Goal: Task Accomplishment & Management: Use online tool/utility

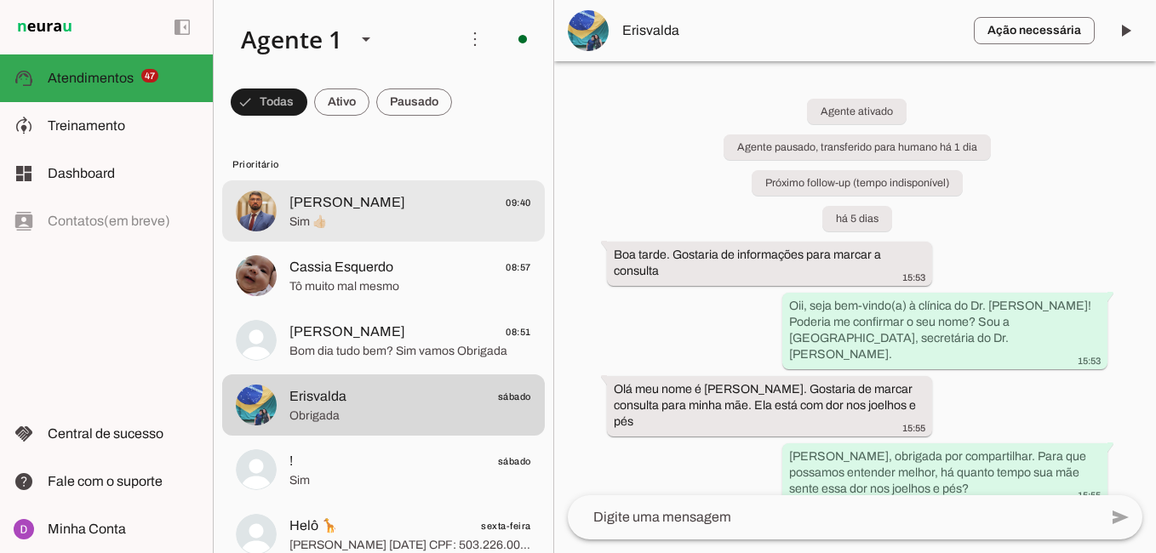
click at [381, 195] on span "[PERSON_NAME]" at bounding box center [347, 202] width 116 height 20
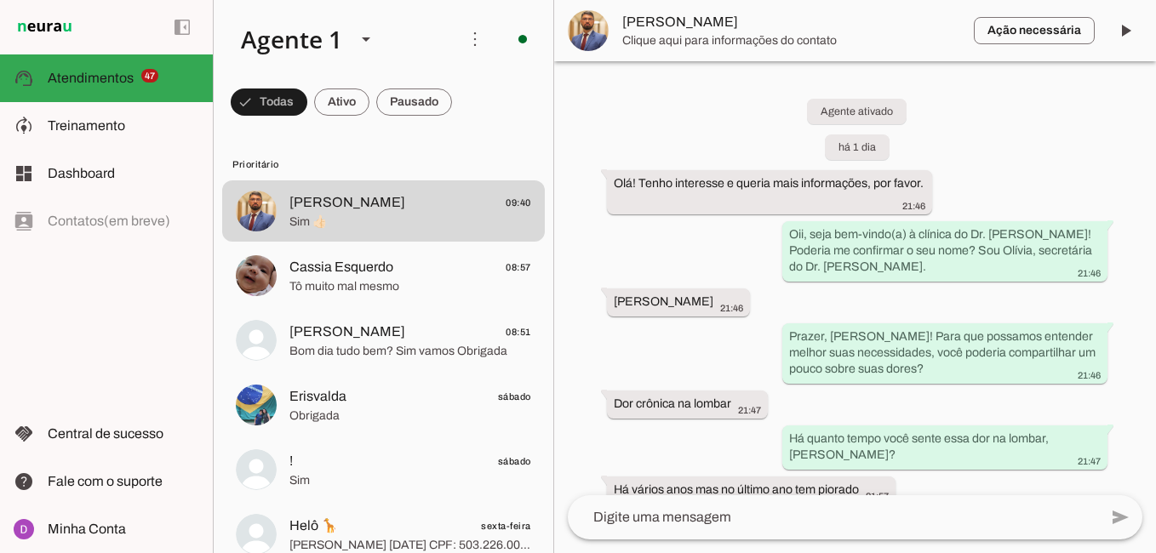
scroll to position [1208, 0]
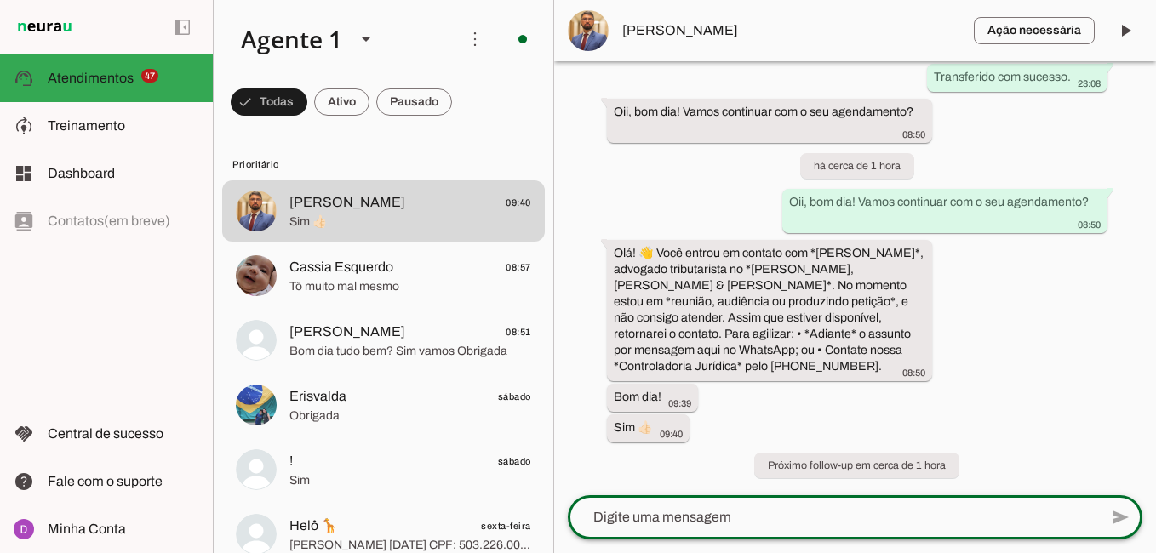
click at [805, 515] on textarea at bounding box center [833, 517] width 530 height 20
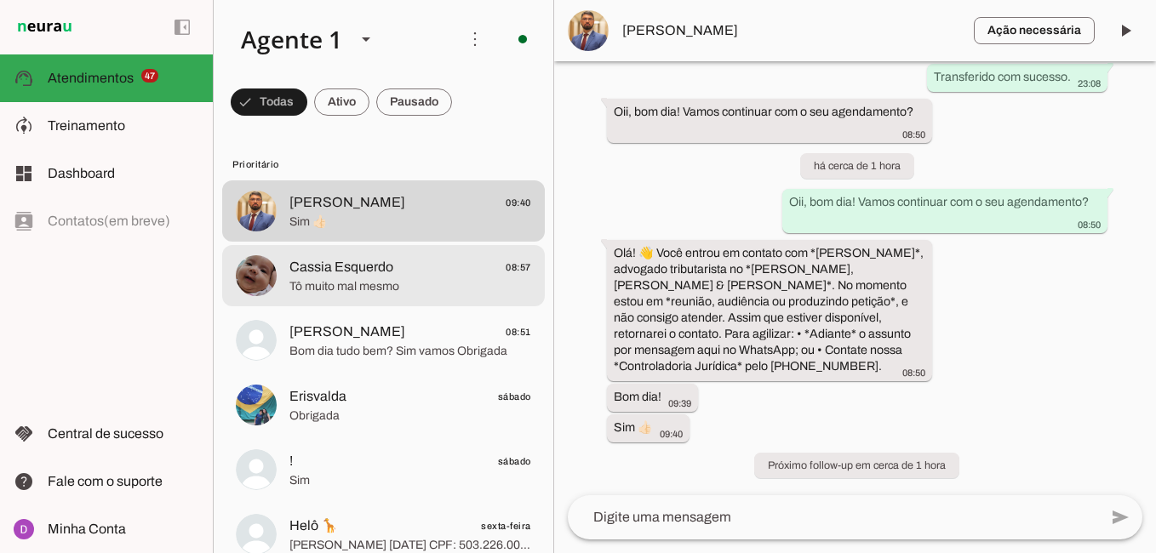
click at [440, 276] on span "Cassia Esquerdo 08:57" at bounding box center [410, 267] width 242 height 21
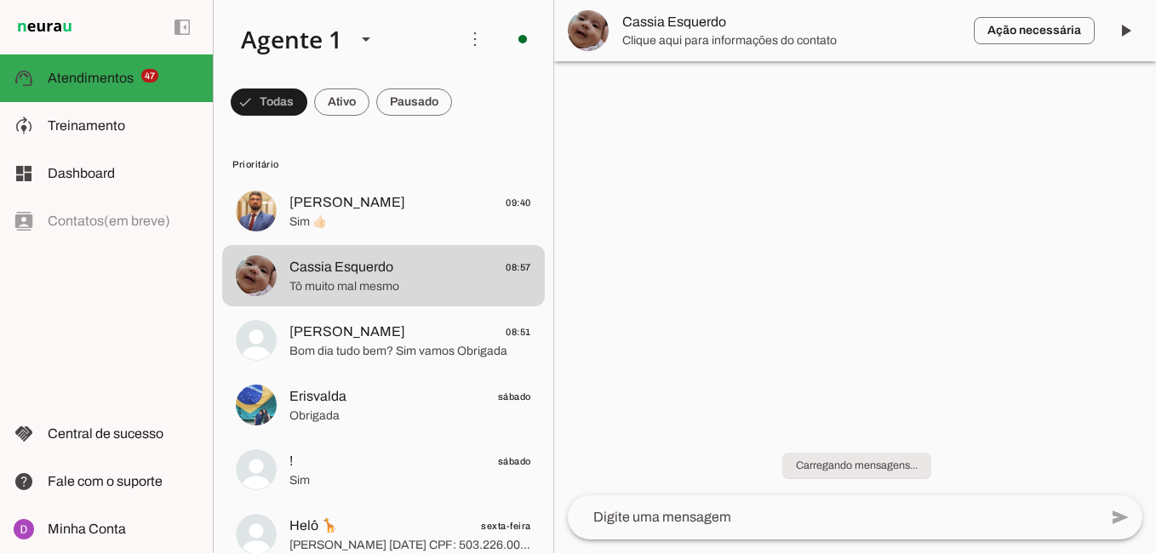
scroll to position [1212, 0]
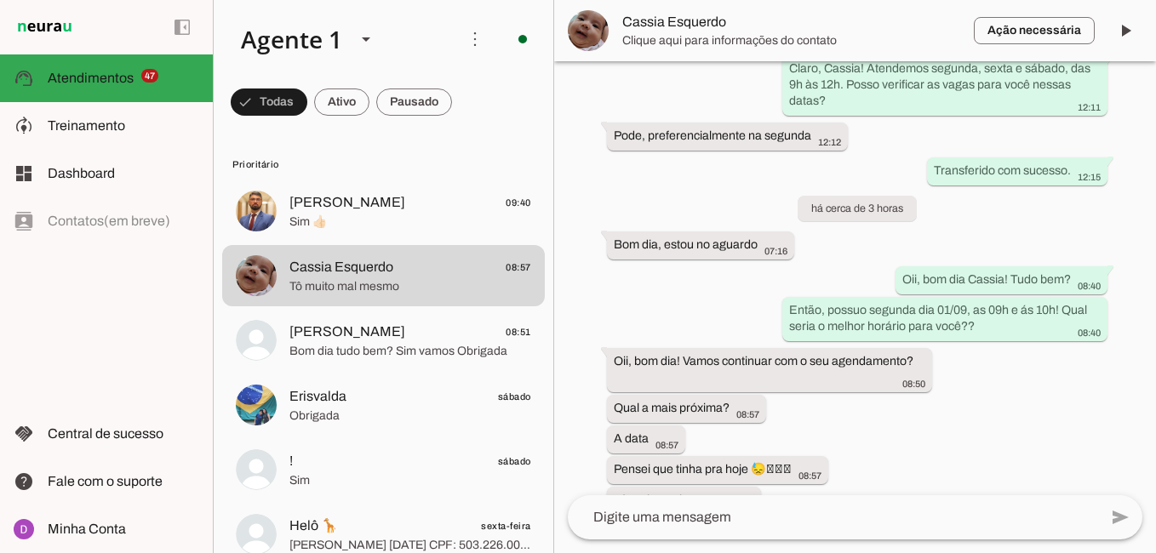
click at [780, 514] on textarea at bounding box center [833, 517] width 530 height 20
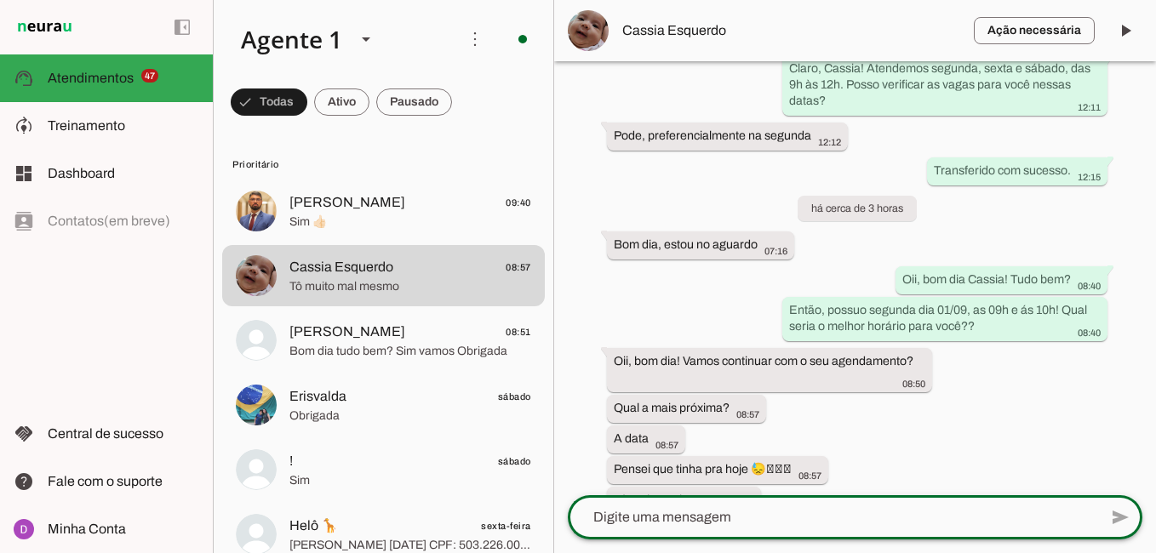
click at [711, 524] on textarea at bounding box center [833, 517] width 530 height 20
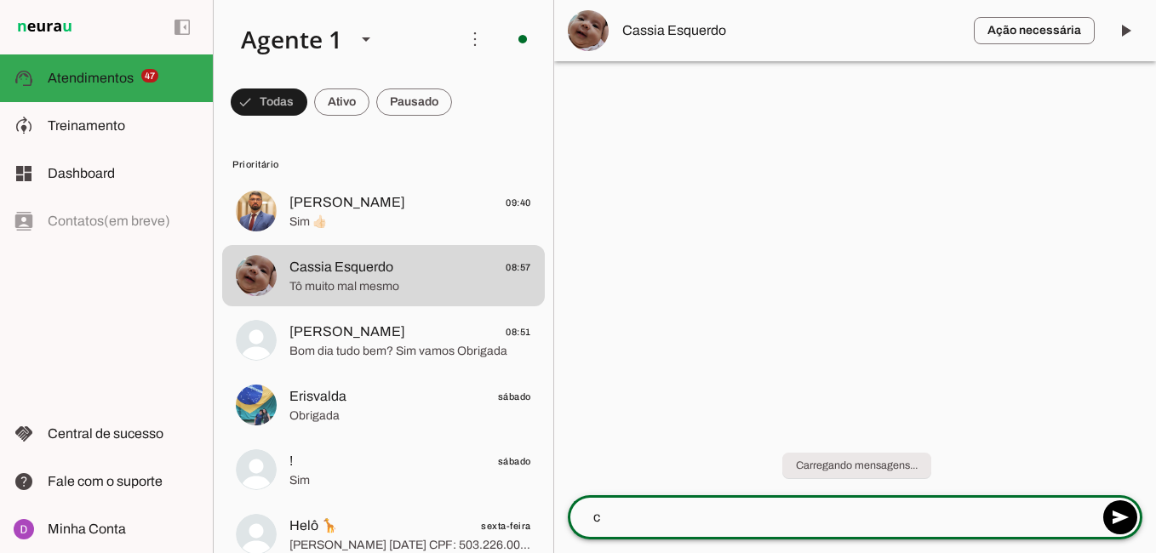
scroll to position [0, 0]
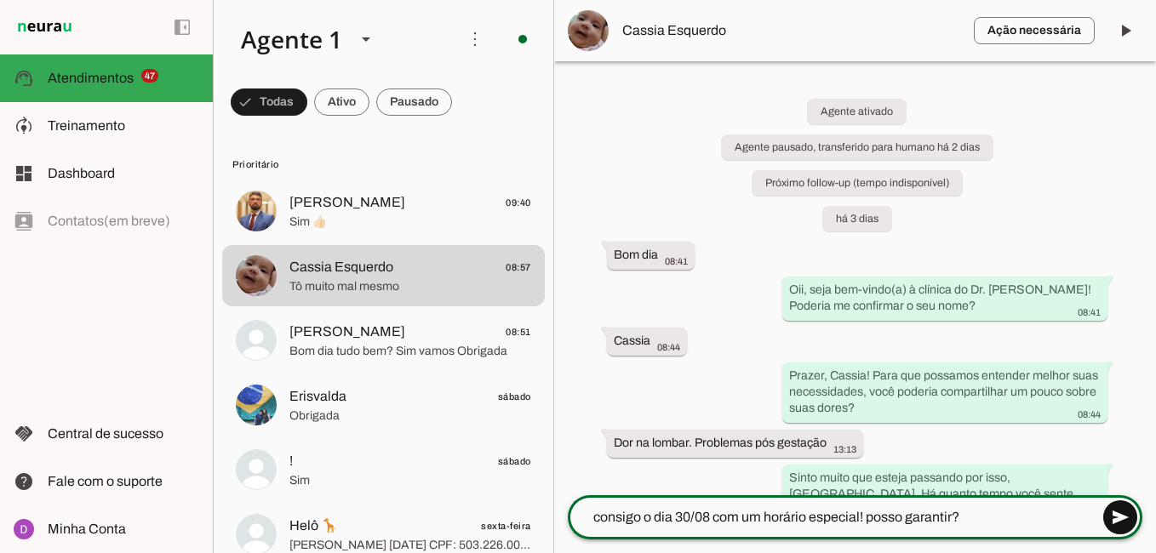
type textarea "consigo o dia 30/08 com um horário especial! posso garantir?"
type md-outlined-text-field "consigo o dia 30/08 com um horário especial! posso garantir?"
click at [1120, 512] on span at bounding box center [1119, 517] width 41 height 41
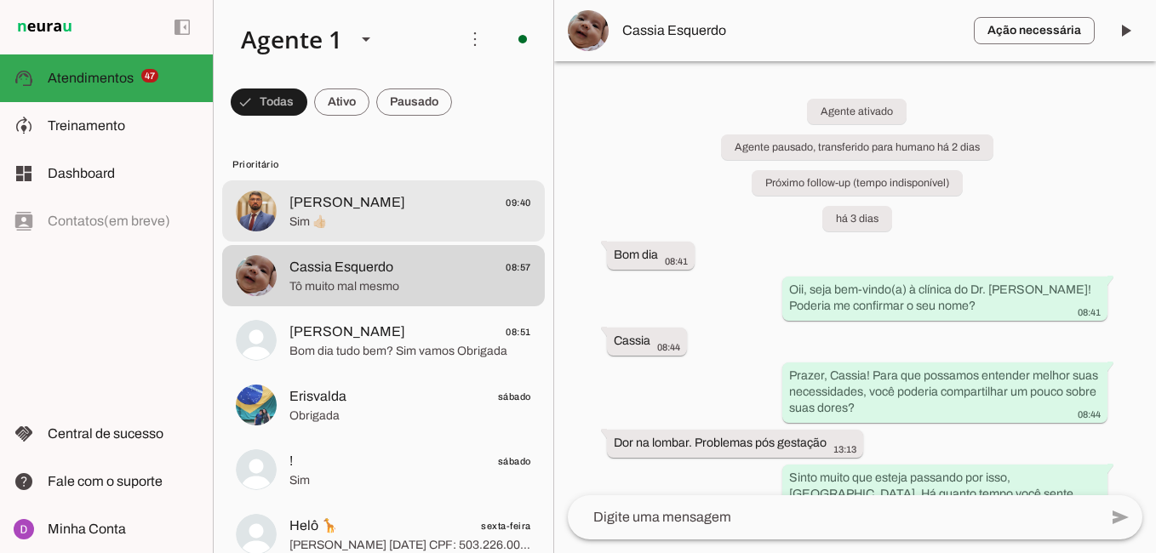
click at [431, 220] on span "Sim 👍🏻" at bounding box center [410, 222] width 242 height 17
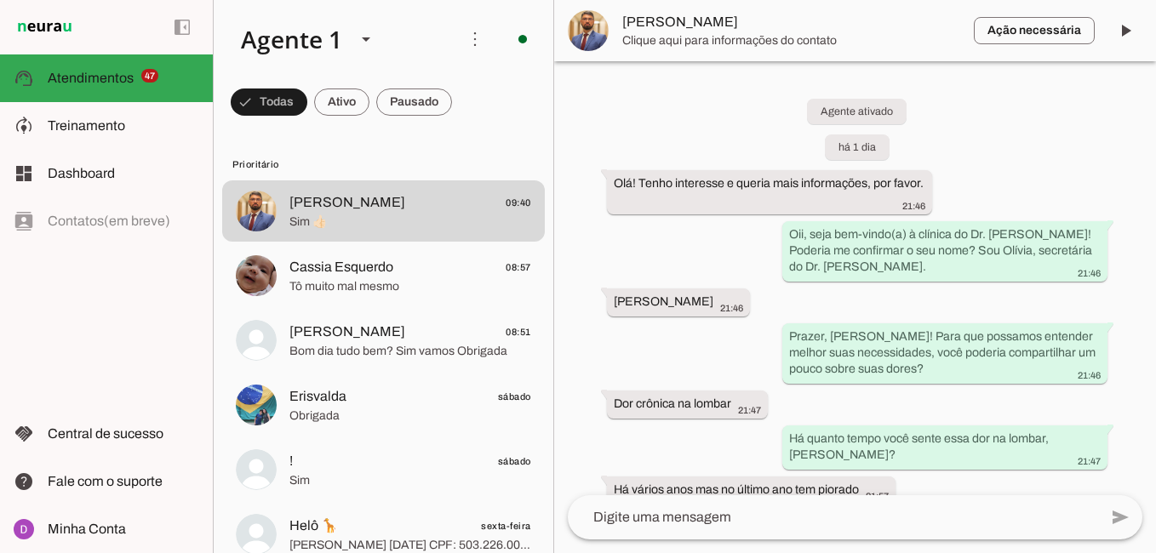
scroll to position [1208, 0]
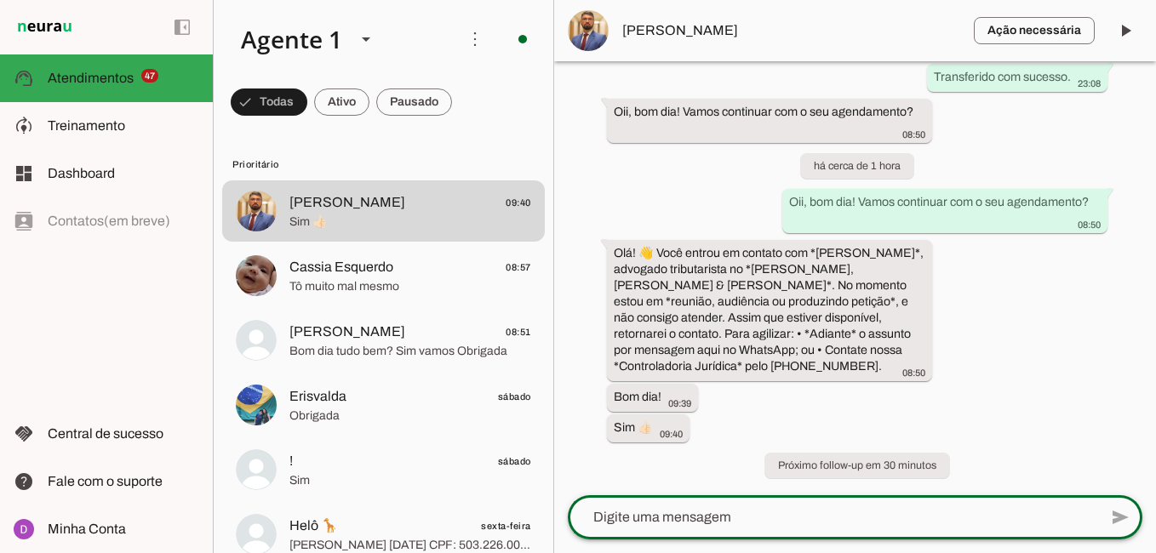
click at [741, 515] on textarea at bounding box center [833, 517] width 530 height 20
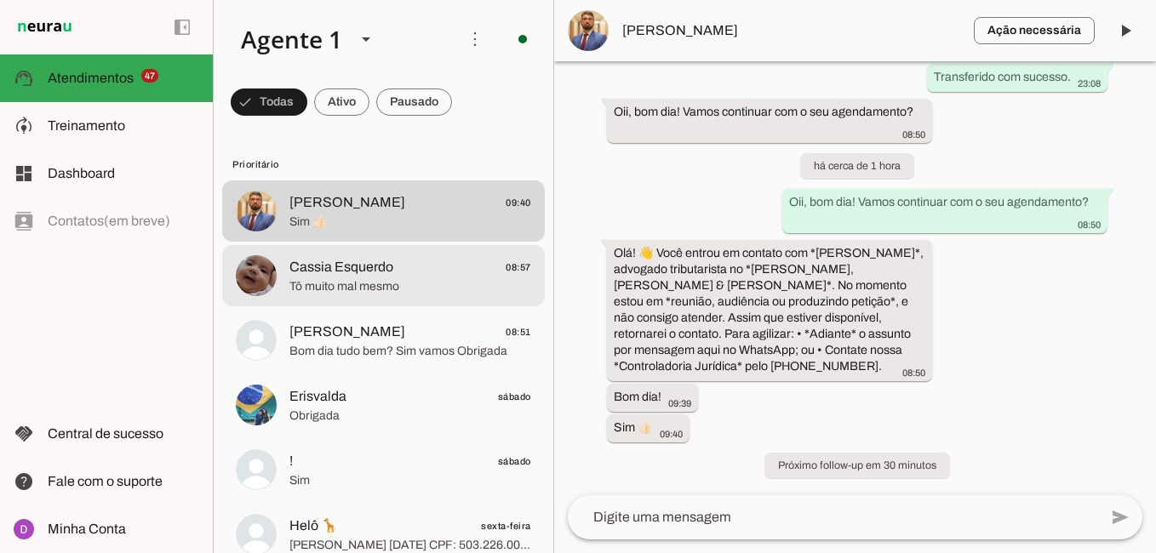
click at [395, 287] on span "Tô muito mal mesmo" at bounding box center [410, 286] width 242 height 17
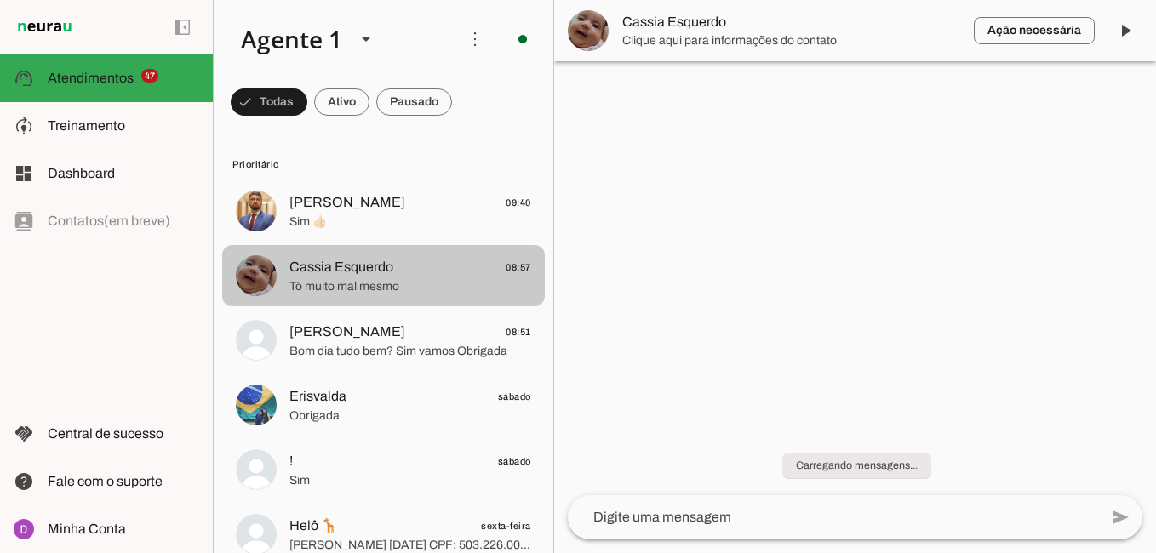
scroll to position [1263, 0]
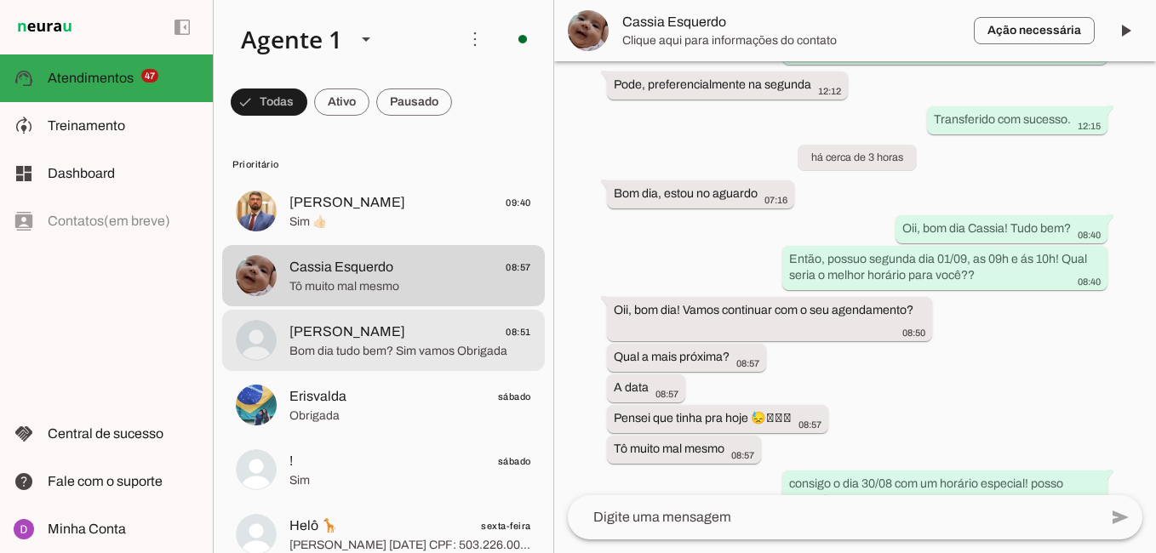
click at [384, 346] on span "Bom dia tudo bem? Sim vamos Obrigada" at bounding box center [410, 351] width 242 height 17
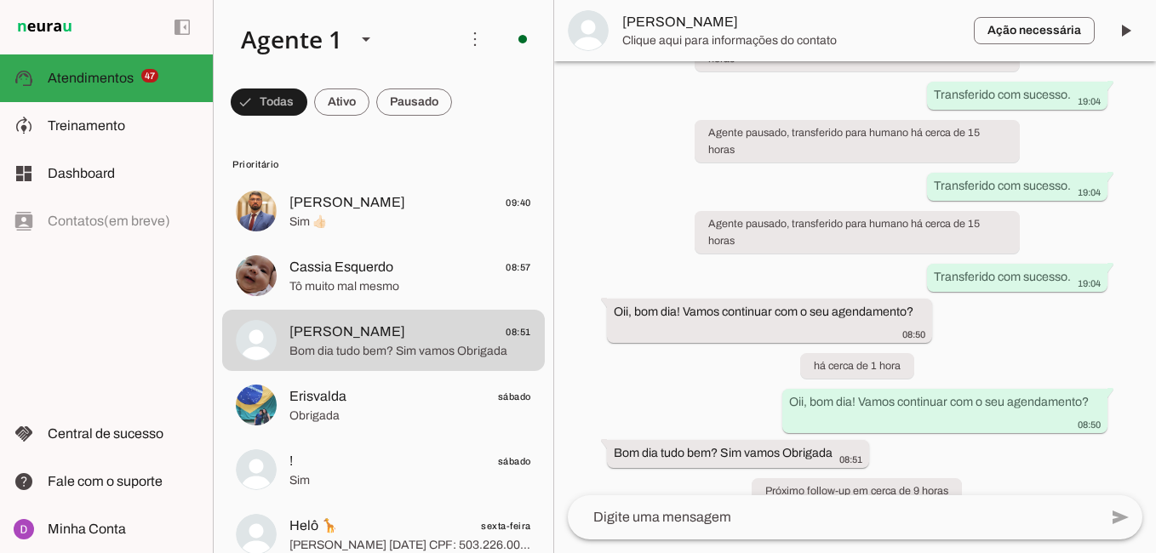
scroll to position [1132, 0]
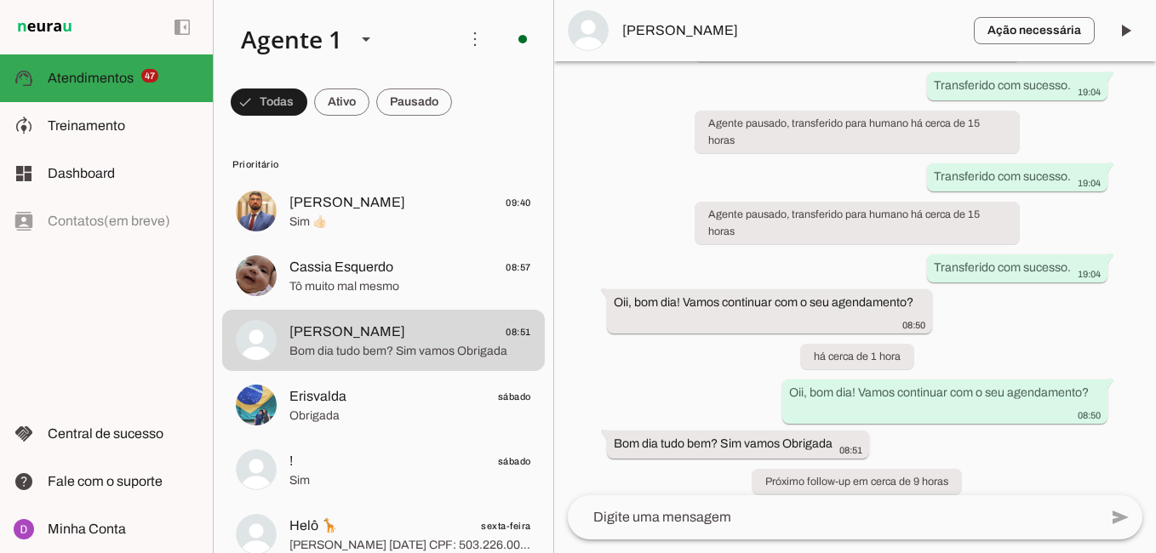
click at [699, 519] on textarea at bounding box center [833, 517] width 530 height 20
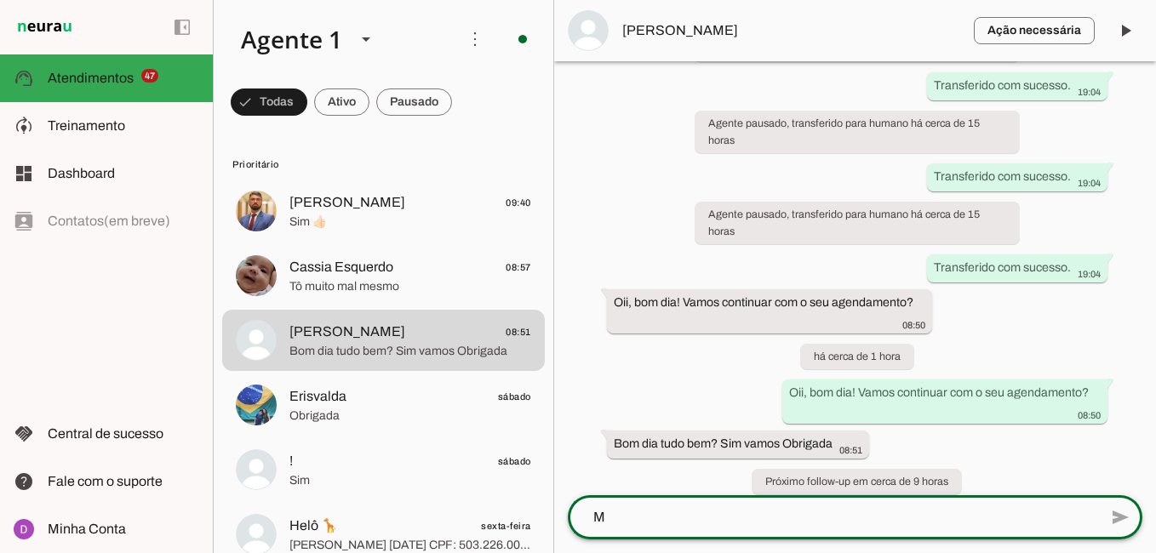
scroll to position [0, 0]
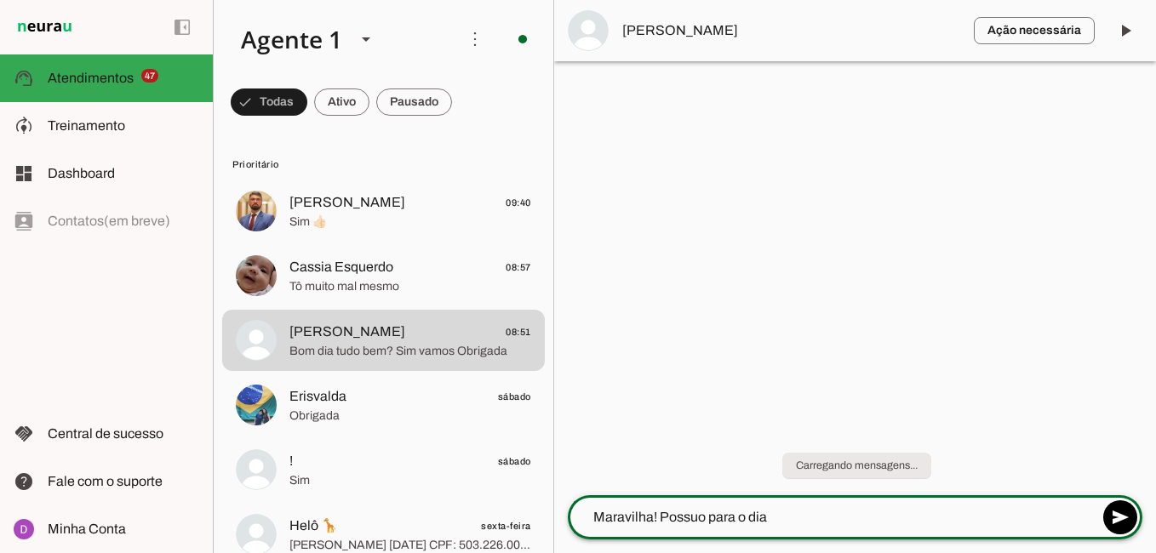
type textarea "Maravilha! Possuo para o dia"
type md-outlined-text-field "Maravilha! Possuo para o dia"
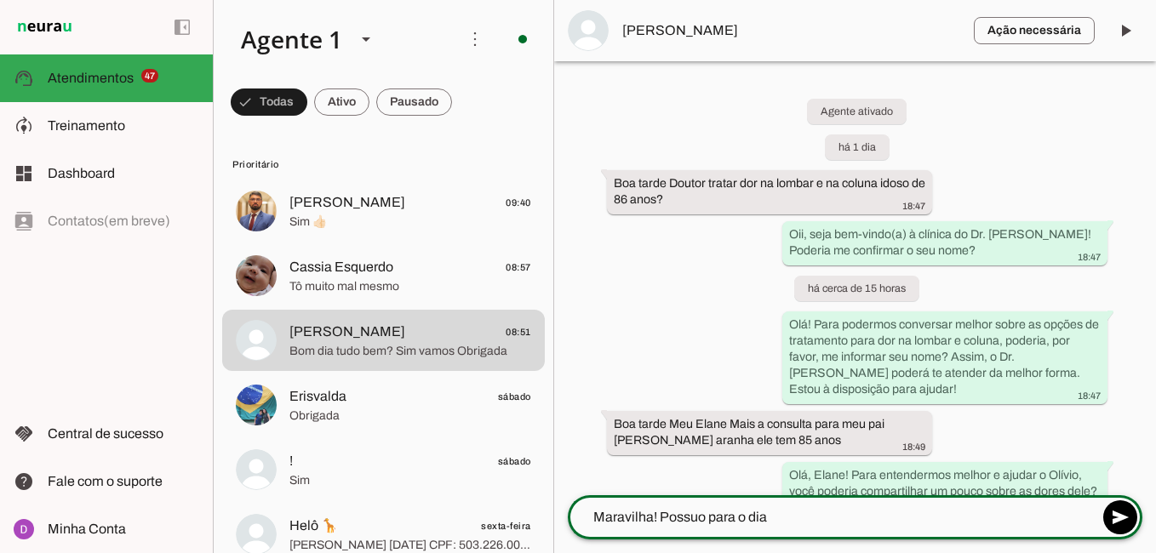
click at [780, 515] on textarea "Maravilha! Possuo para o dia" at bounding box center [833, 517] width 530 height 20
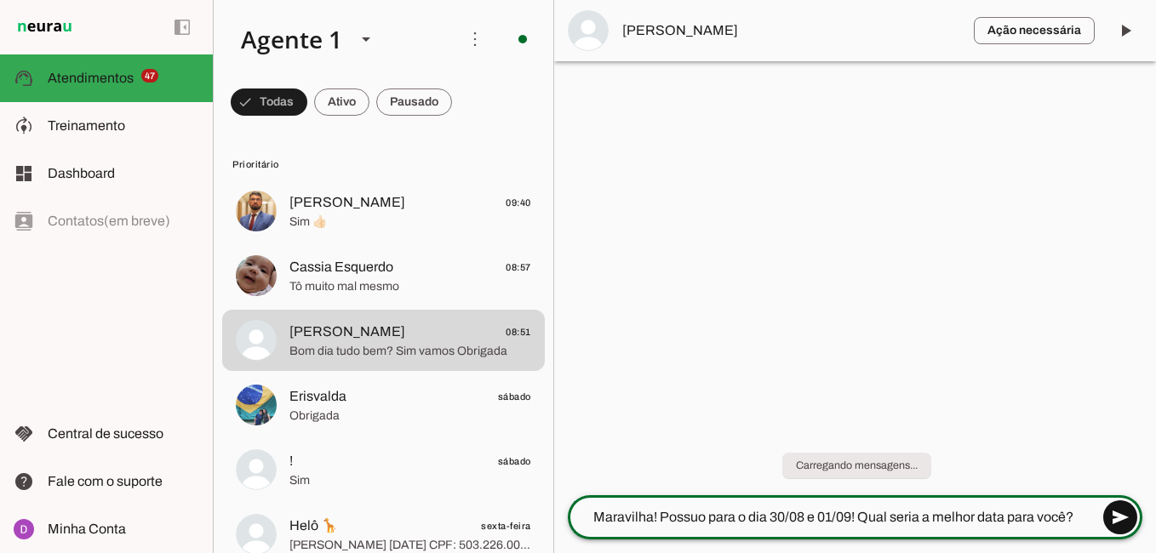
type textarea "Maravilha! Possuo para o dia 30/08 e 01/09! Qual seria a melhor data para você?"
type md-outlined-text-field "Maravilha! Possuo para o dia 30/08 e 01/09! Qual seria a melhor data para você?"
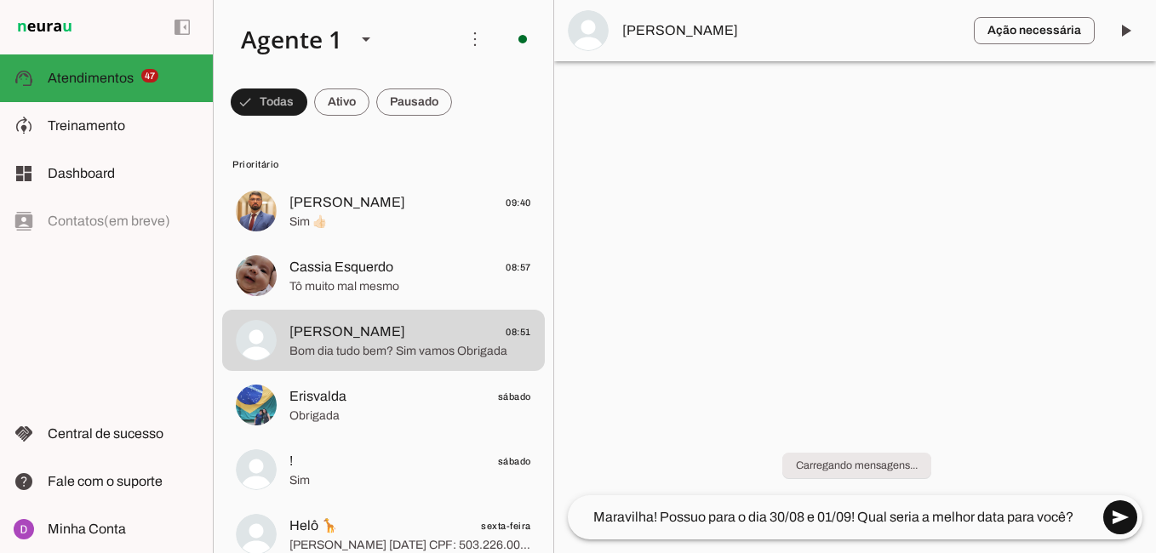
click at [1107, 514] on span at bounding box center [1119, 517] width 41 height 41
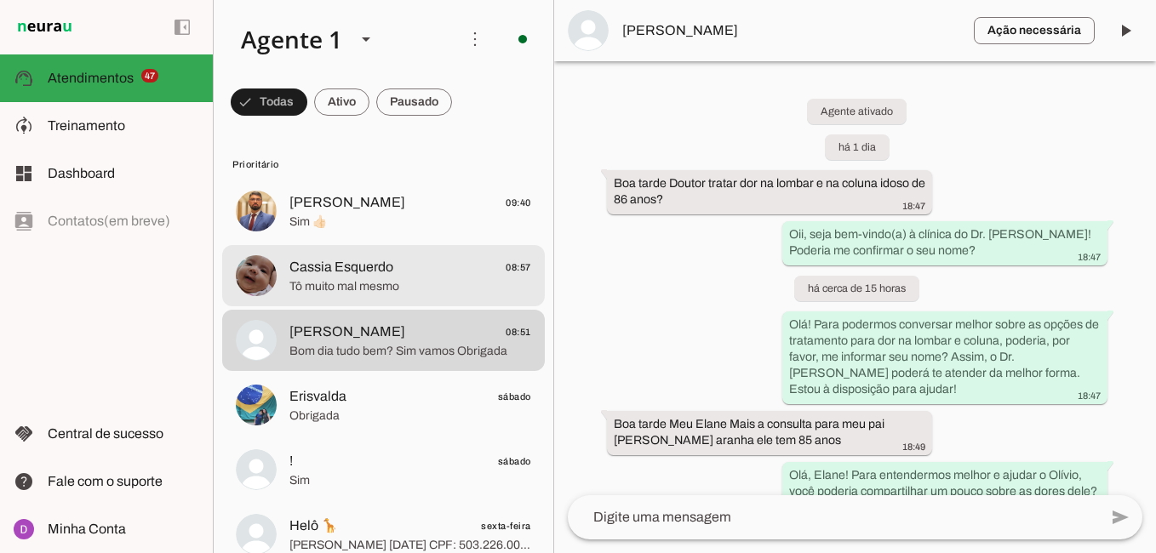
click at [317, 289] on span "Tô muito mal mesmo" at bounding box center [410, 286] width 242 height 17
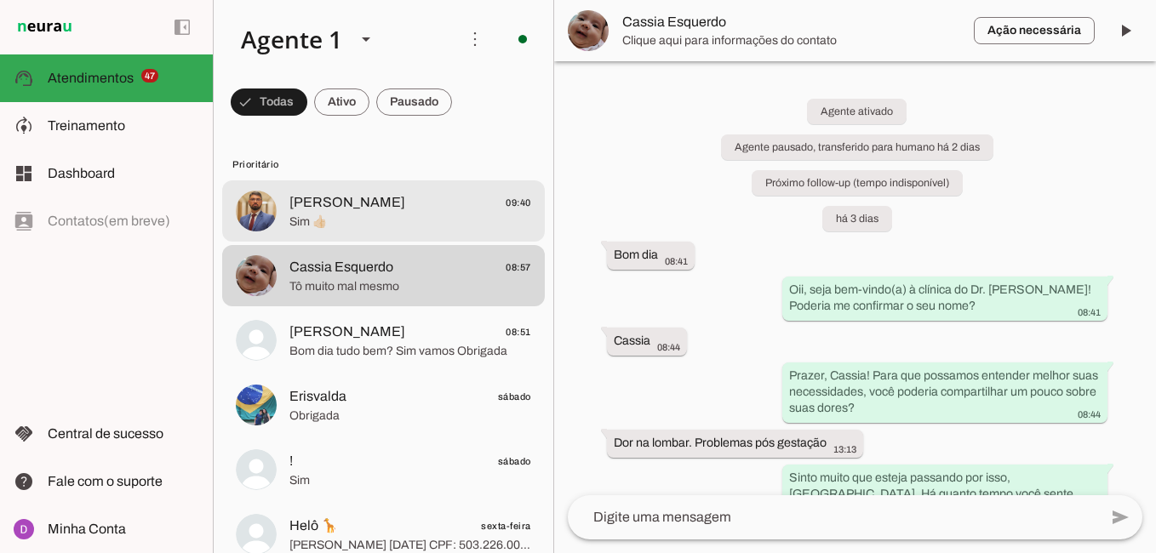
scroll to position [1314, 0]
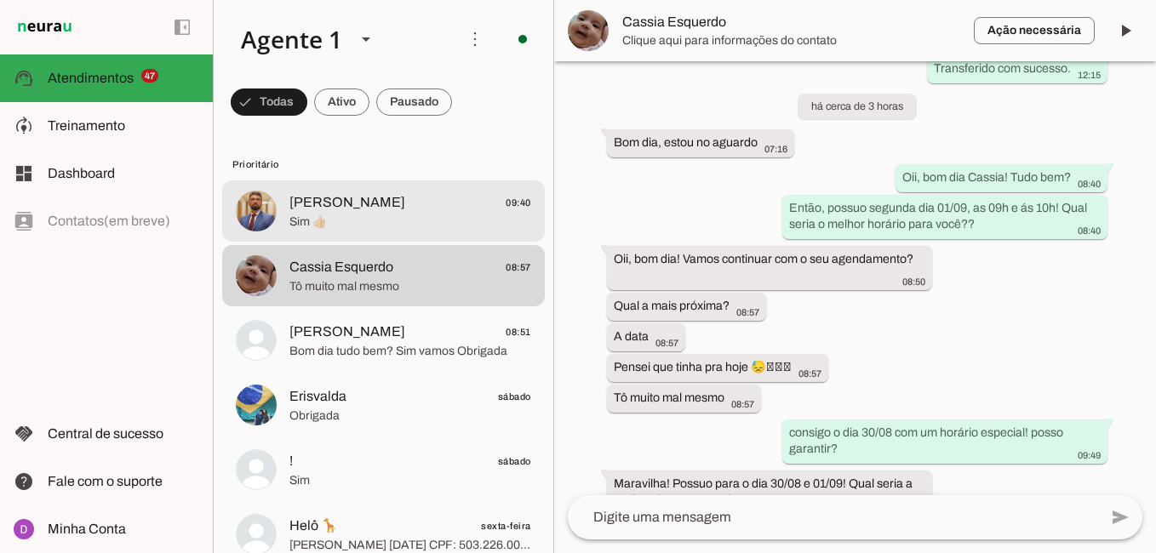
click at [340, 218] on span "Sim 👍🏻" at bounding box center [410, 222] width 242 height 17
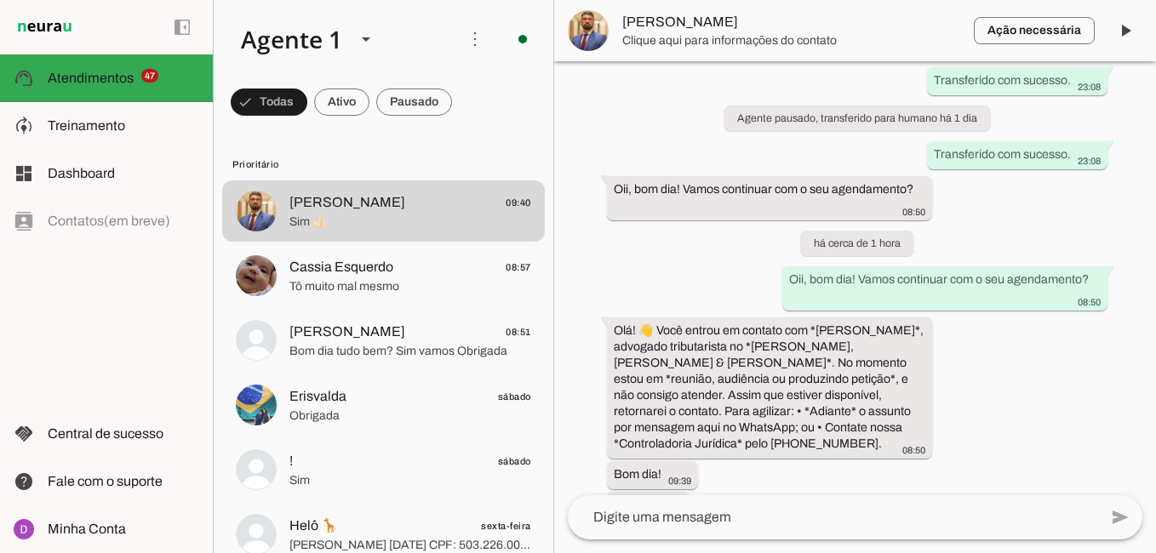
scroll to position [1208, 0]
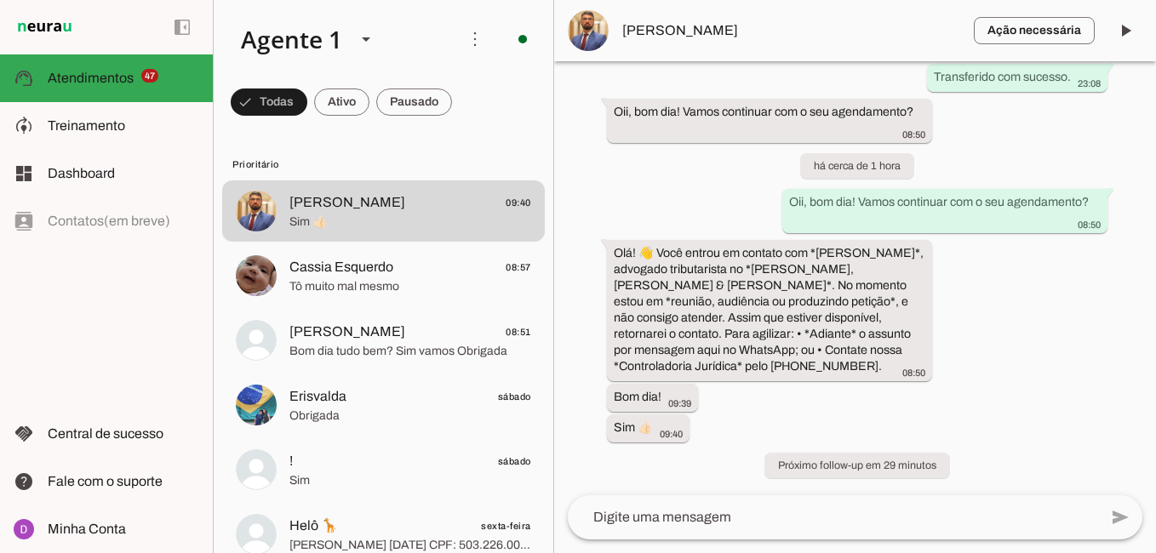
click at [721, 520] on textarea at bounding box center [833, 517] width 530 height 20
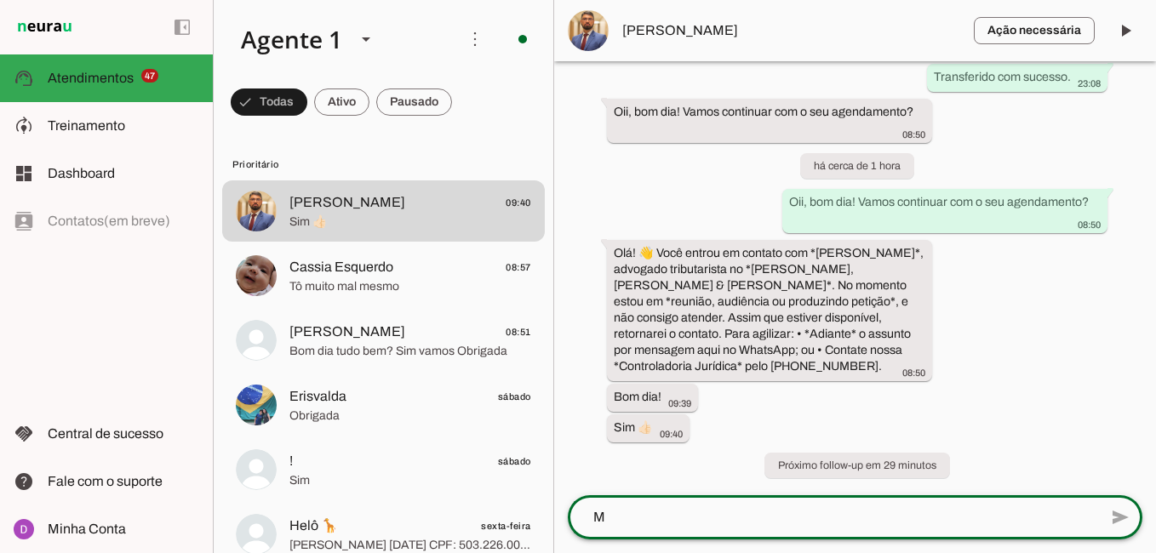
scroll to position [0, 0]
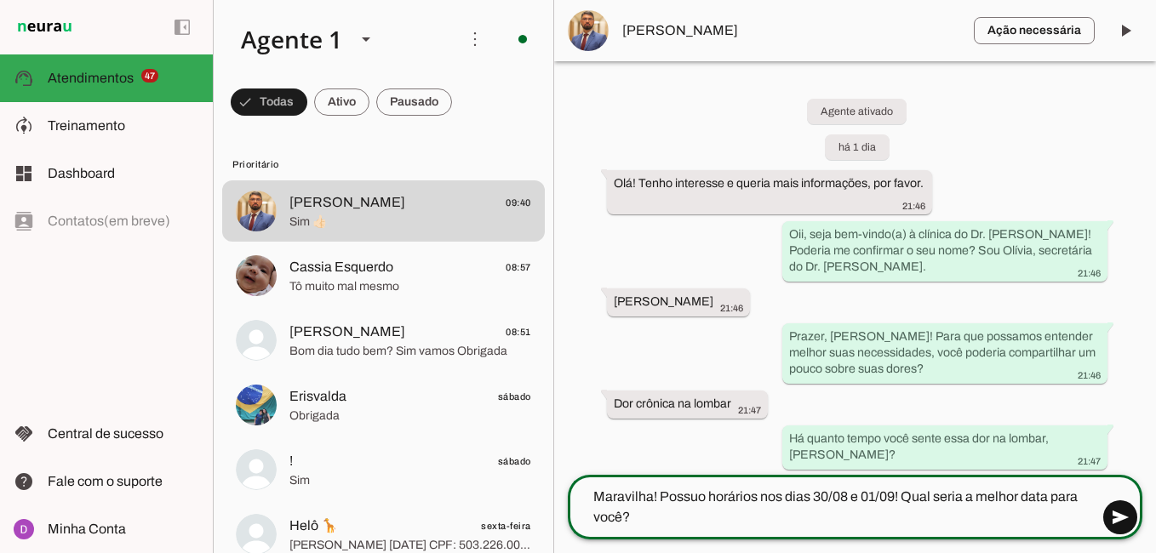
type textarea "Maravilha! Possuo horários nos dias 30/08 e 01/09! Qual seria a melhor data par…"
type md-outlined-text-field "Maravilha! Possuo horários nos dias 30/08 e 01/09! Qual seria a melhor data par…"
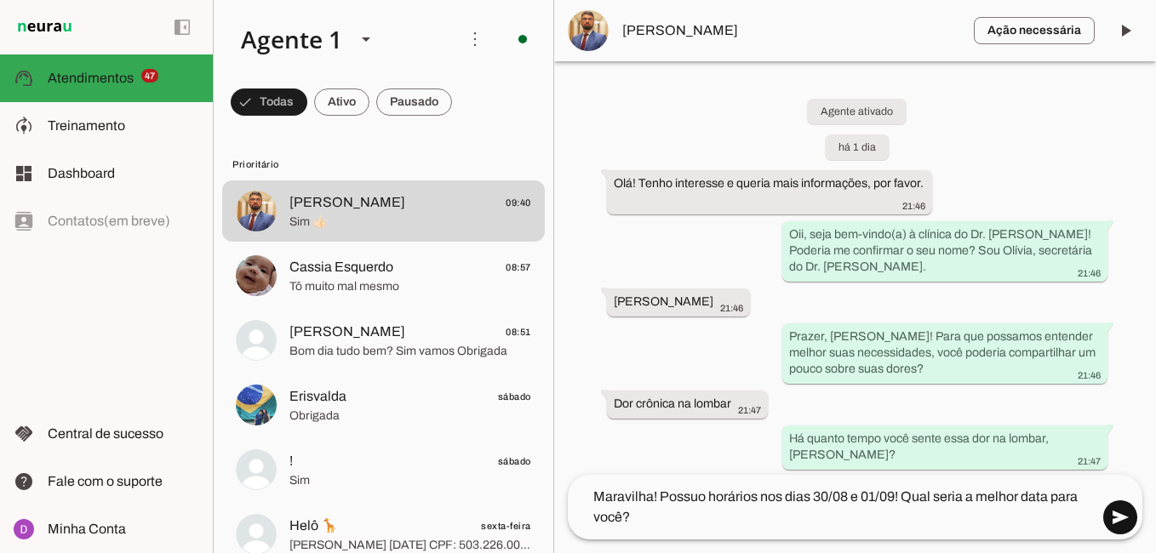
click at [1108, 525] on span at bounding box center [1119, 517] width 41 height 41
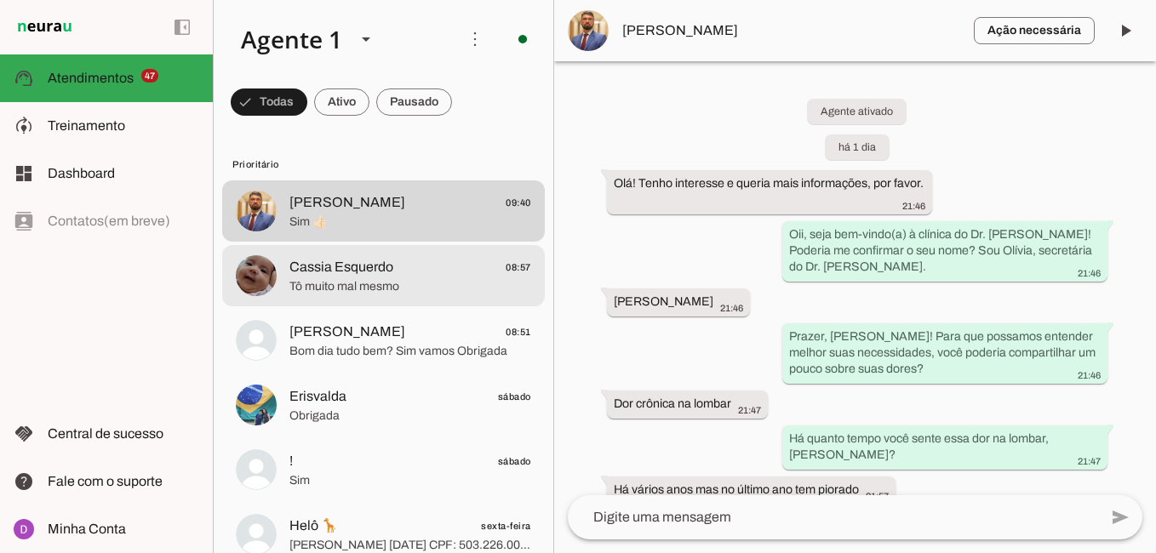
click at [403, 292] on span "Tô muito mal mesmo" at bounding box center [410, 286] width 242 height 17
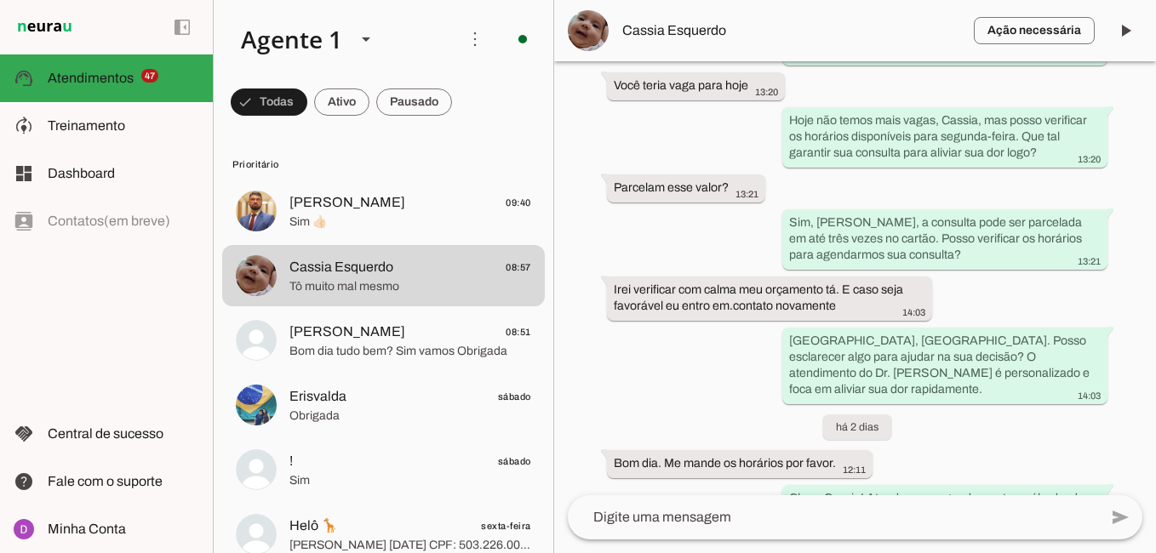
scroll to position [1263, 0]
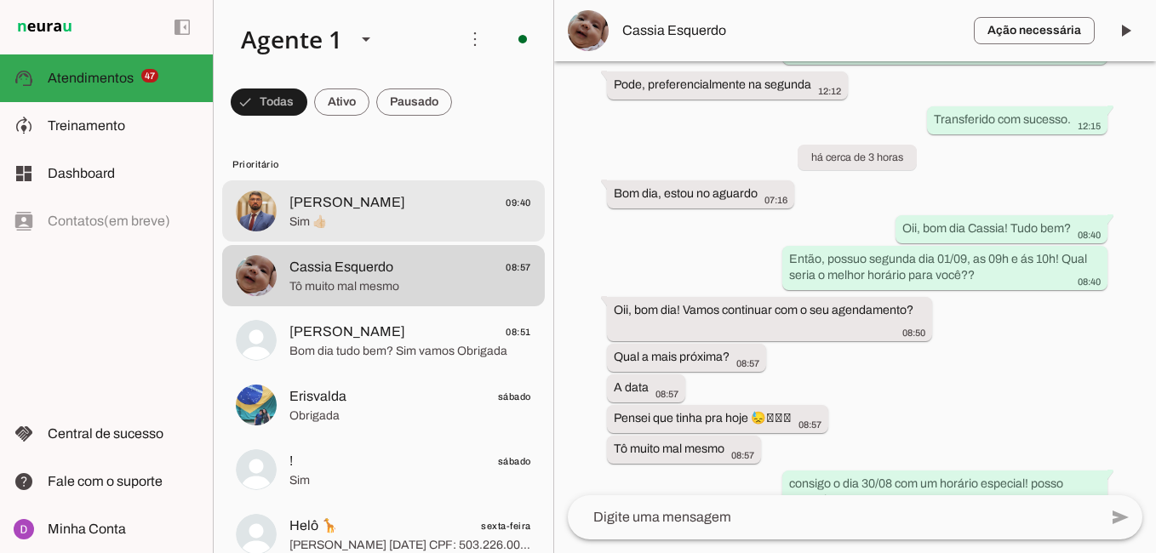
click at [350, 214] on span "Sim 👍🏻" at bounding box center [410, 222] width 242 height 17
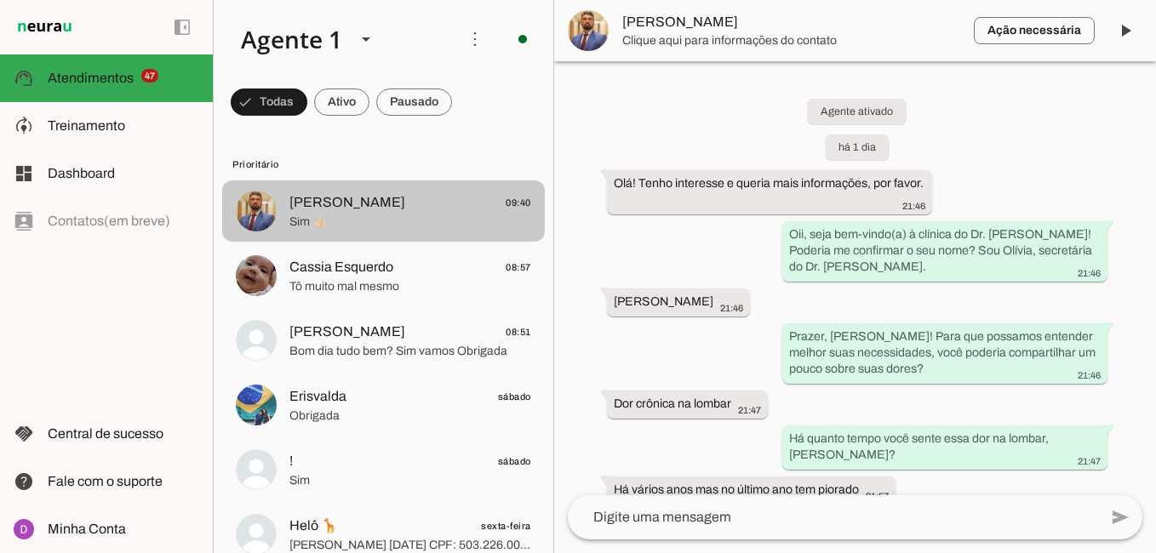
scroll to position [1259, 0]
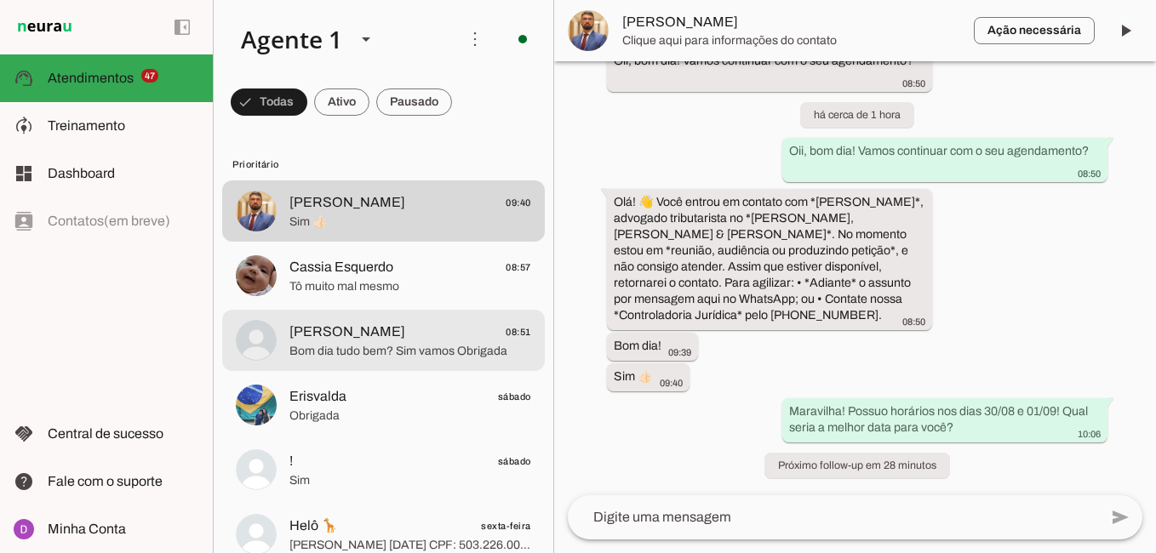
click at [344, 242] on md-item "[PERSON_NAME] 08:51 Bom dia tudo bem? Sim vamos Obrigada" at bounding box center [383, 210] width 323 height 61
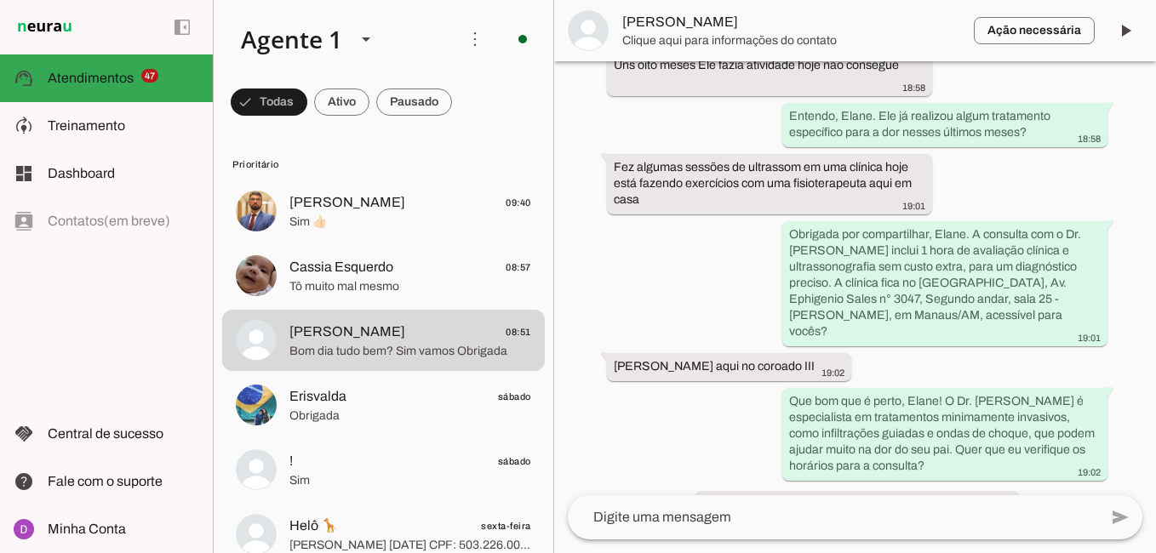
scroll to position [728, 0]
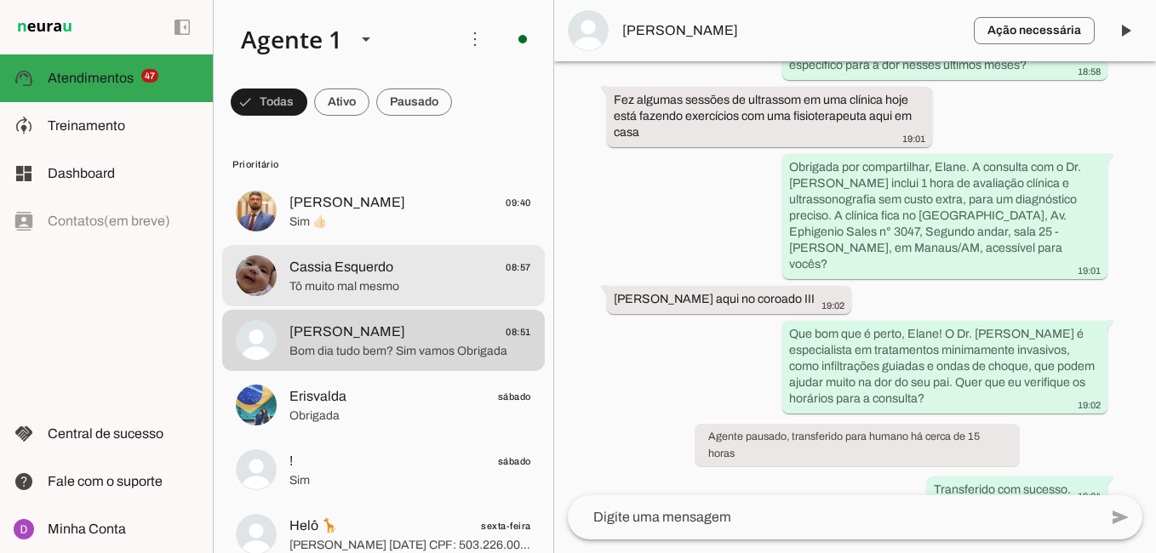
click at [345, 242] on md-item "Cassia Esquerdo 08:57 Tô muito mal mesmo" at bounding box center [383, 210] width 323 height 61
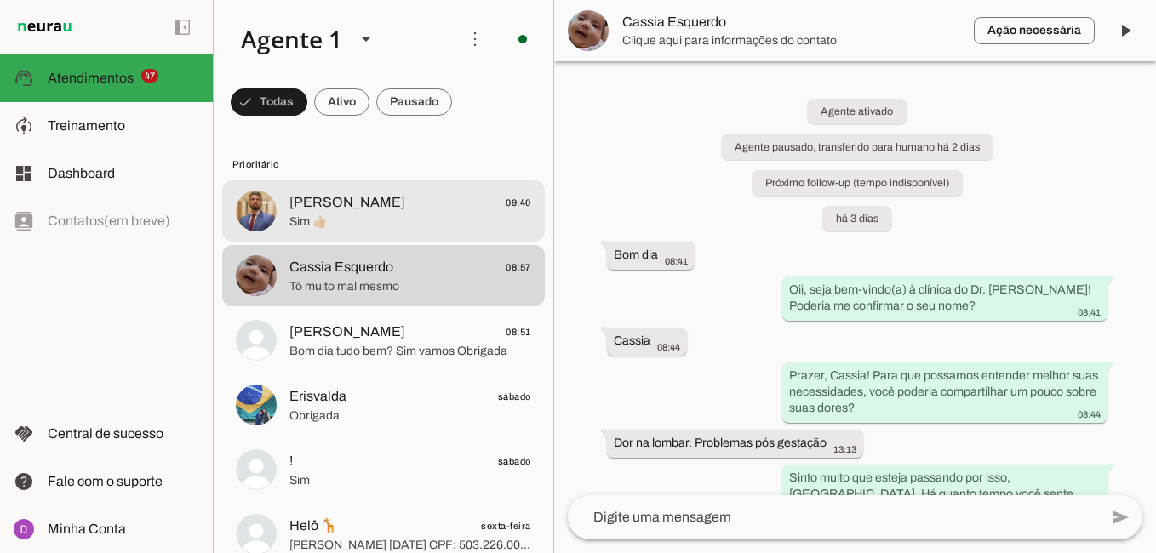
scroll to position [1263, 0]
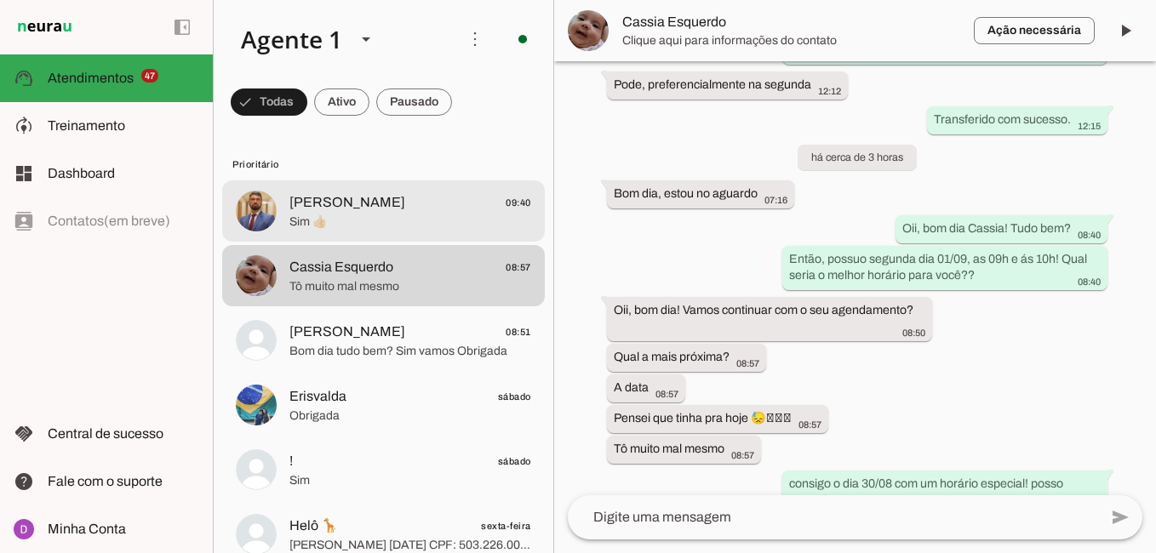
click at [359, 214] on span "Sim 👍🏻" at bounding box center [410, 222] width 242 height 17
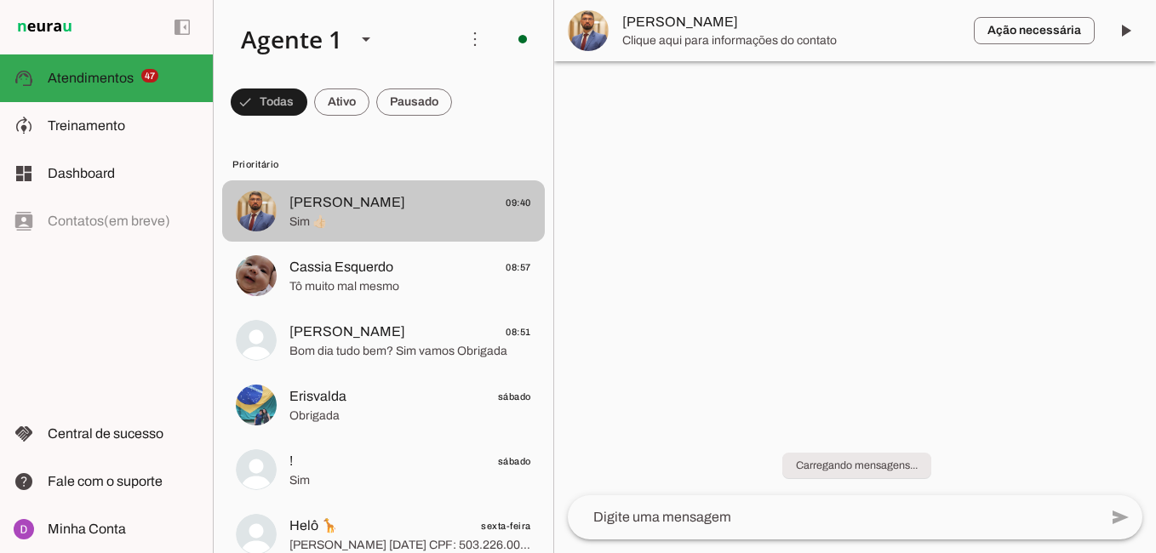
scroll to position [1259, 0]
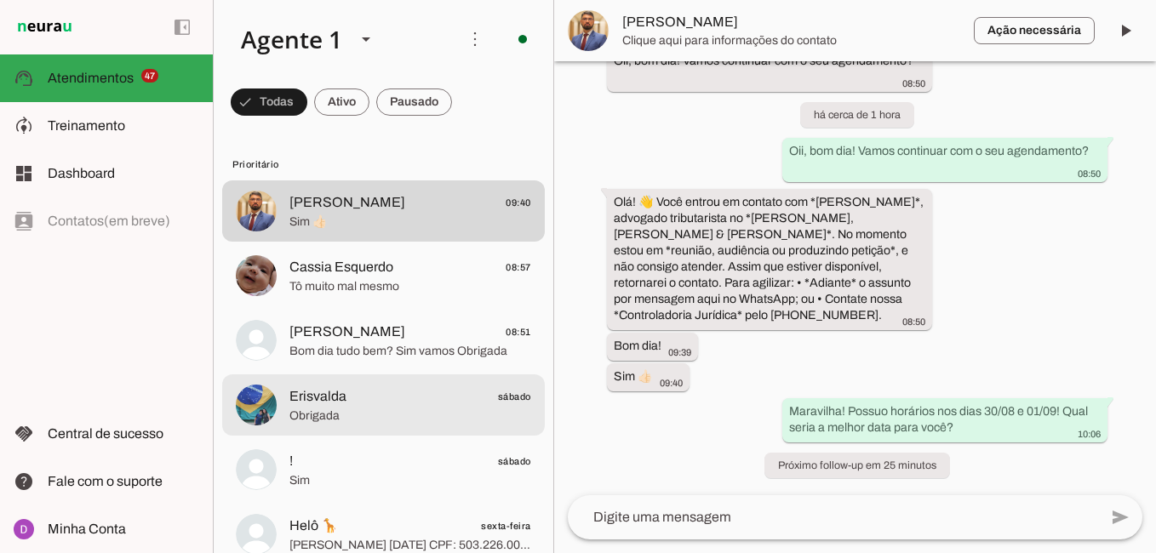
click at [333, 401] on span "Erisvalda" at bounding box center [317, 396] width 57 height 20
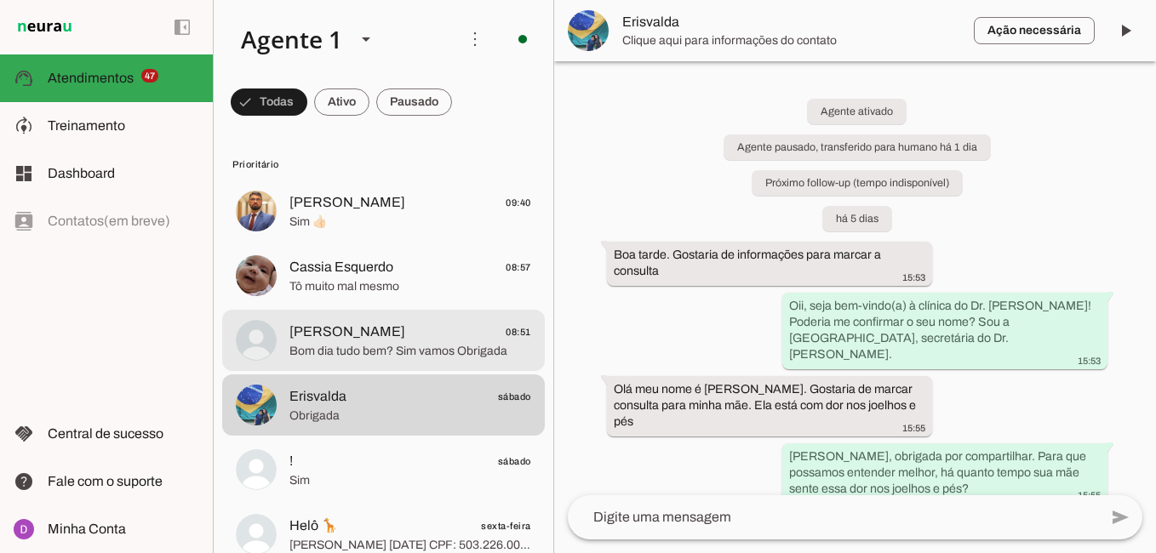
click at [338, 352] on span "Bom dia tudo bem? Sim vamos Obrigada" at bounding box center [410, 351] width 242 height 17
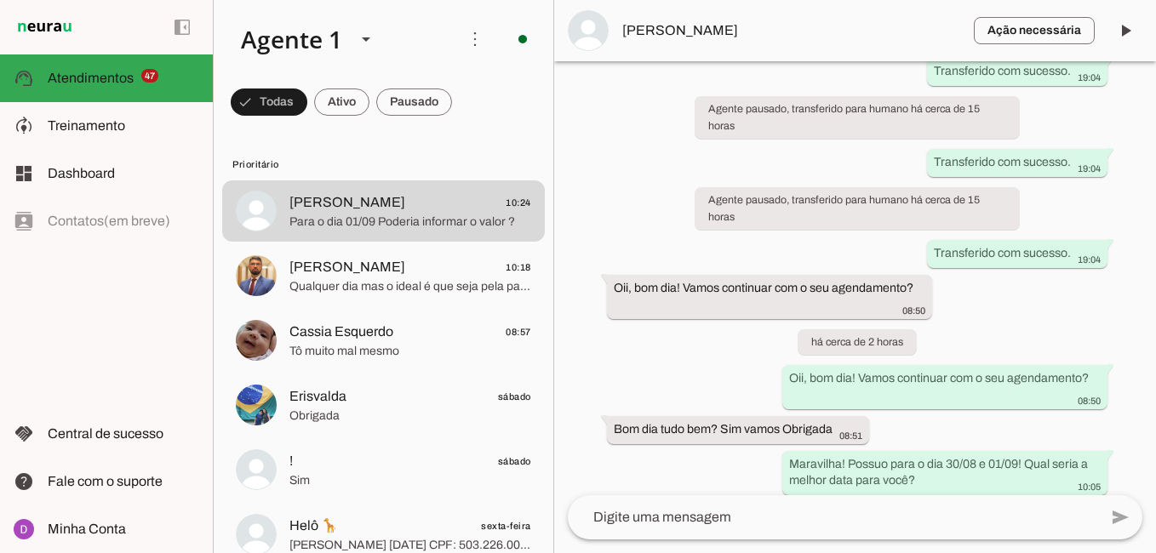
scroll to position [1218, 0]
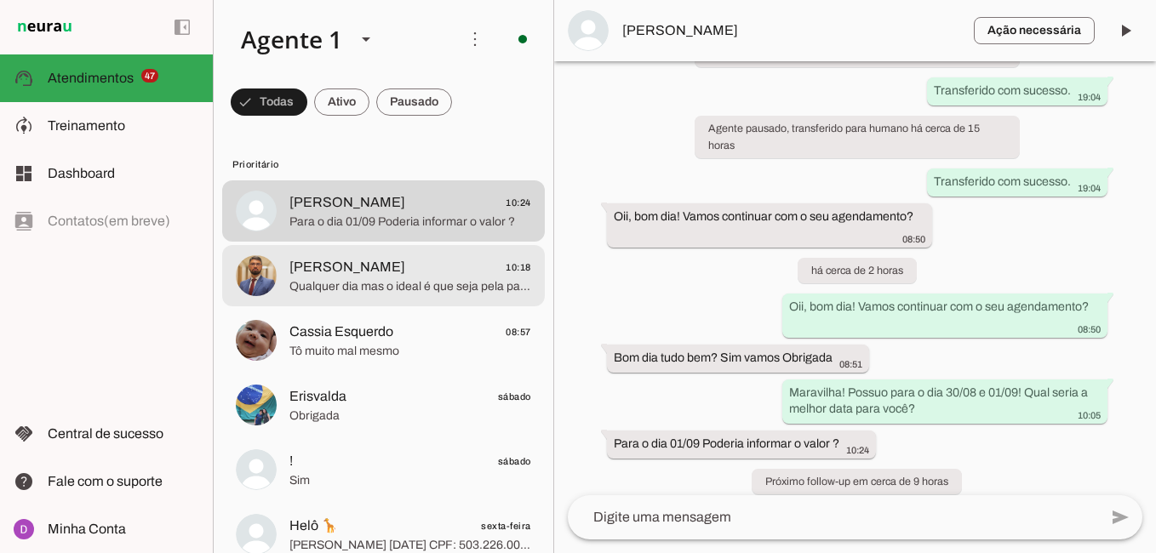
click at [407, 284] on span "Qualquer dia mas o ideal é que seja pela parte da tarde" at bounding box center [410, 286] width 242 height 17
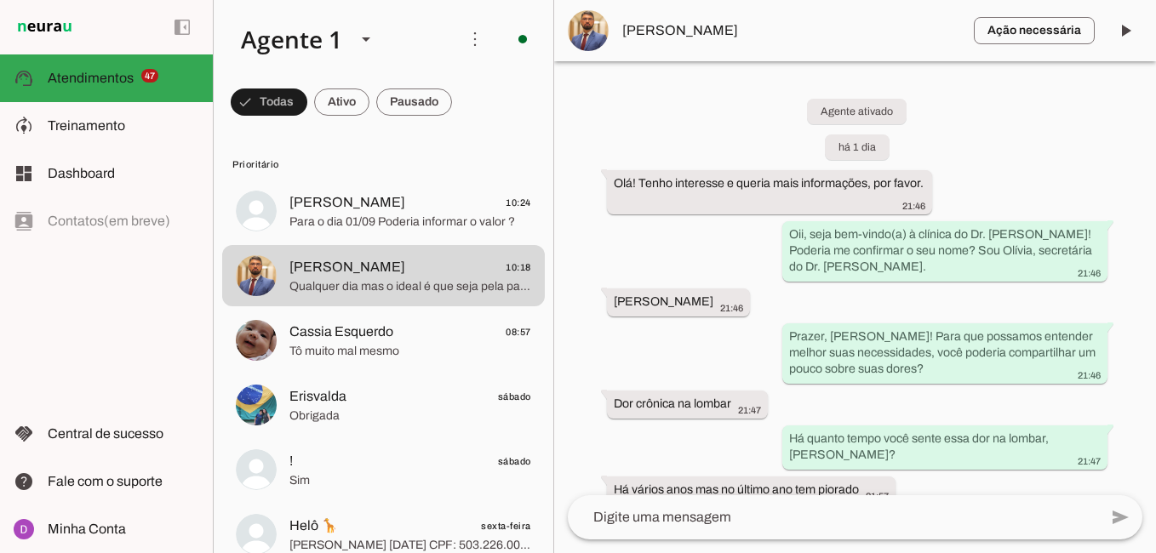
drag, startPoint x: 782, startPoint y: 428, endPoint x: 1046, endPoint y: 395, distance: 265.9
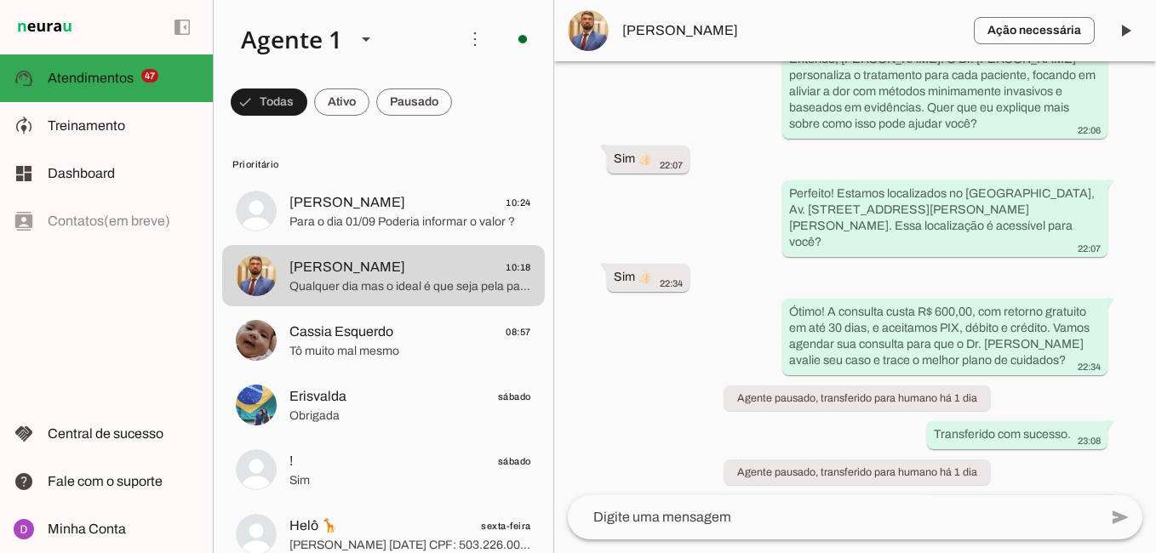
scroll to position [705, 0]
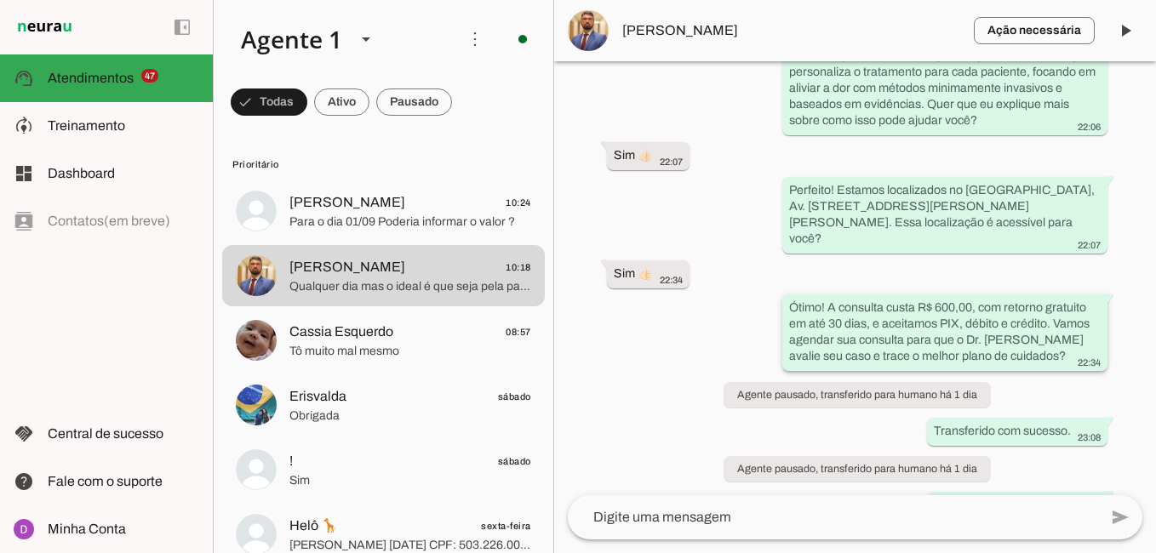
drag, startPoint x: 1047, startPoint y: 323, endPoint x: 781, endPoint y: 296, distance: 266.9
click at [782, 296] on whatsapp-message-bubble "Ótimo! A consulta custa R$ 600,00, com retorno gratuito em até 30 dias, e aceit…" at bounding box center [944, 332] width 325 height 77
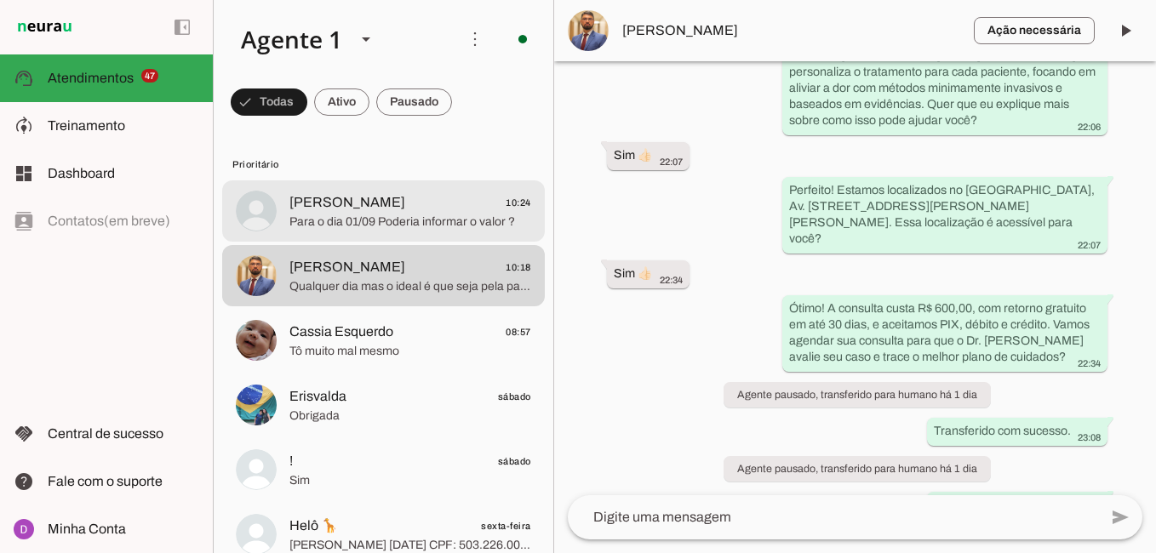
click at [417, 234] on md-item "[PERSON_NAME] 10:24 Para o dia 01/09 Poderia informar o valor ?" at bounding box center [383, 210] width 323 height 61
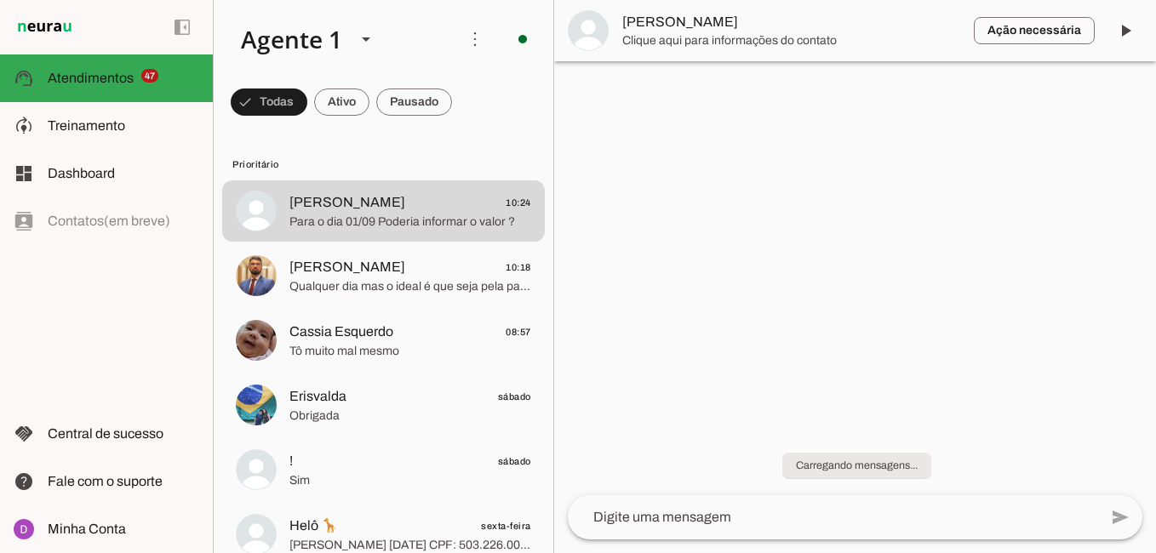
click at [740, 517] on textarea at bounding box center [833, 517] width 530 height 20
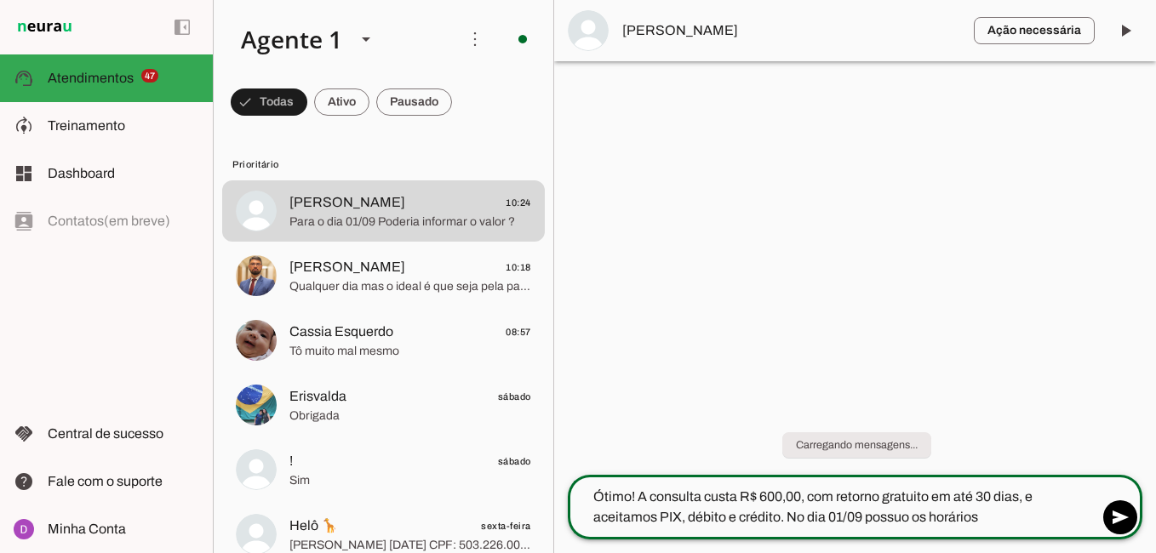
type textarea "Ótimo! A consulta custa R$ 600,00, com retorno gratuito em até 30 dias, e aceit…"
type md-outlined-text-field "Ótimo! A consulta custa R$ 600,00, com retorno gratuito em até 30 dias, e aceit…"
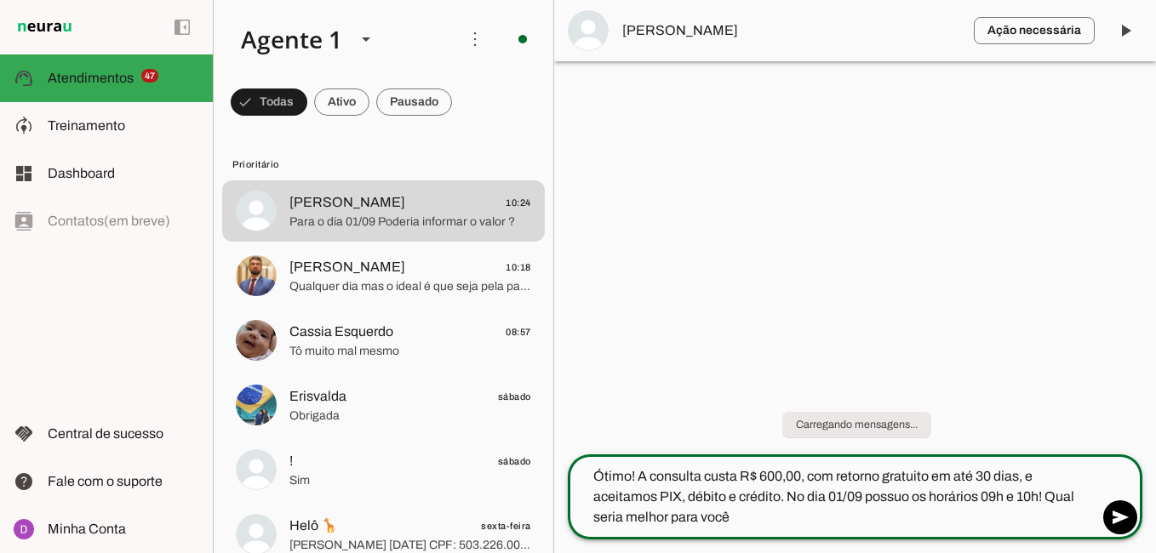
type textarea "Ótimo! A consulta custa R$ 600,00, com retorno gratuito em até 30 dias, e aceit…"
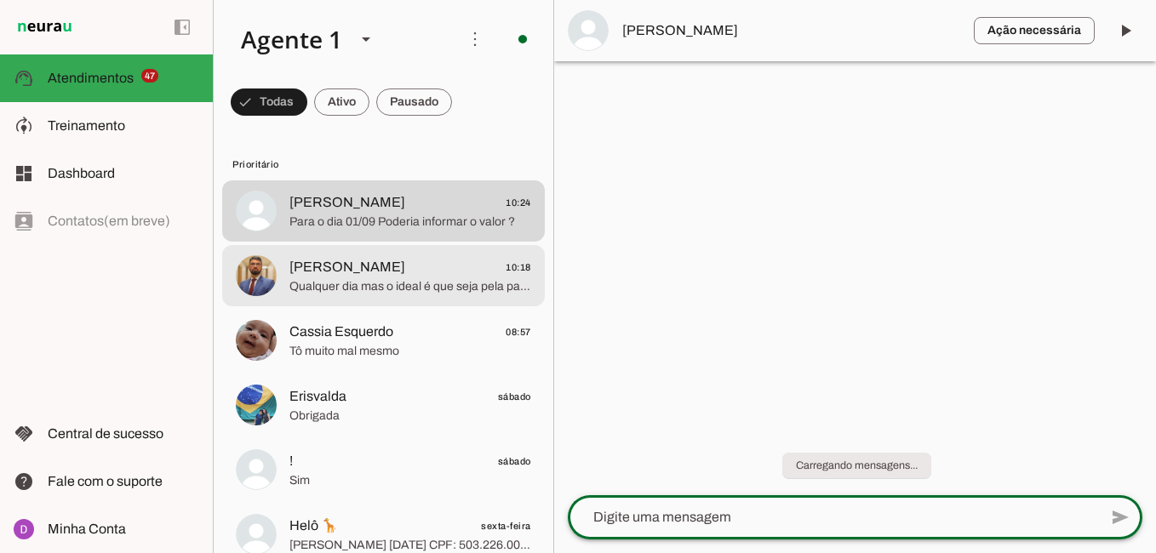
click at [442, 279] on span "Qualquer dia mas o ideal é que seja pela parte da tarde" at bounding box center [410, 286] width 242 height 17
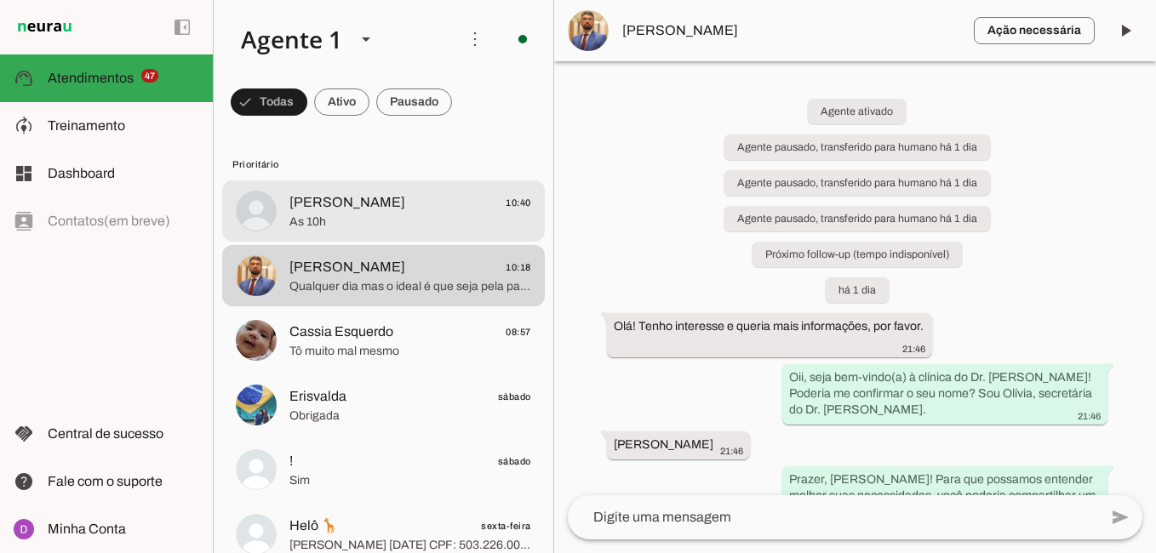
click at [379, 224] on span "As 10h" at bounding box center [410, 222] width 242 height 17
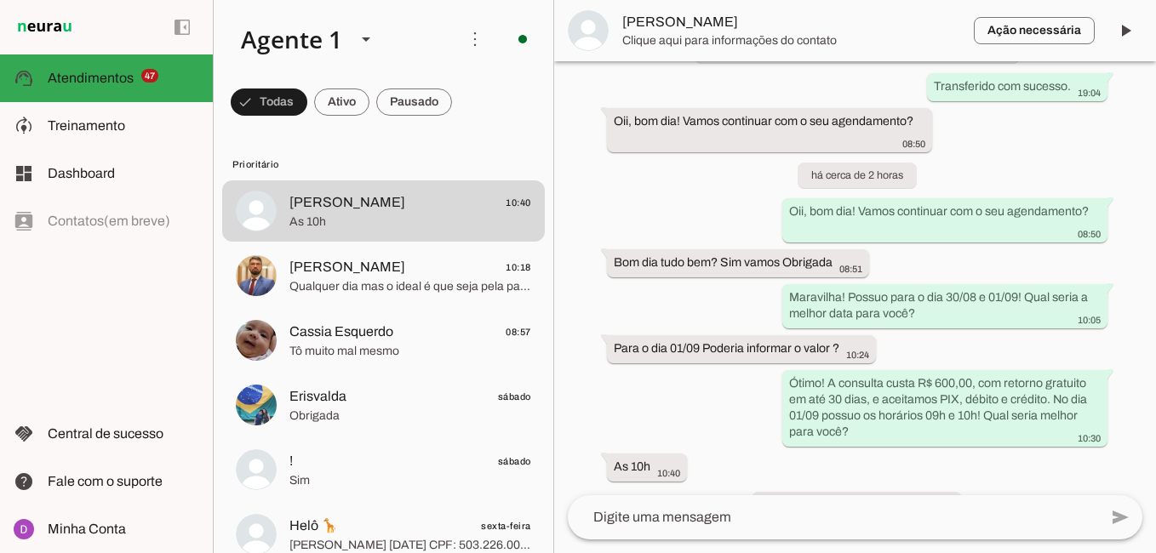
scroll to position [1336, 0]
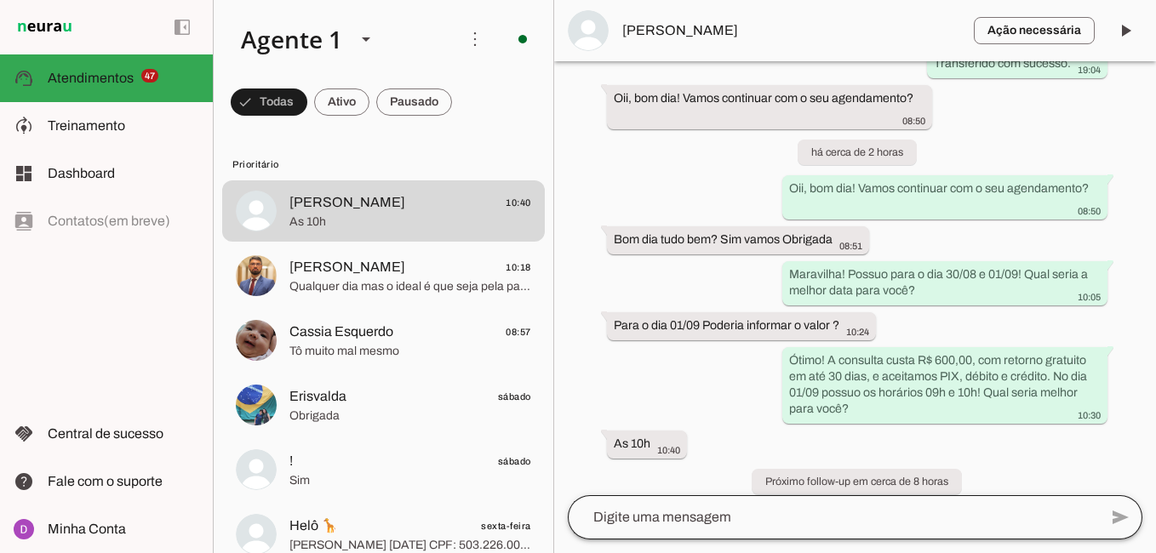
click at [765, 505] on div at bounding box center [833, 517] width 530 height 44
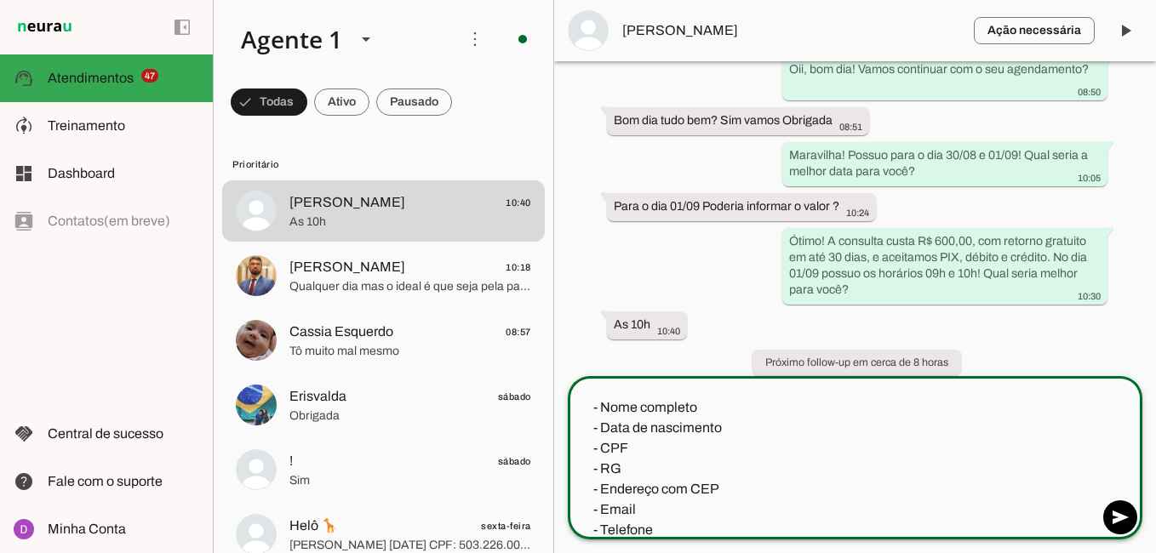
scroll to position [1455, 0]
type textarea "Maravilha, obrigada! Agora, para agilizar um pouco nosso atendimento no dia da …"
type md-outlined-text-field "Maravilha, obrigada! Agora, para agilizar um pouco nosso atendimento no dia da …"
click at [1116, 512] on span at bounding box center [1119, 517] width 41 height 41
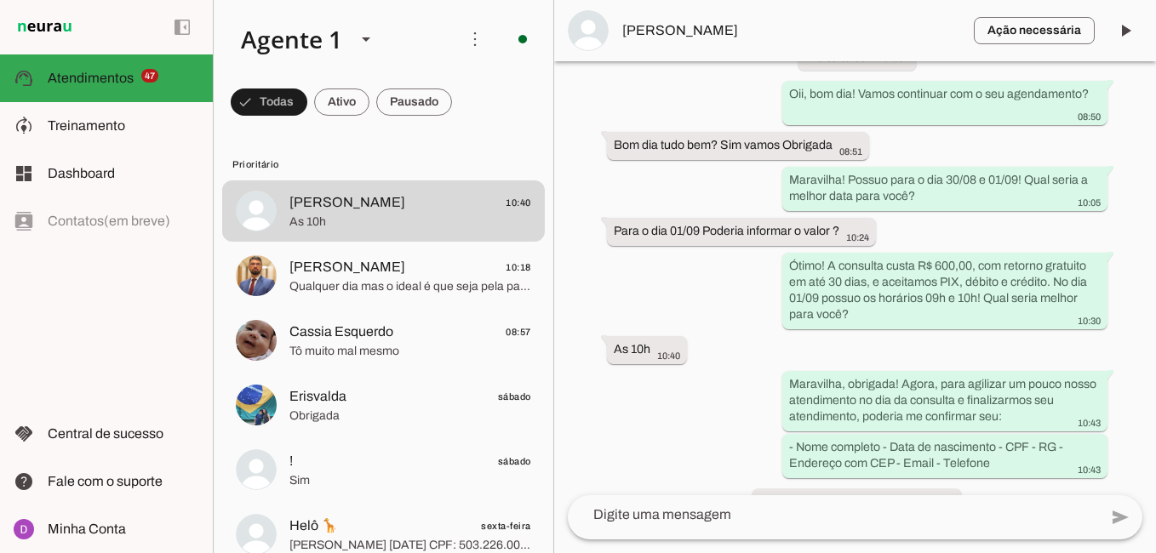
scroll to position [1450, 0]
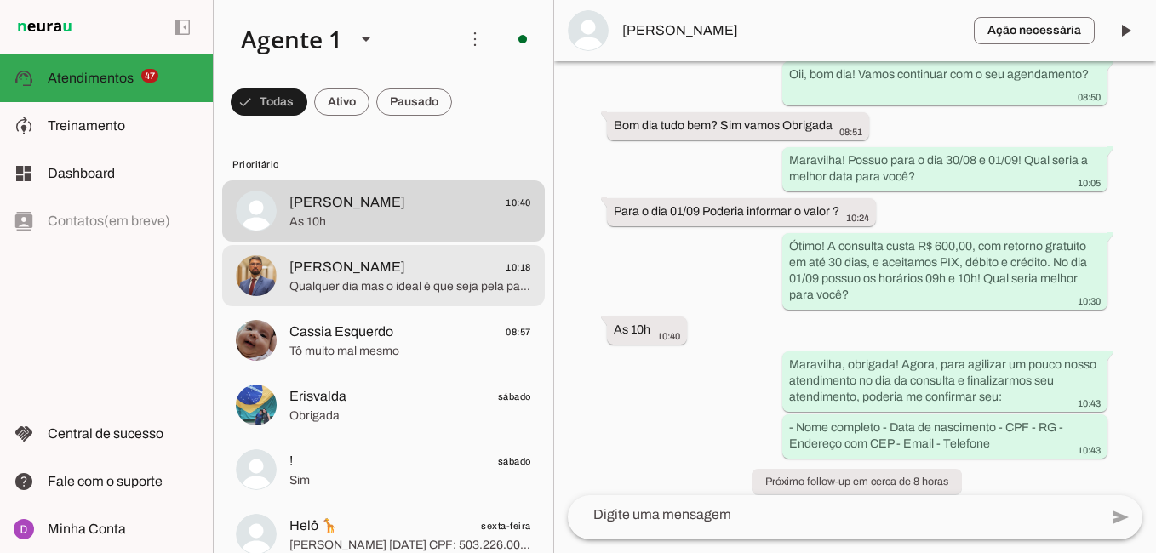
click at [409, 232] on div at bounding box center [410, 212] width 242 height 42
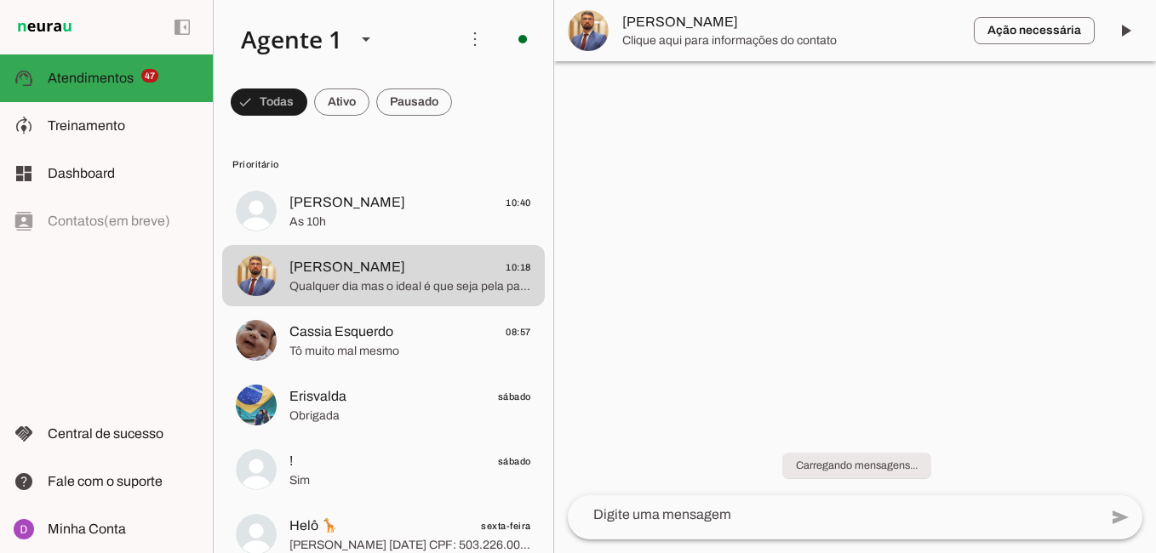
click at [741, 524] on textarea at bounding box center [833, 515] width 530 height 20
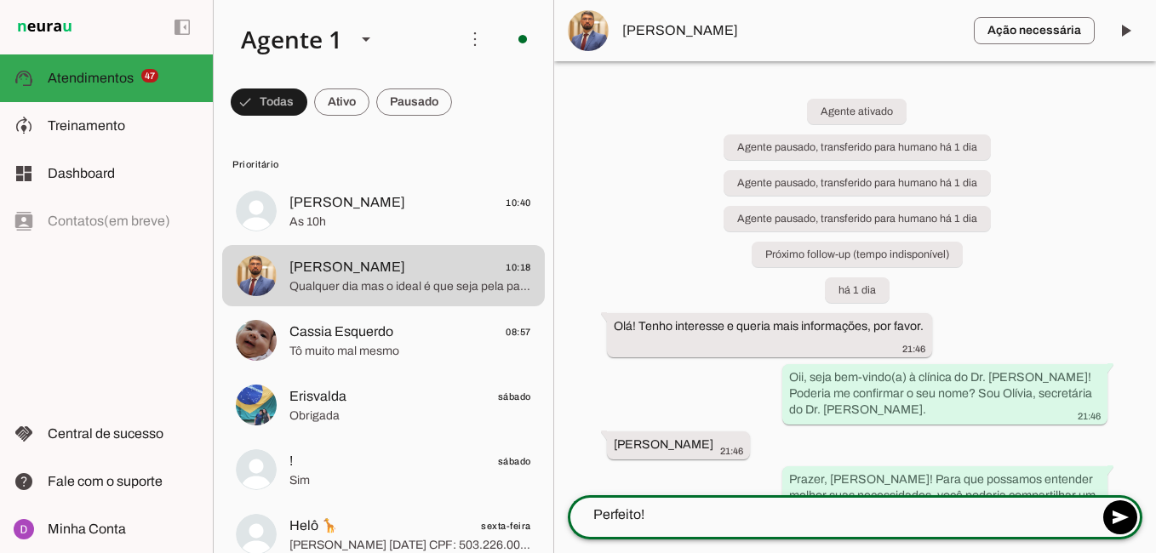
type textarea "Perfeito!"
type md-outlined-text-field "Perfeito!"
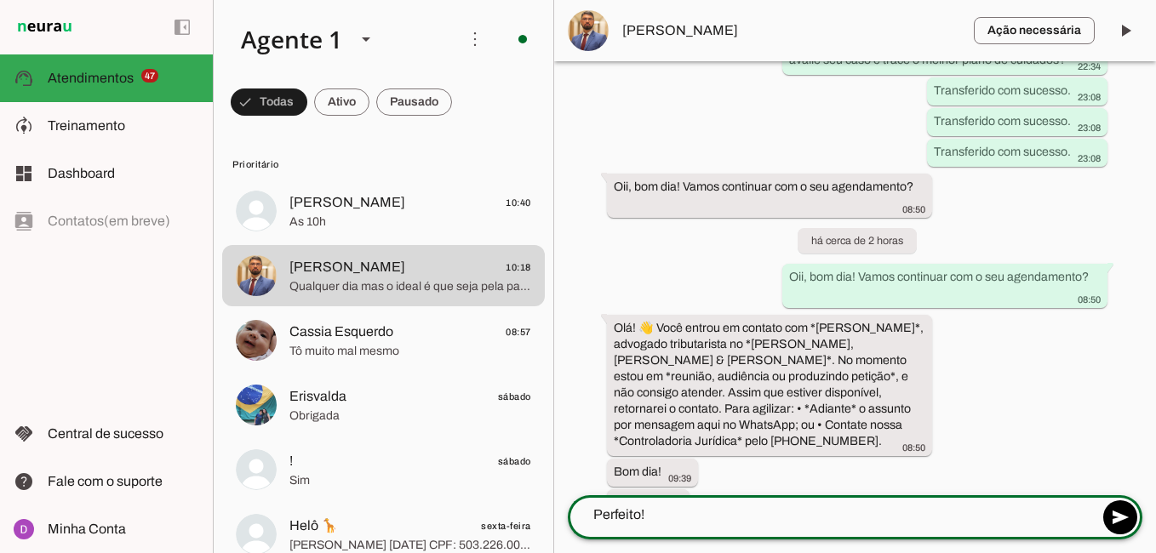
scroll to position [1282, 0]
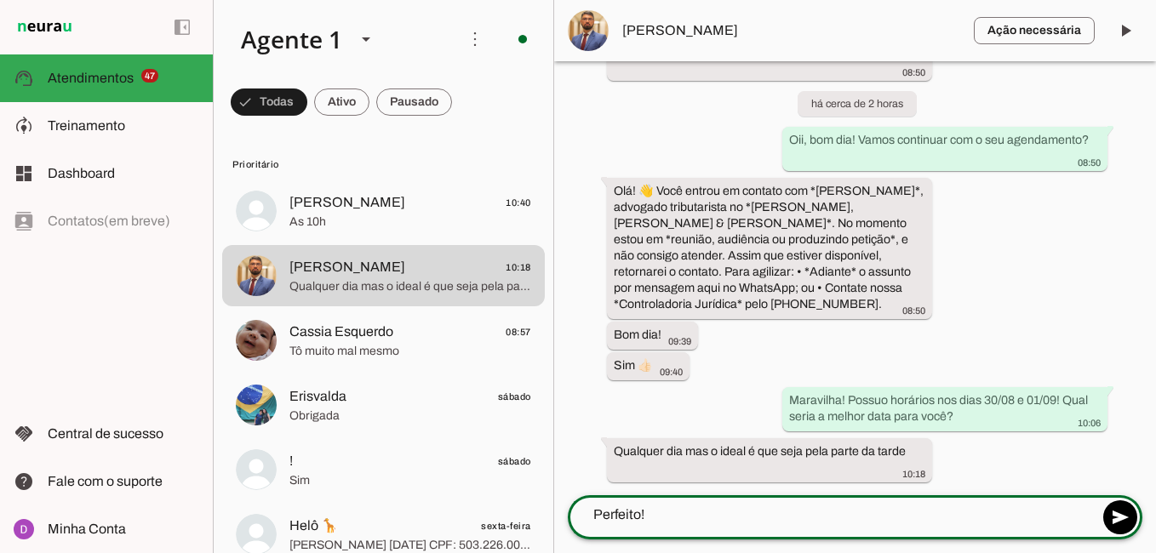
click at [705, 523] on textarea "Perfeito!" at bounding box center [833, 515] width 530 height 20
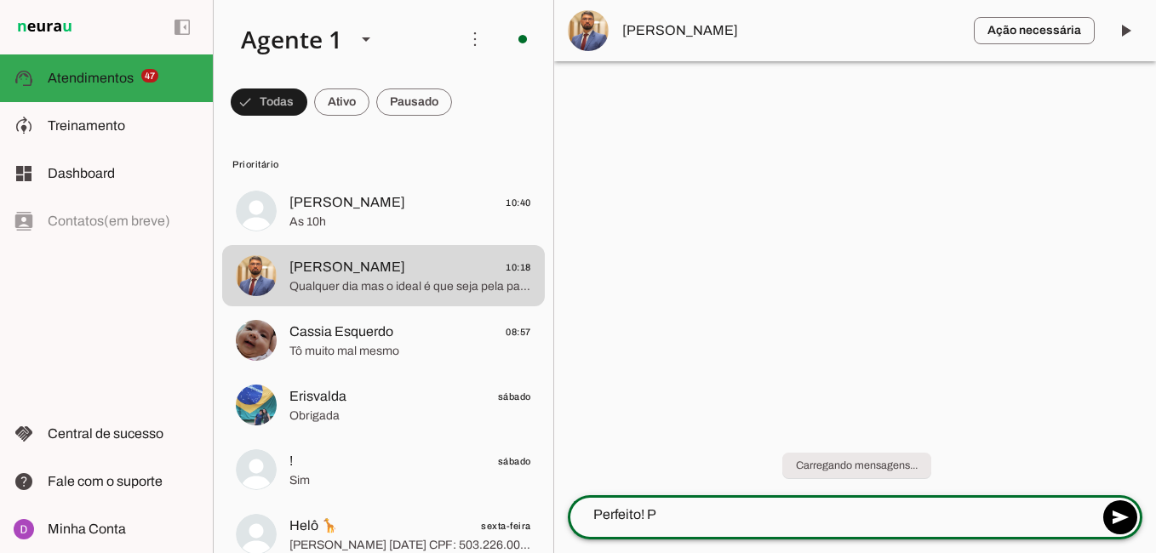
scroll to position [0, 0]
type textarea "Perfeito! Possuo dia [DATE], ás 16h! Seria um dia viável para o senhor?"
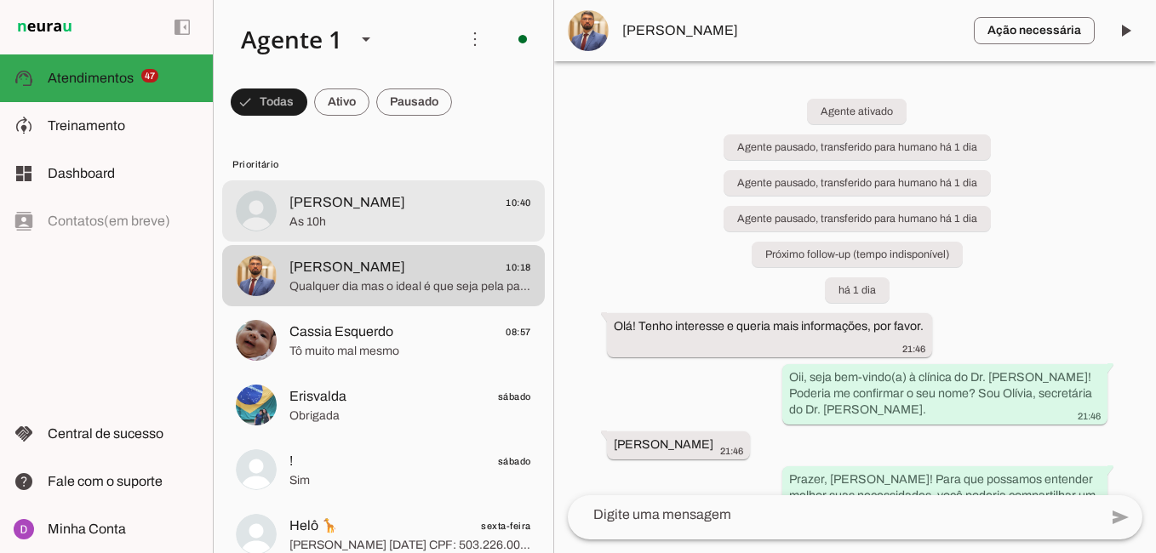
click at [295, 197] on span "[PERSON_NAME]" at bounding box center [347, 202] width 116 height 20
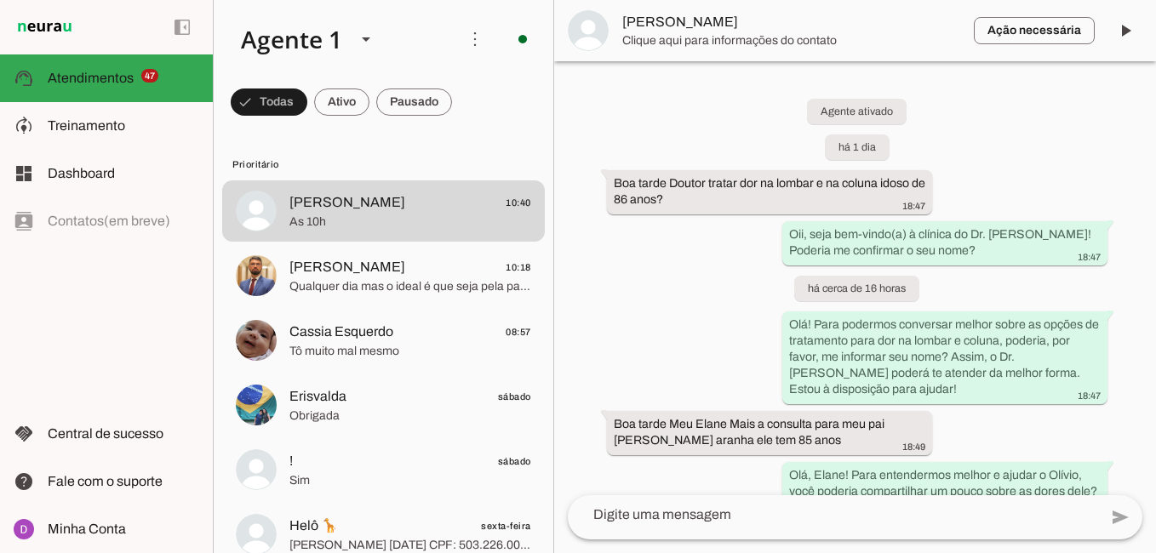
scroll to position [1450, 0]
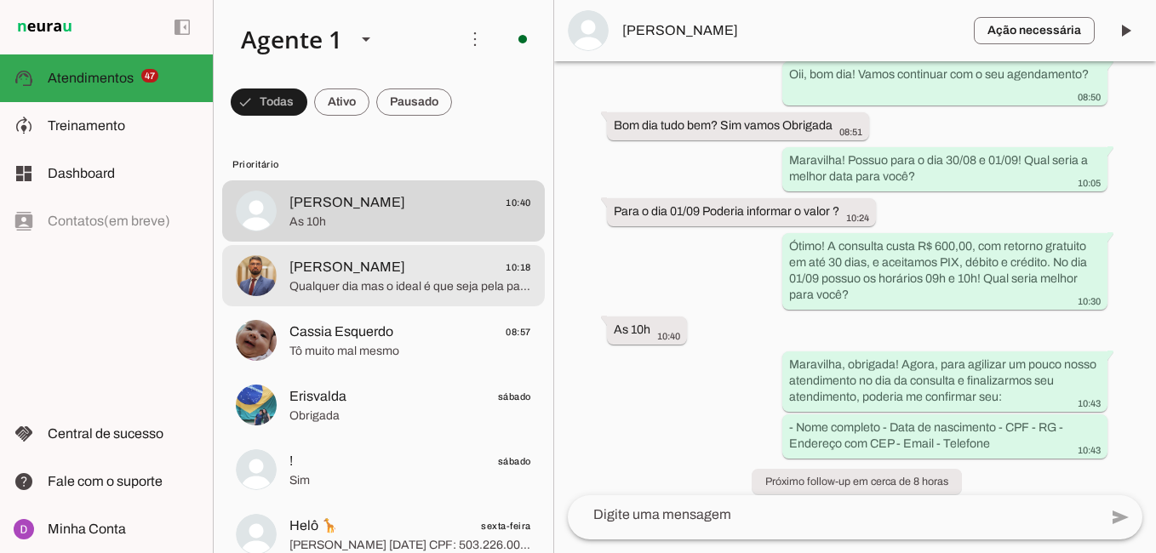
click at [376, 282] on span "Qualquer dia mas o ideal é que seja pela parte da tarde" at bounding box center [410, 286] width 242 height 17
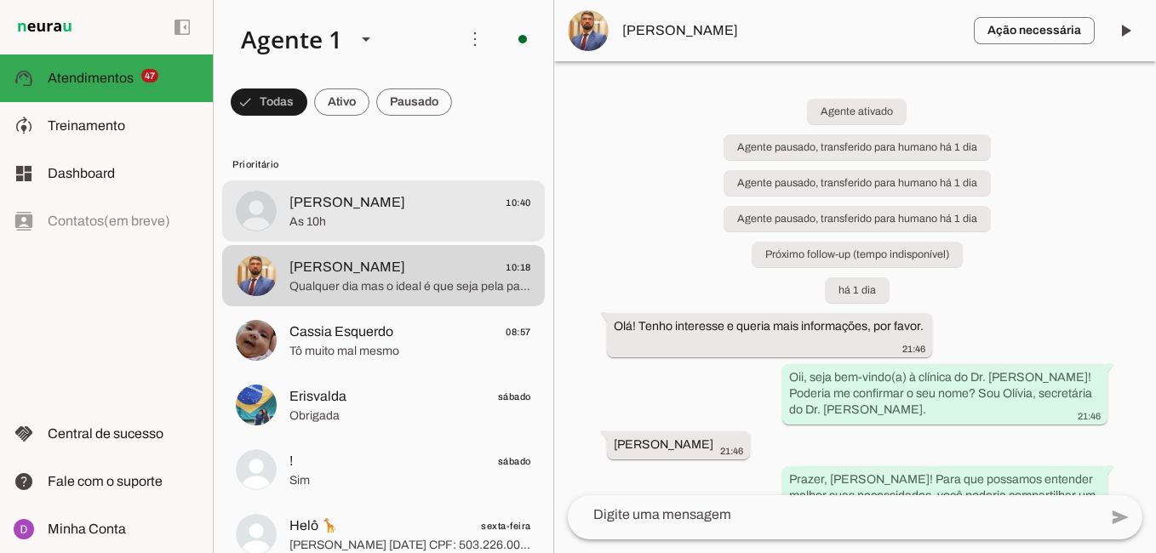
click at [303, 223] on span "As 10h" at bounding box center [410, 222] width 242 height 17
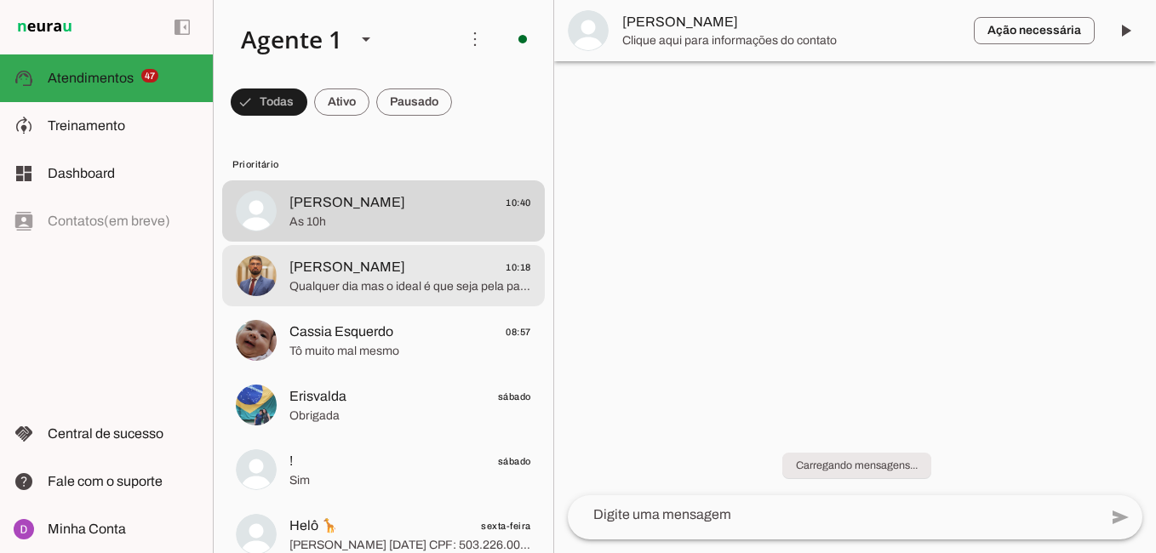
scroll to position [1450, 0]
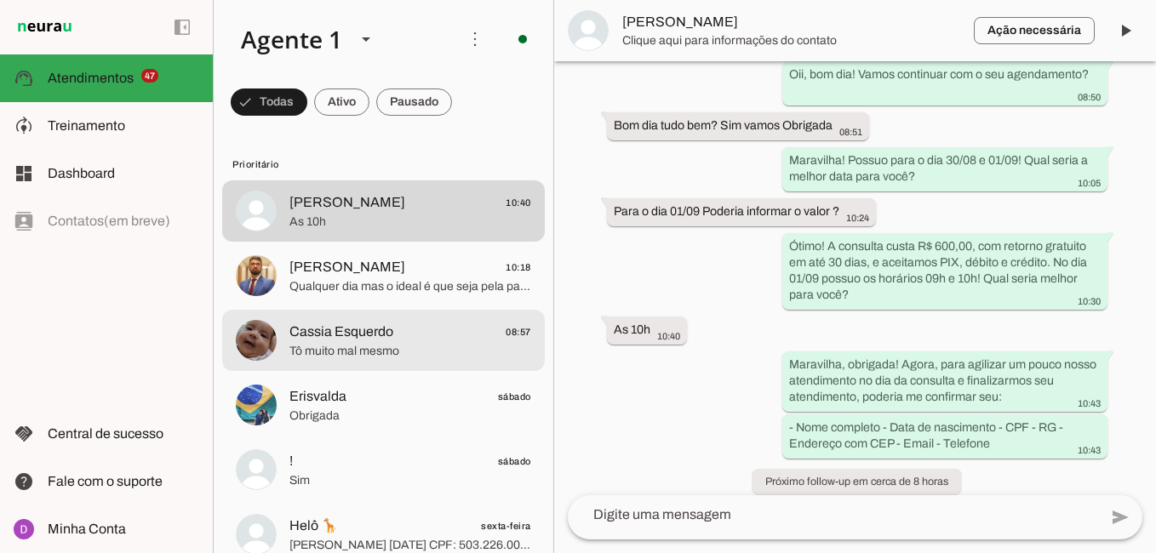
click at [322, 330] on span "Cassia Esquerdo" at bounding box center [341, 332] width 104 height 20
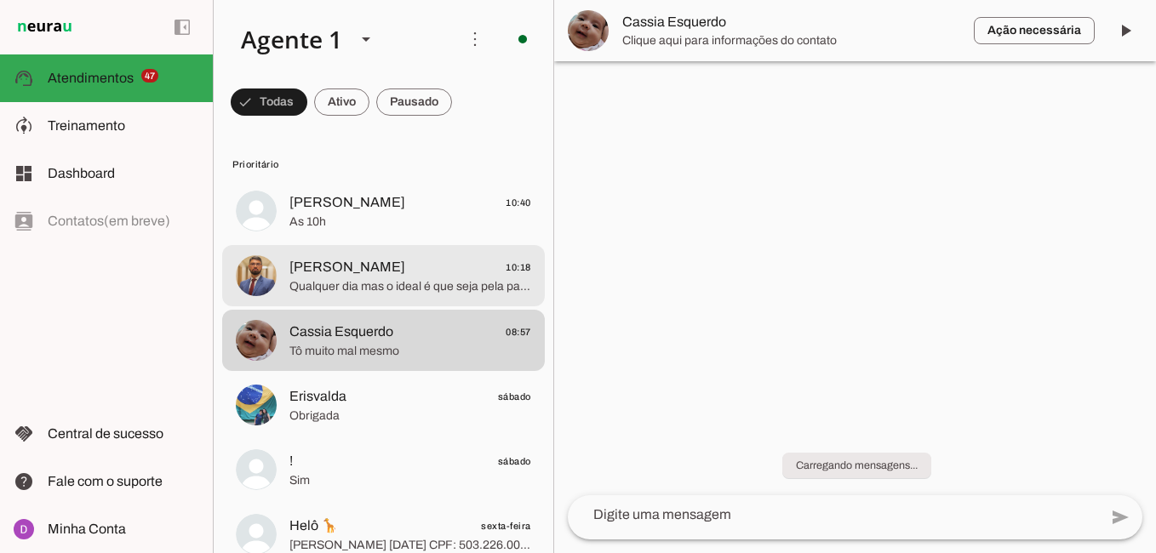
click at [341, 288] on span "Qualquer dia mas o ideal é que seja pela parte da tarde" at bounding box center [410, 286] width 242 height 17
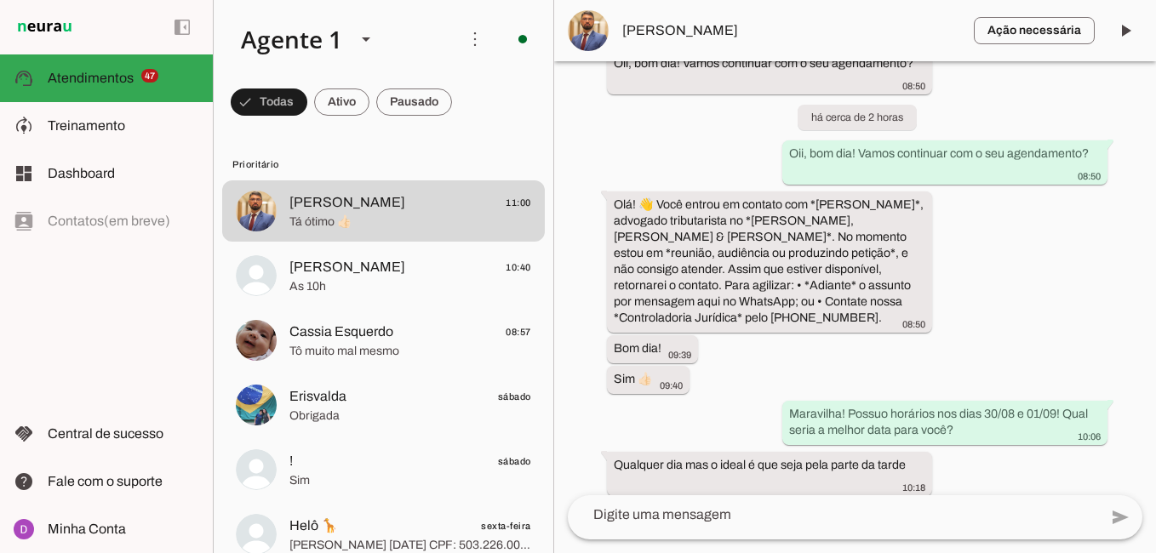
scroll to position [1368, 0]
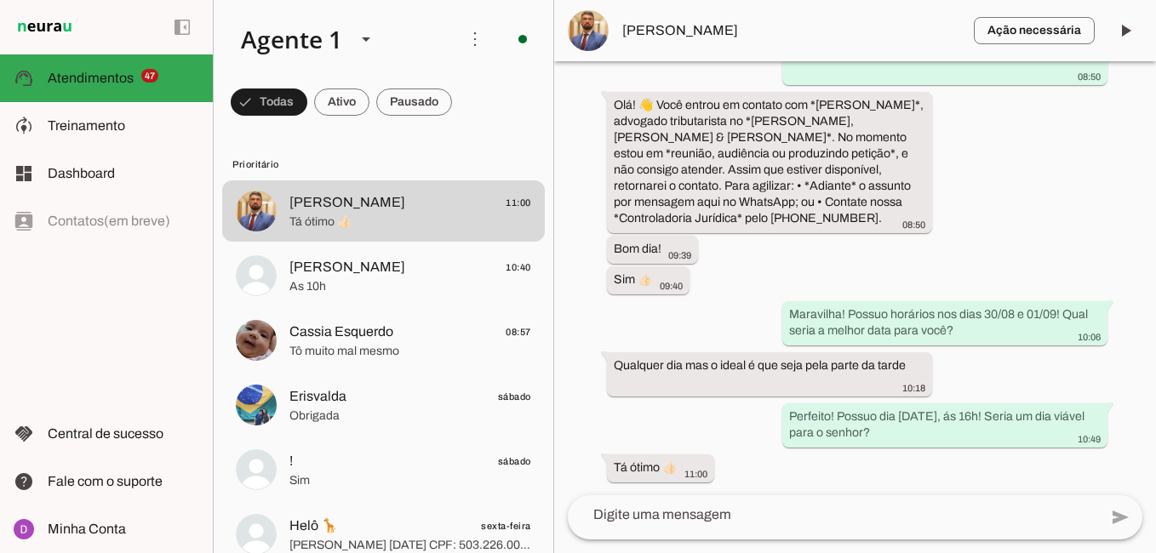
click at [699, 505] on textarea at bounding box center [833, 515] width 530 height 20
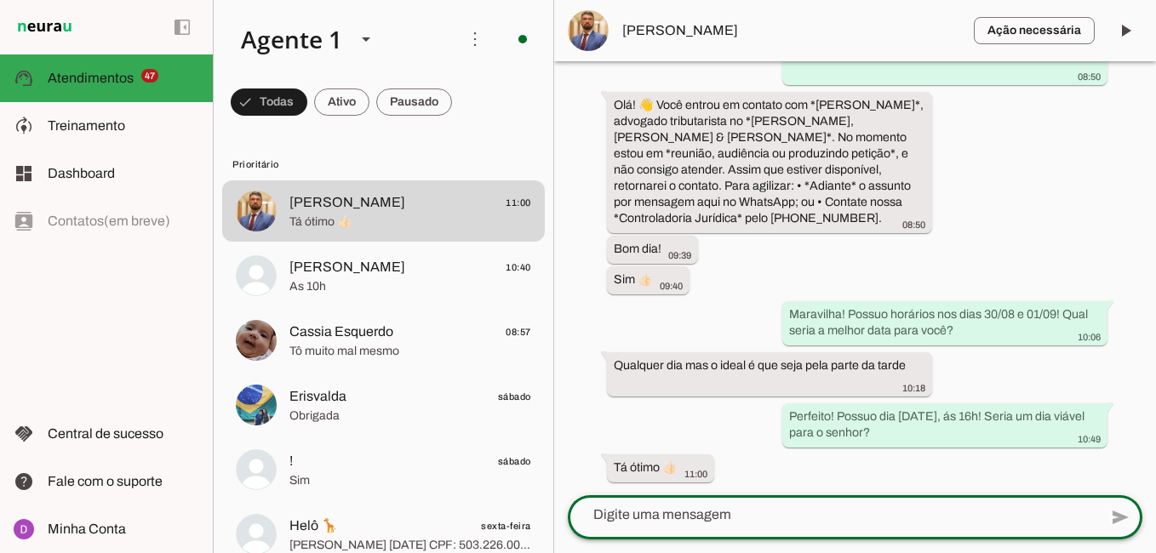
type textarea "Maravilha, obrigada! Agora, para agilizar um pouco o atendimento no dia da cons…"
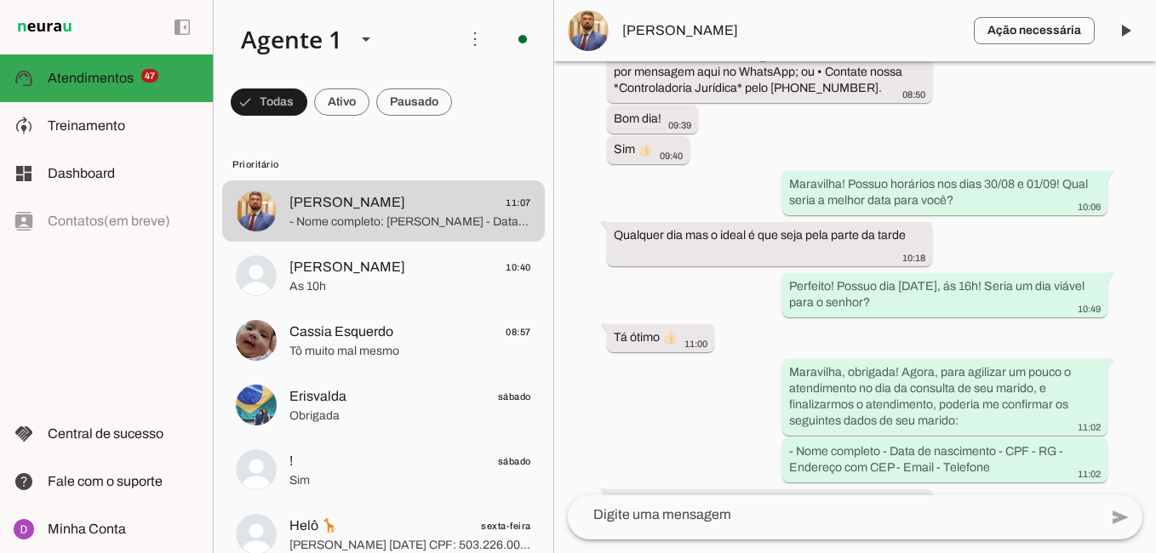
scroll to position [0, 0]
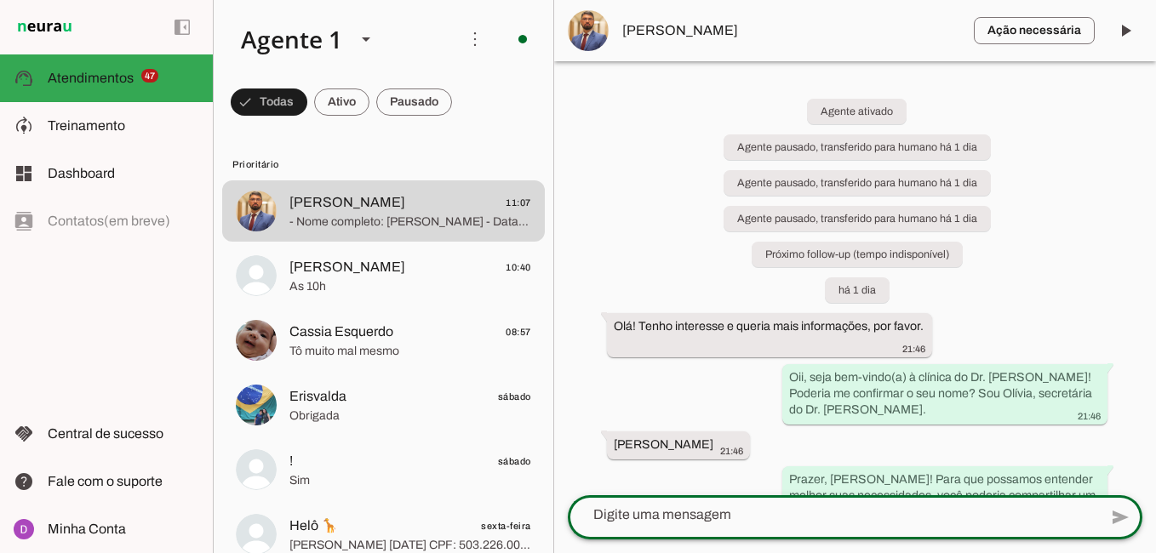
click at [435, 317] on div "Agente 1 Criar Agente Você atingiu o limite de IAs Neurau permitidas. Atualize …" at bounding box center [684, 276] width 943 height 553
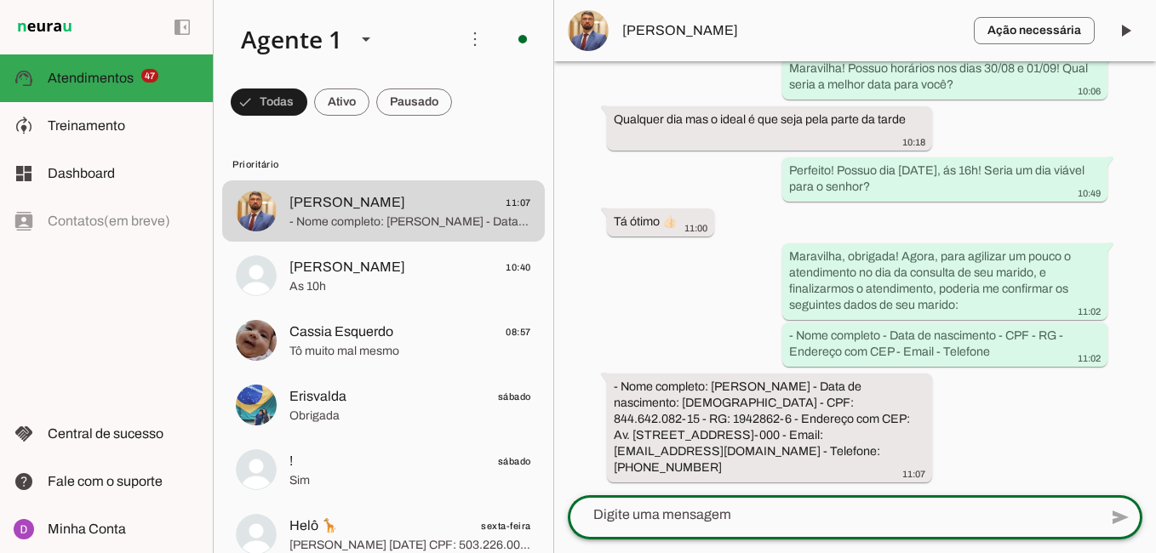
scroll to position [1614, 0]
click at [688, 323] on div "Agente ativado Agente pausado, transferido para humano há 1 dia Agente pausado,…" at bounding box center [855, 278] width 602 height 434
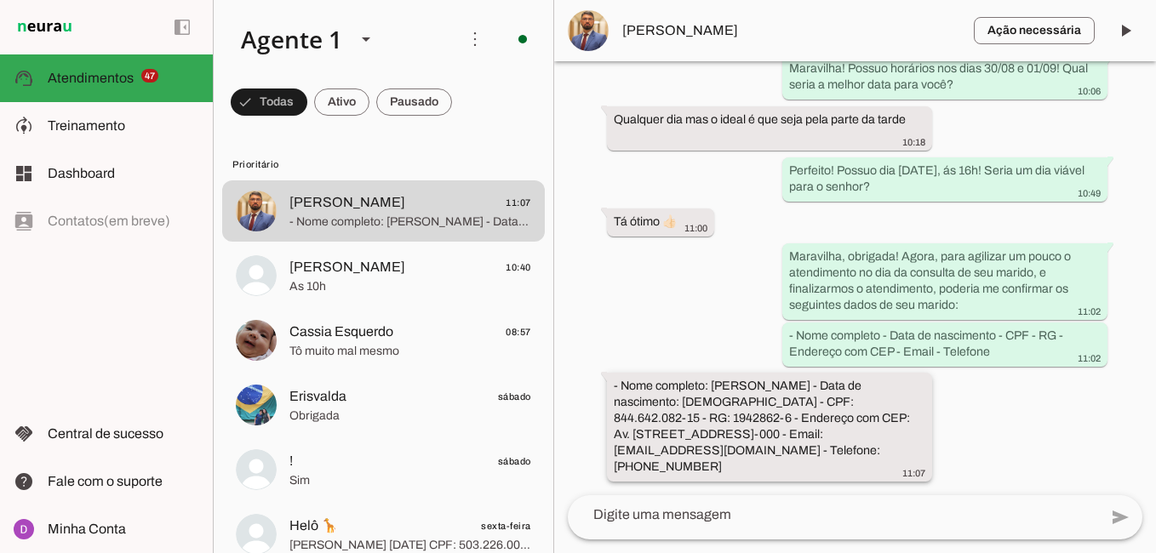
drag, startPoint x: 711, startPoint y: 385, endPoint x: 906, endPoint y: 385, distance: 194.9
click at [0, 0] on slot "- Nome completo: [PERSON_NAME] - Data de nascimento: [DEMOGRAPHIC_DATA] - CPF: …" at bounding box center [0, 0] width 0 height 0
drag, startPoint x: 739, startPoint y: 465, endPoint x: 668, endPoint y: 465, distance: 71.5
click at [668, 465] on div "- Nome completo: [PERSON_NAME] - Data de nascimento: [DEMOGRAPHIC_DATA] - CPF: …" at bounding box center [769, 429] width 311 height 102
click at [0, 0] on slot "- Nome completo: [PERSON_NAME] - Data de nascimento: [DEMOGRAPHIC_DATA] - CPF: …" at bounding box center [0, 0] width 0 height 0
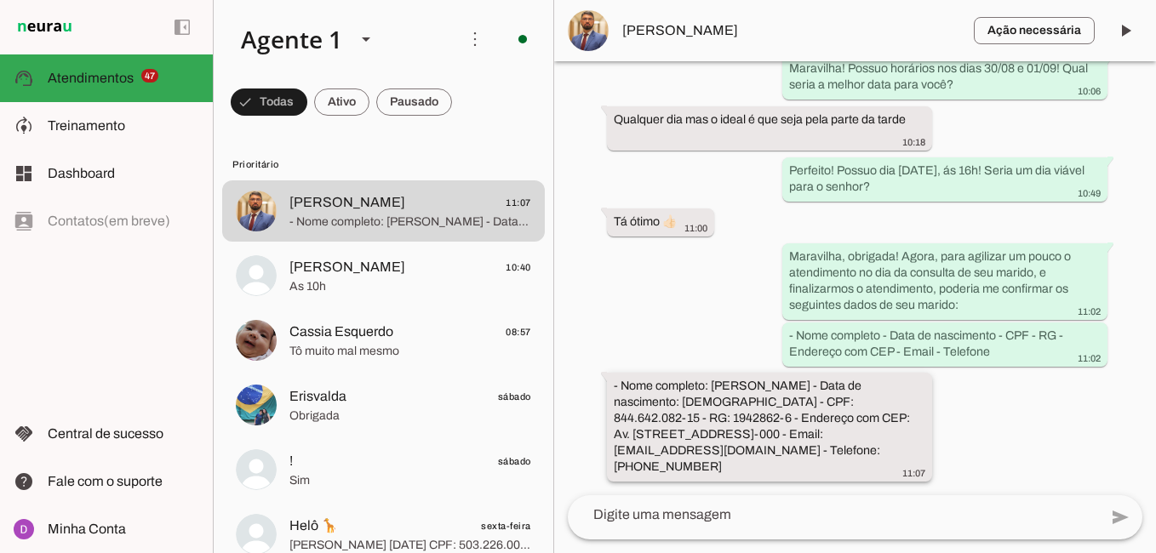
drag, startPoint x: 675, startPoint y: 465, endPoint x: 738, endPoint y: 462, distance: 63.1
click at [738, 462] on div "- Nome completo: [PERSON_NAME] - Data de nascimento: [DEMOGRAPHIC_DATA] - CPF: …" at bounding box center [769, 429] width 311 height 102
click at [635, 18] on md-item "Ação necessária O Agente detectou que uma ação humana é necessária, resolva a q…" at bounding box center [855, 30] width 602 height 61
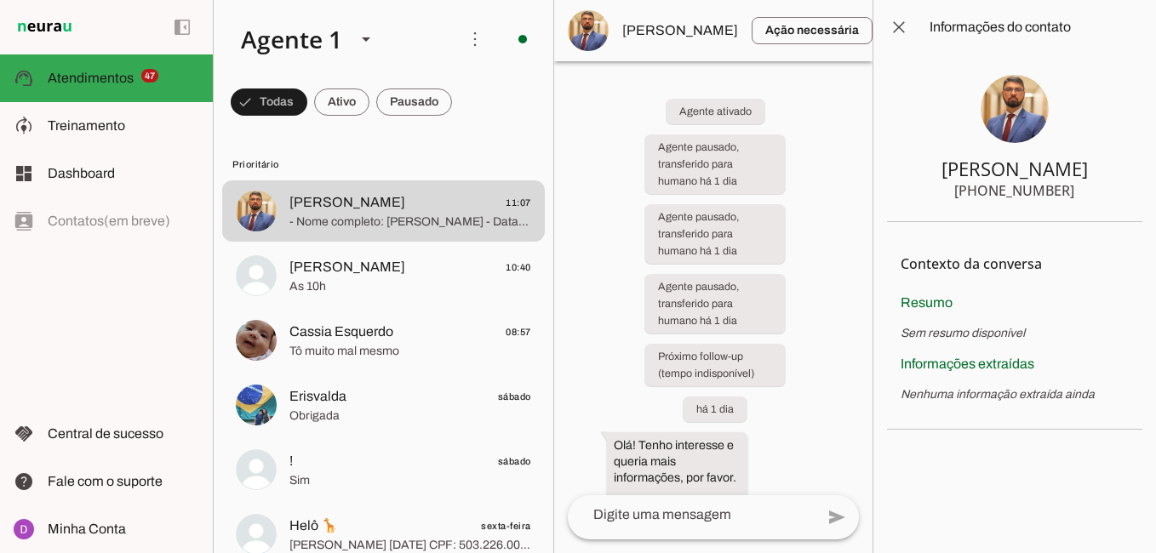
drag, startPoint x: 991, startPoint y: 189, endPoint x: 1081, endPoint y: 196, distance: 89.6
click at [1081, 196] on section "[PERSON_NAME] [PHONE_NUMBER]" at bounding box center [1014, 138] width 255 height 168
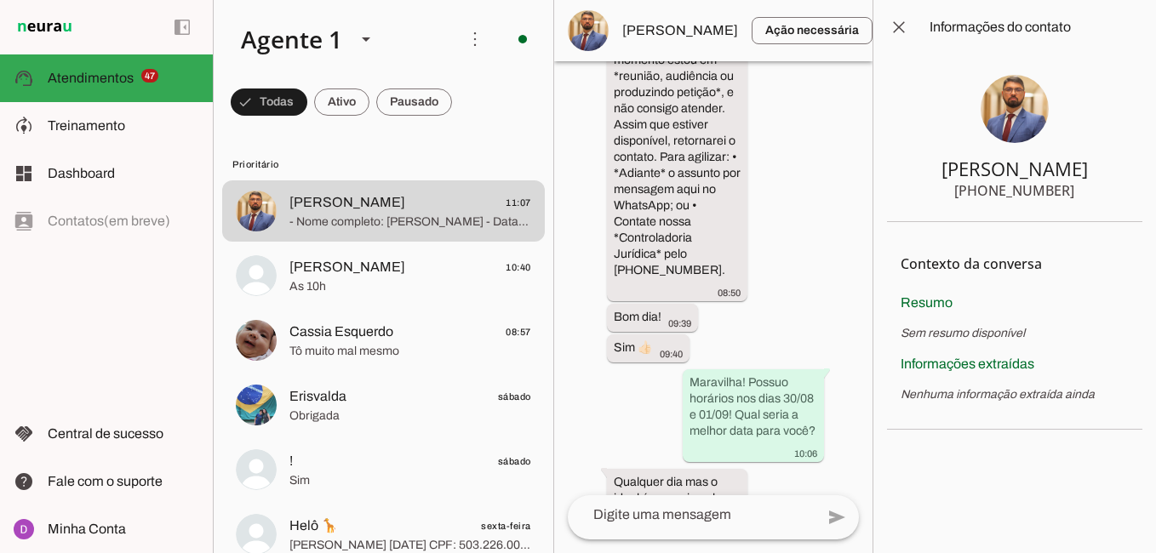
scroll to position [3269, 0]
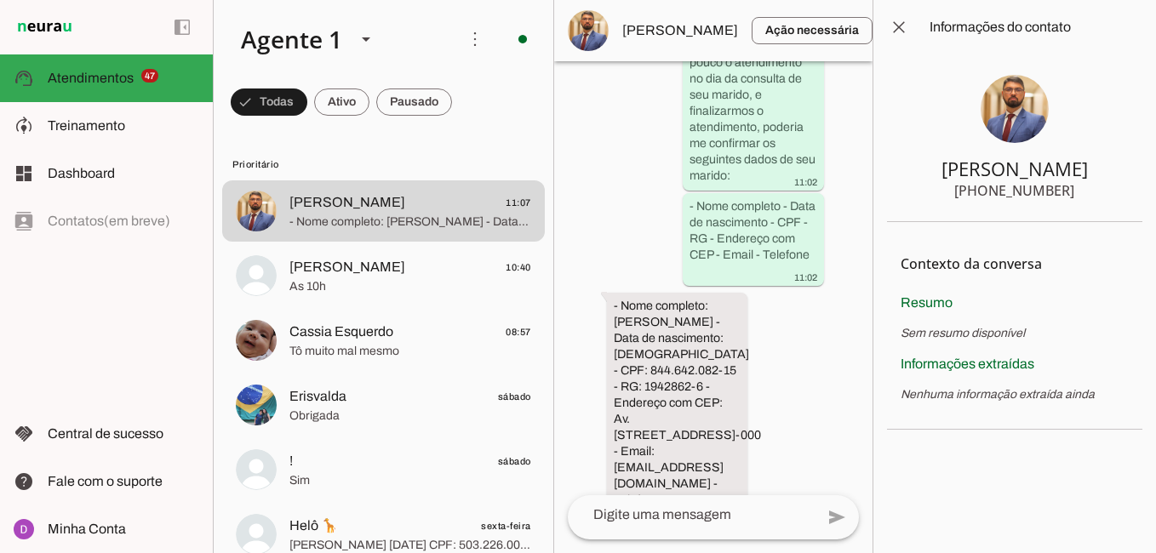
drag, startPoint x: 614, startPoint y: 436, endPoint x: 807, endPoint y: 431, distance: 192.4
click at [807, 431] on div "Agente ativado Agente pausado, transferido para humano há 1 dia Agente pausado,…" at bounding box center [713, 278] width 318 height 434
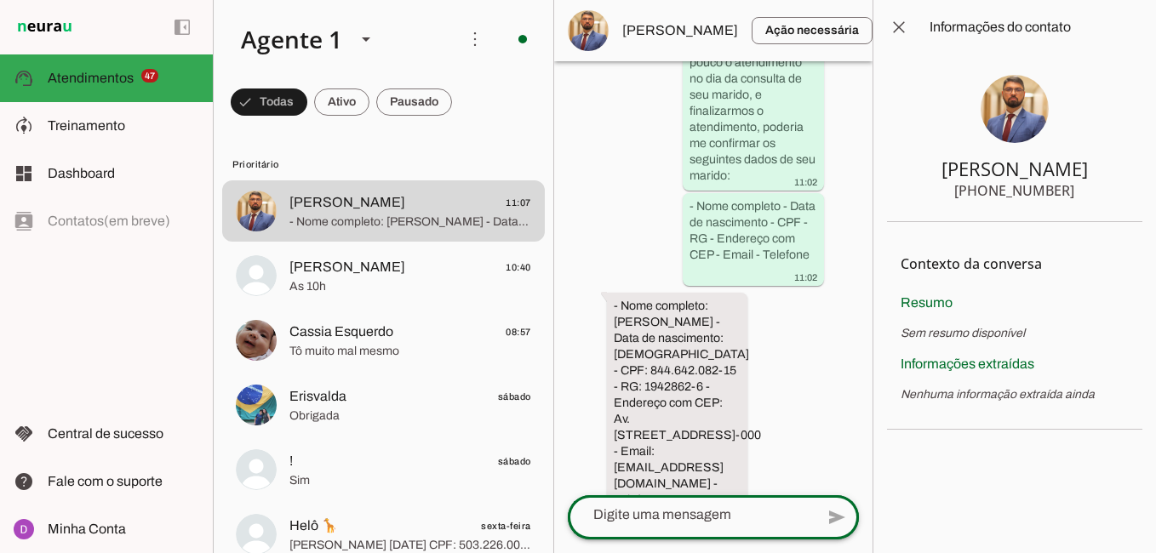
click at [760, 526] on div at bounding box center [691, 515] width 247 height 44
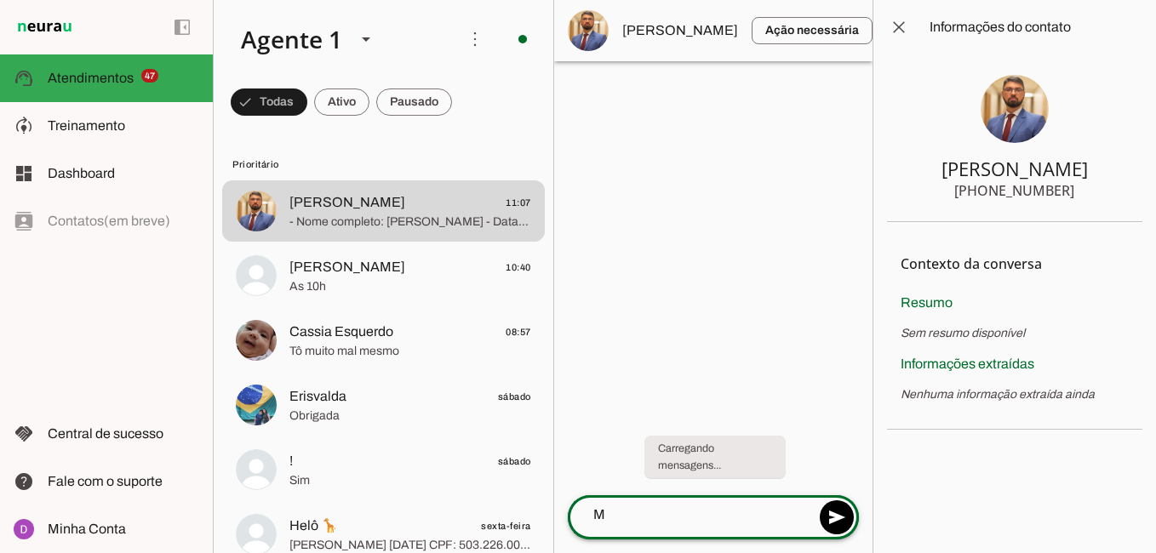
scroll to position [0, 0]
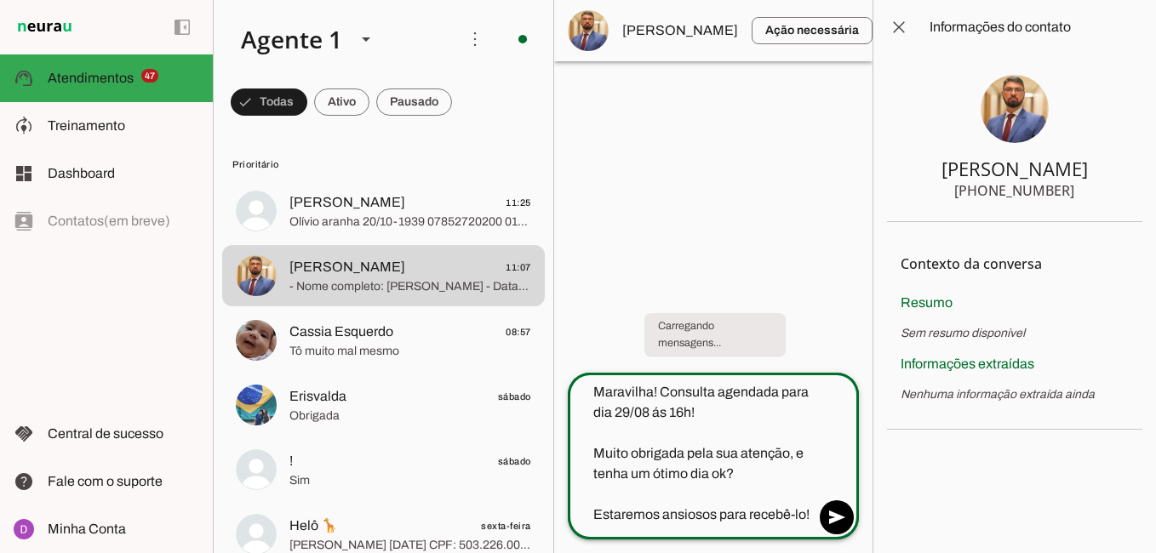
type textarea "Maravilha! Consulta agendada para dia 29/08 ás 16h! Muito obrigada pela sua ate…"
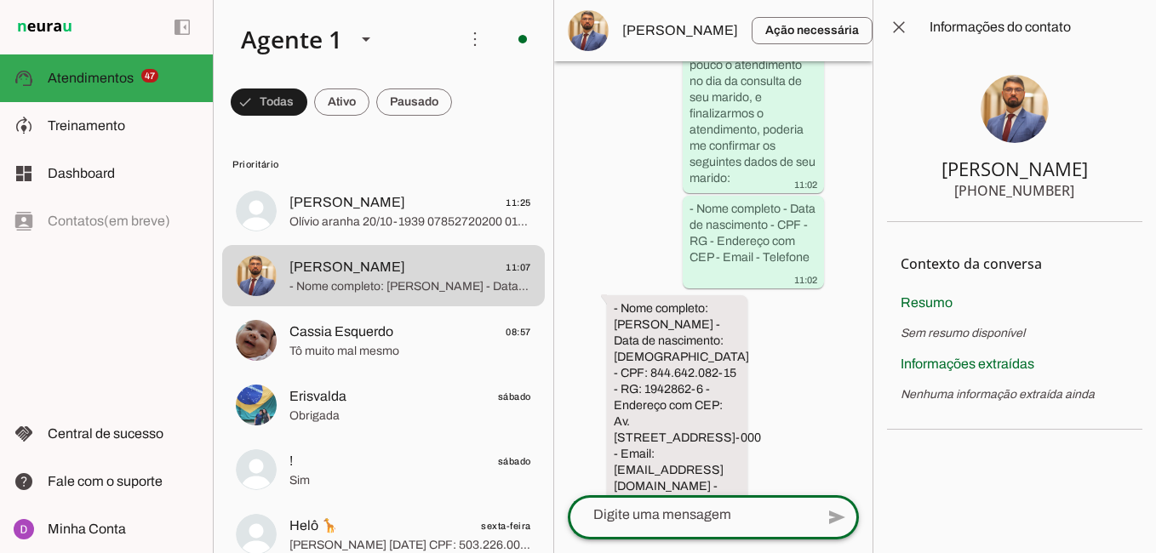
scroll to position [3413, 0]
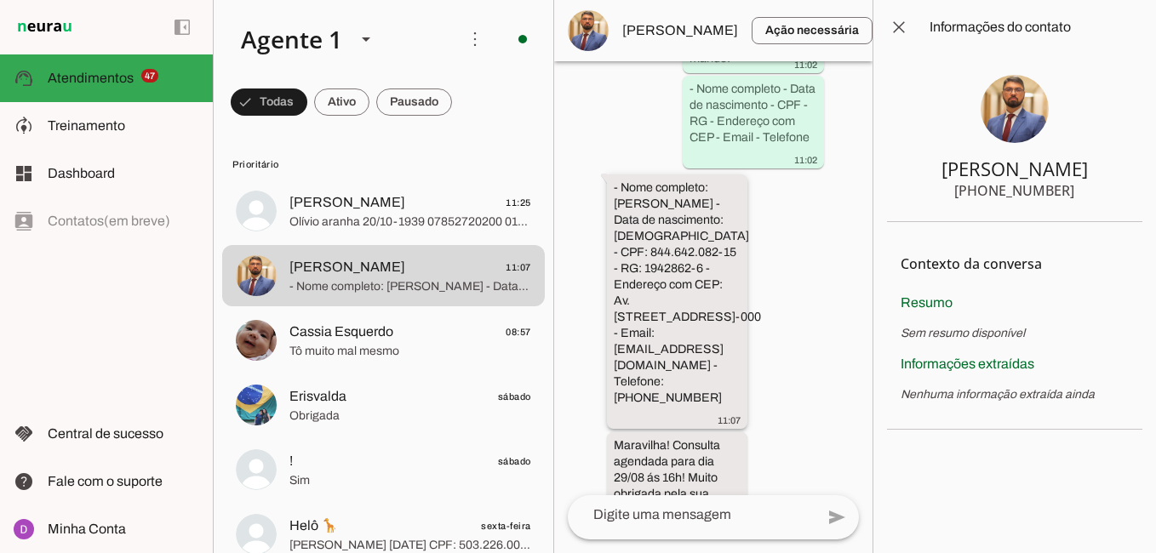
drag, startPoint x: 650, startPoint y: 321, endPoint x: 615, endPoint y: 76, distance: 247.5
click at [615, 76] on div "Agente ativado Agente pausado, transferido para humano há 1 dia Agente pausado,…" at bounding box center [713, 278] width 318 height 434
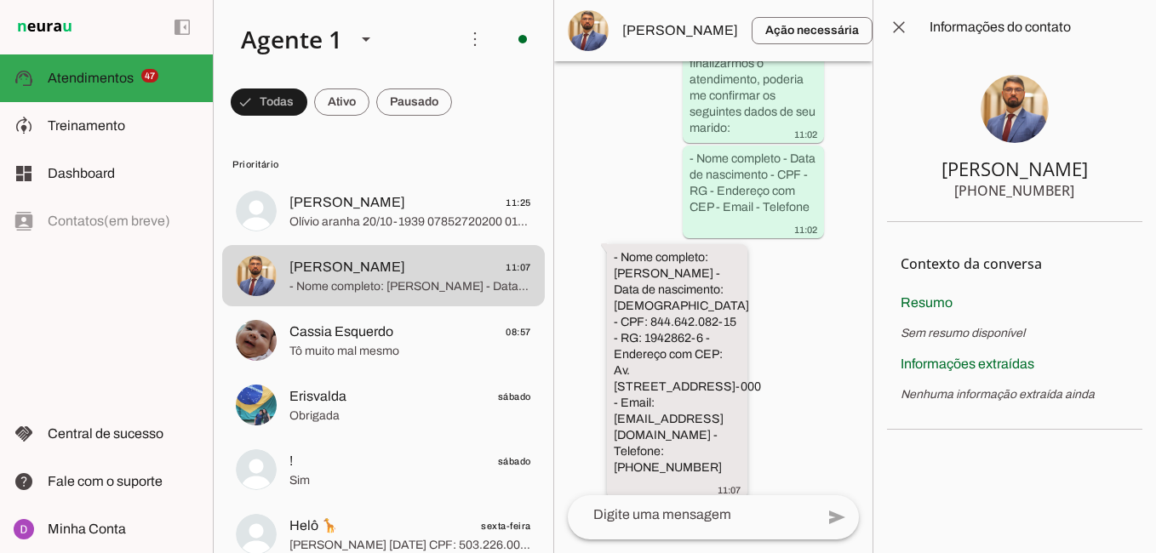
scroll to position [3315, 0]
drag, startPoint x: 608, startPoint y: 191, endPoint x: 710, endPoint y: 423, distance: 253.8
click at [710, 423] on whatsapp-message-bubble "- Nome completo: [PERSON_NAME] - Data de nascimento: [DEMOGRAPHIC_DATA] - CPF: …" at bounding box center [677, 373] width 141 height 254
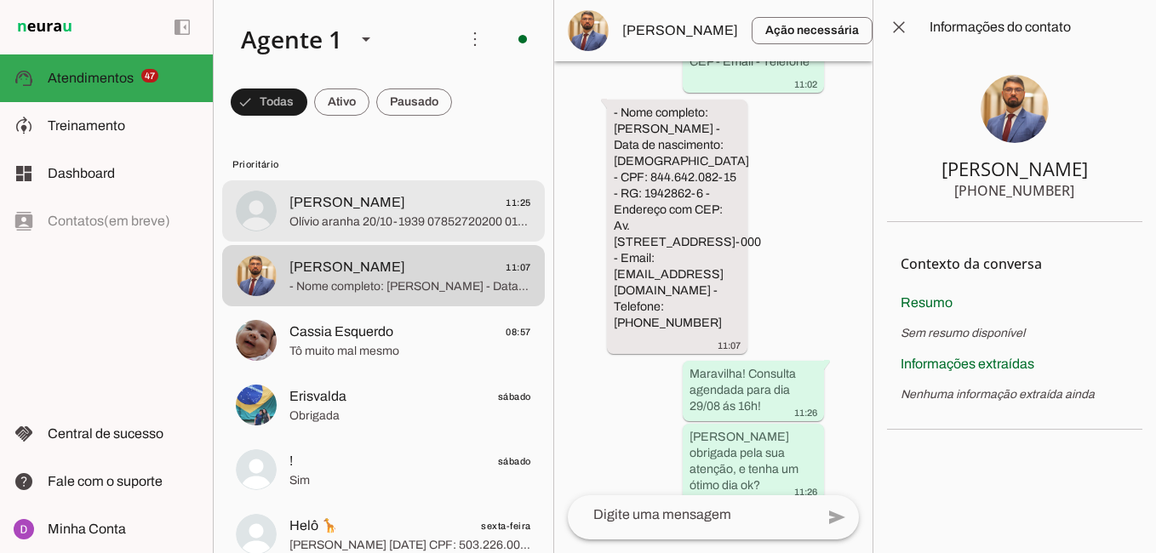
click at [379, 219] on span "Olívio aranha 20/10-1939 07852720200 0138701-4 [STREET_ADDRESS][EMAIL_ADDRESS][…" at bounding box center [410, 222] width 242 height 17
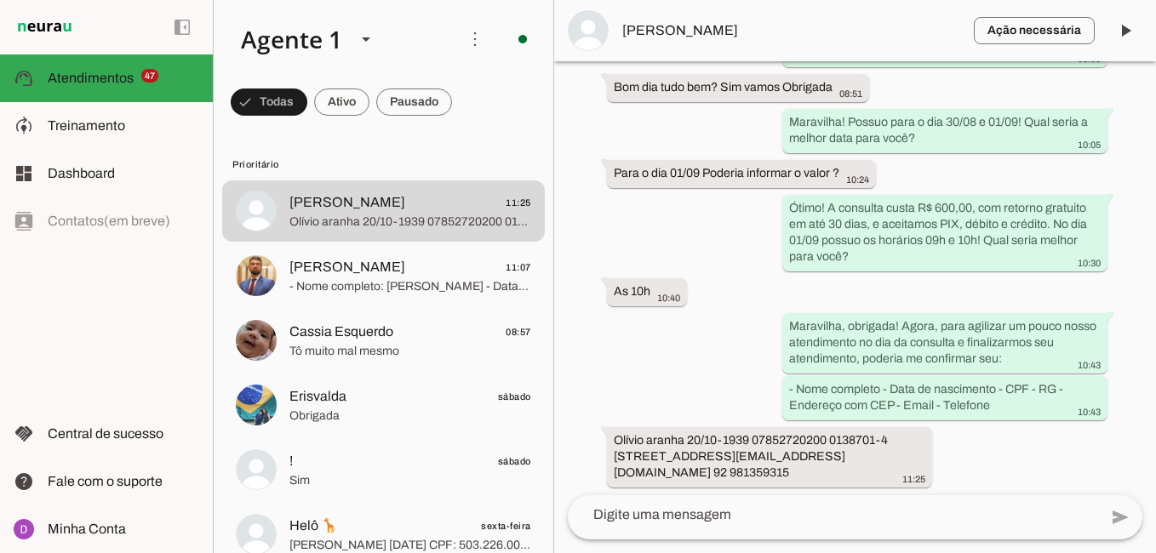
scroll to position [1517, 0]
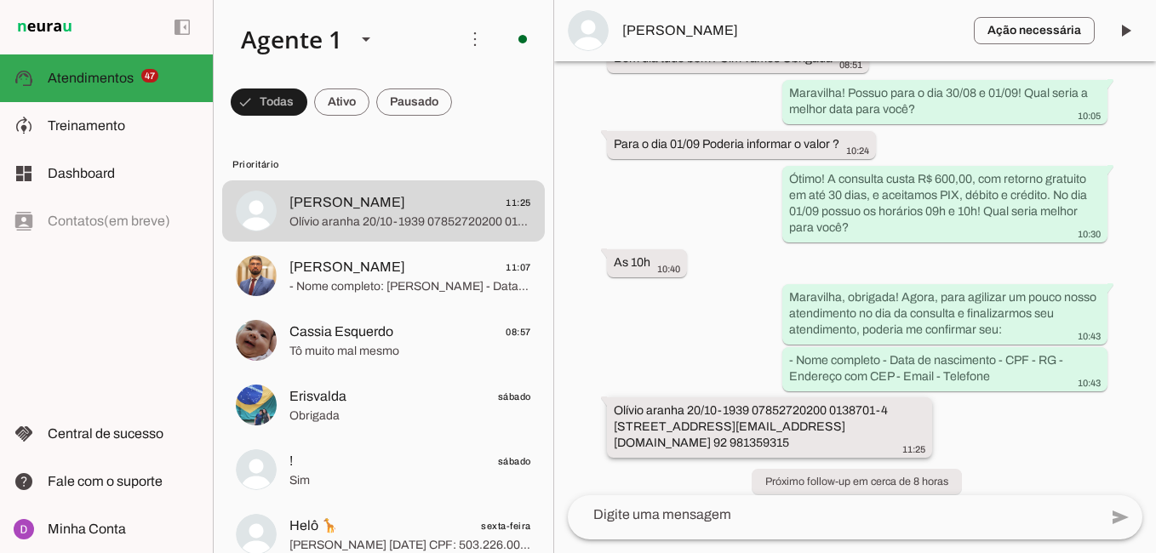
drag, startPoint x: 608, startPoint y: 390, endPoint x: 682, endPoint y: 394, distance: 74.2
click at [682, 397] on whatsapp-message-bubble "Olívio aranha 20/10-1939 07852720200 0138701-4 [STREET_ADDRESS][EMAIL_ADDRESS][…" at bounding box center [769, 427] width 325 height 60
drag, startPoint x: 831, startPoint y: 430, endPoint x: 755, endPoint y: 426, distance: 75.8
click at [0, 0] on slot "Olívio aranha 20/10-1939 07852720200 0138701-4 [STREET_ADDRESS][EMAIL_ADDRESS][…" at bounding box center [0, 0] width 0 height 0
drag, startPoint x: 614, startPoint y: 428, endPoint x: 751, endPoint y: 431, distance: 137.0
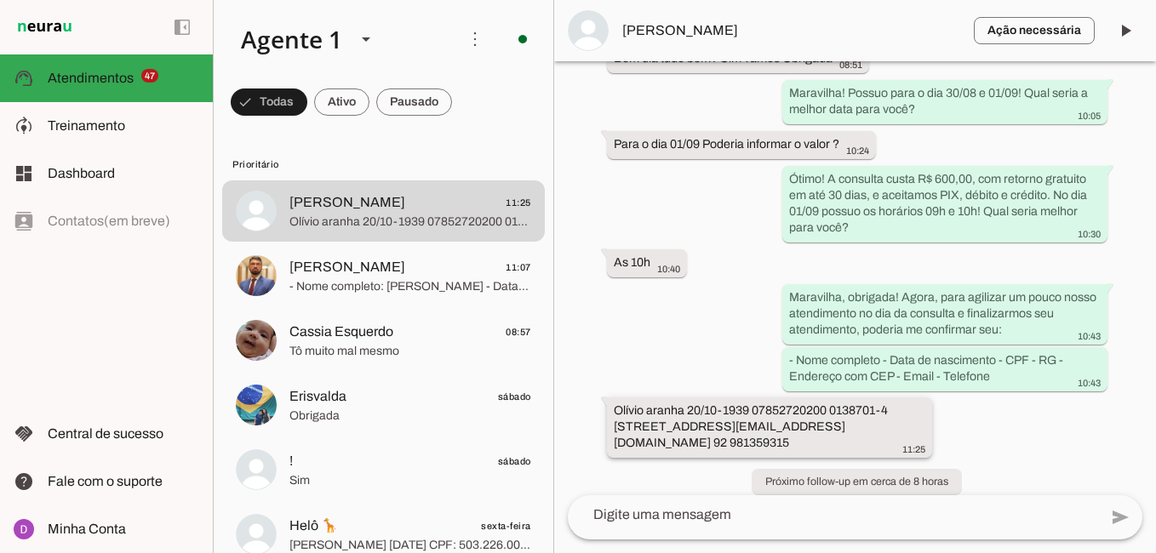
click at [0, 0] on slot "Olívio aranha 20/10-1939 07852720200 0138701-4 [STREET_ADDRESS][EMAIL_ADDRESS][…" at bounding box center [0, 0] width 0 height 0
drag, startPoint x: 844, startPoint y: 428, endPoint x: 614, endPoint y: 394, distance: 232.3
click at [614, 403] on div "Olívio aranha 20/10-1939 07852720200 0138701-4 [STREET_ADDRESS][EMAIL_ADDRESS][…" at bounding box center [769, 430] width 311 height 54
click at [688, 517] on textarea at bounding box center [833, 515] width 530 height 20
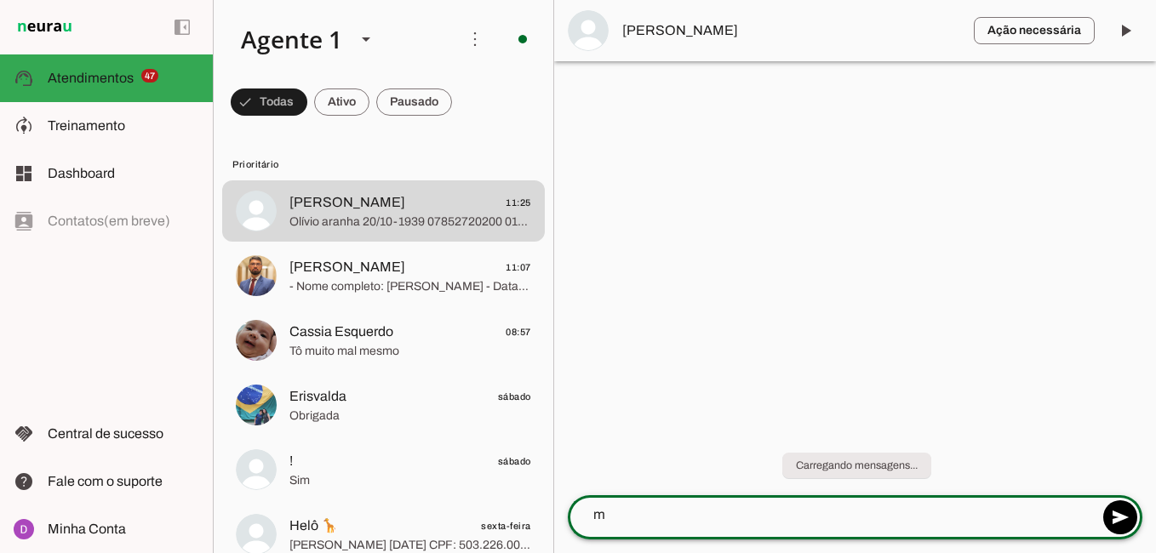
scroll to position [0, 0]
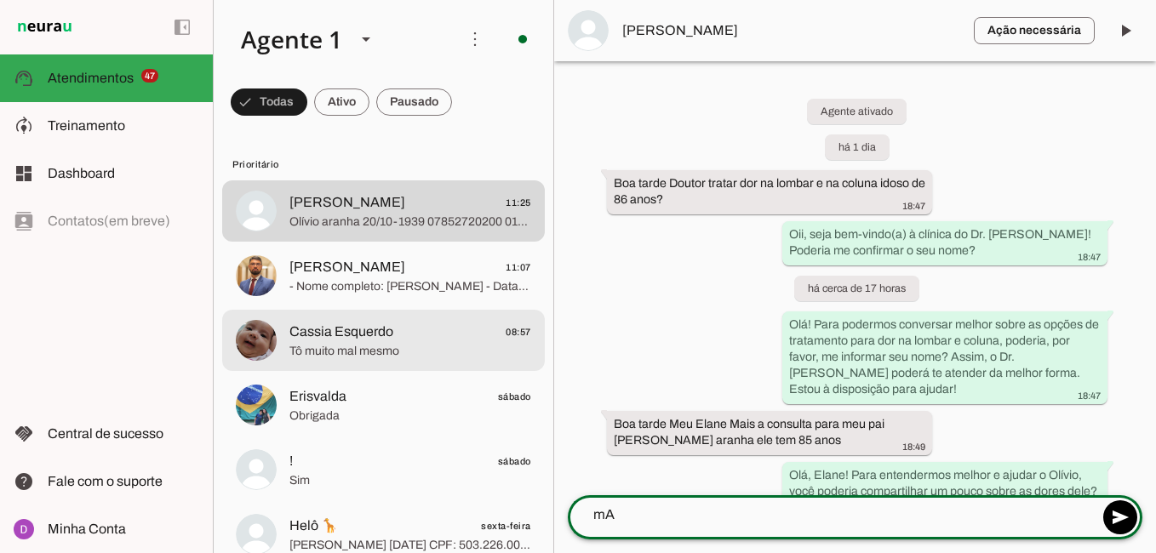
type textarea "mA"
type md-outlined-text-field "mA"
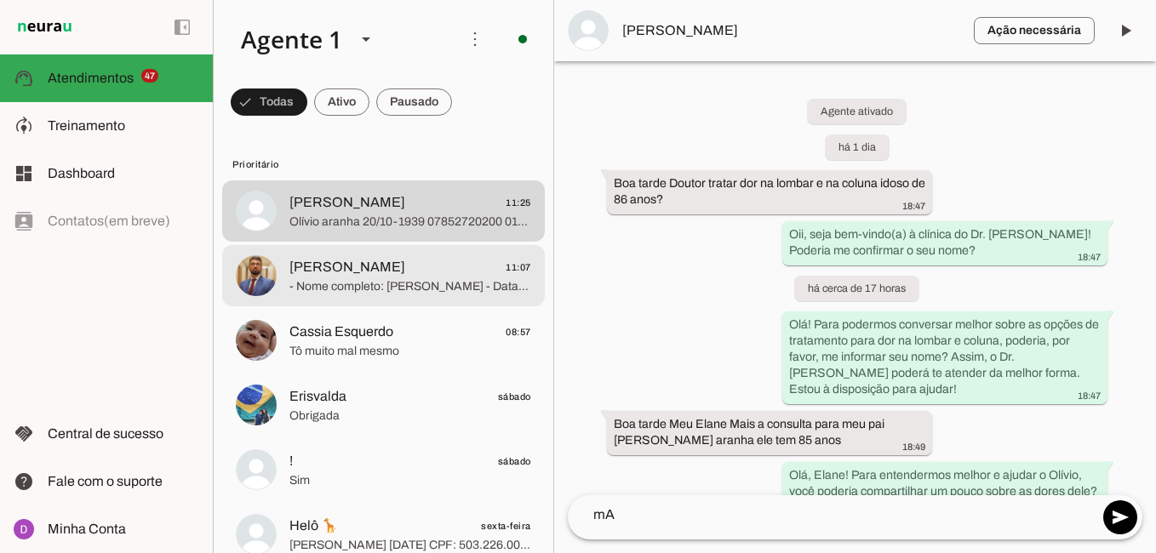
click at [422, 290] on span "- Nome completo: [PERSON_NAME] - Data de nascimento: [DEMOGRAPHIC_DATA] - CPF: …" at bounding box center [410, 286] width 242 height 17
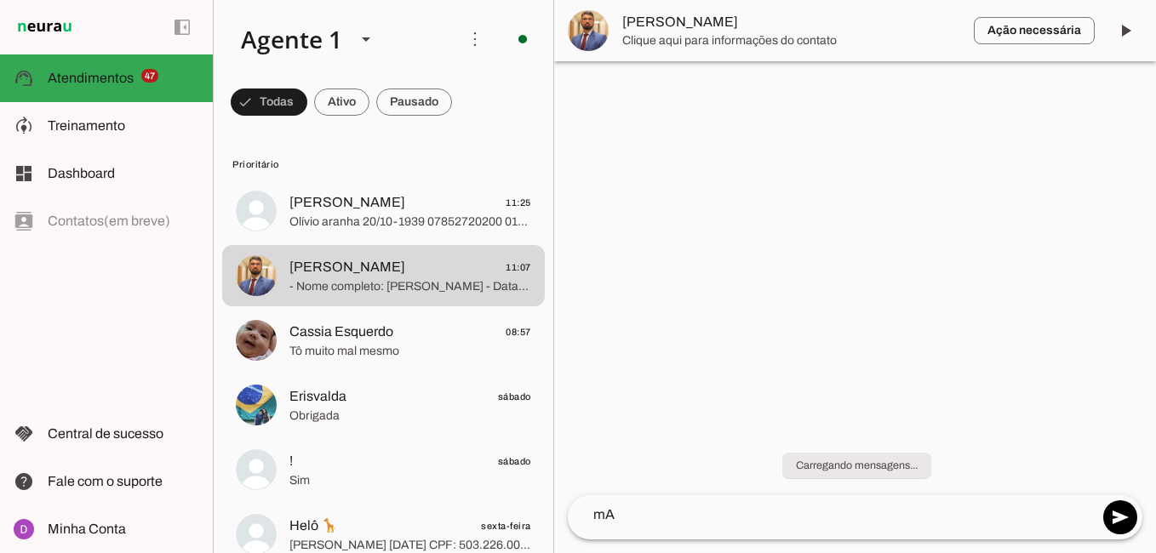
scroll to position [1743, 0]
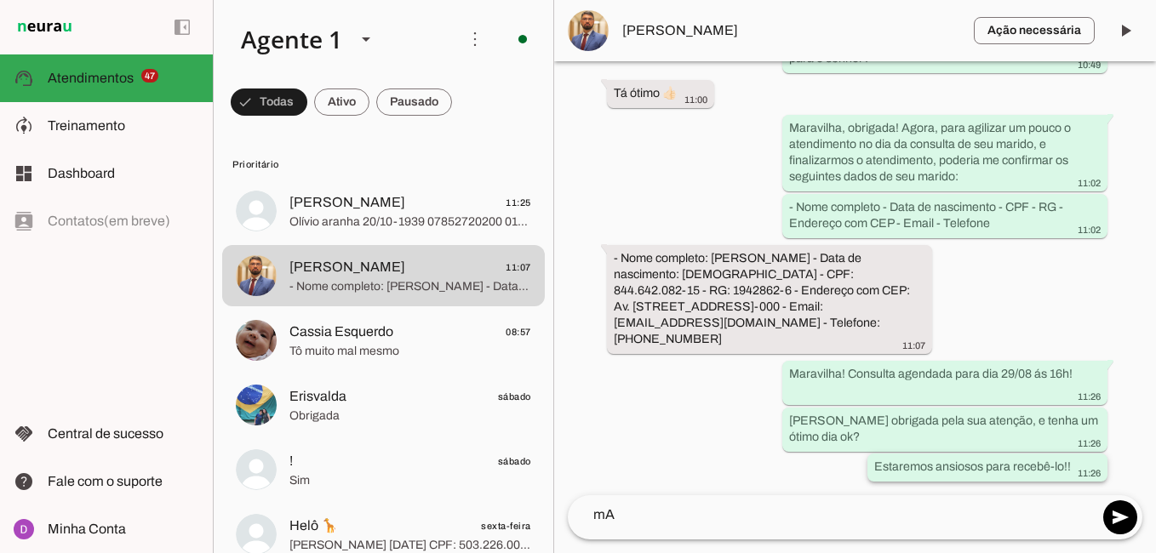
drag, startPoint x: 788, startPoint y: 376, endPoint x: 1060, endPoint y: 470, distance: 287.9
click at [1060, 470] on div "Agente ativado Agente pausado, transferido para humano há 1 dia Agente pausado,…" at bounding box center [855, 278] width 602 height 434
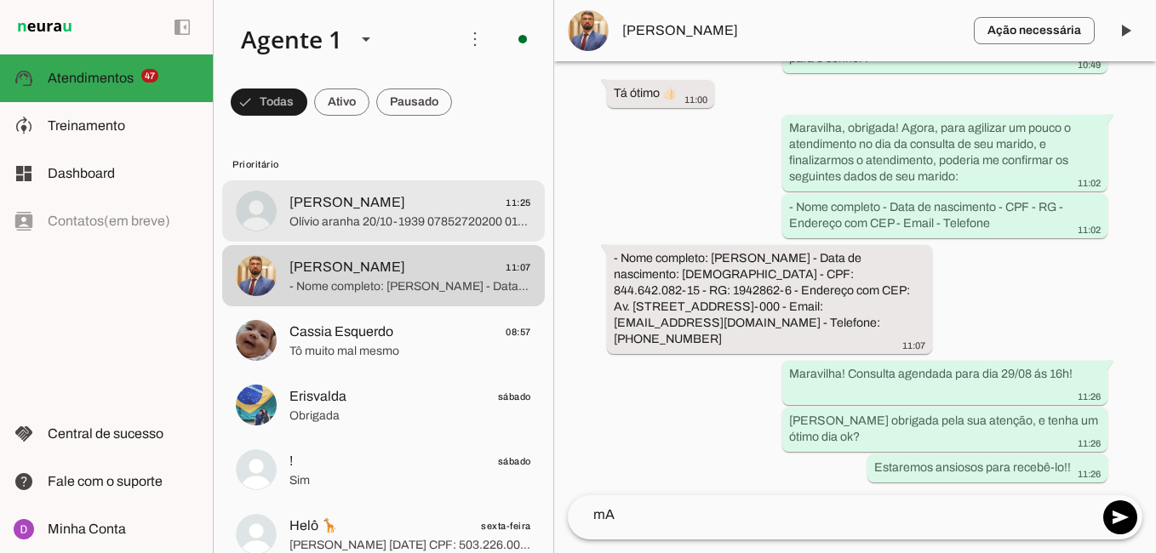
click at [392, 229] on span "Olívio aranha 20/10-1939 07852720200 0138701-4 [STREET_ADDRESS][EMAIL_ADDRESS][…" at bounding box center [410, 222] width 242 height 17
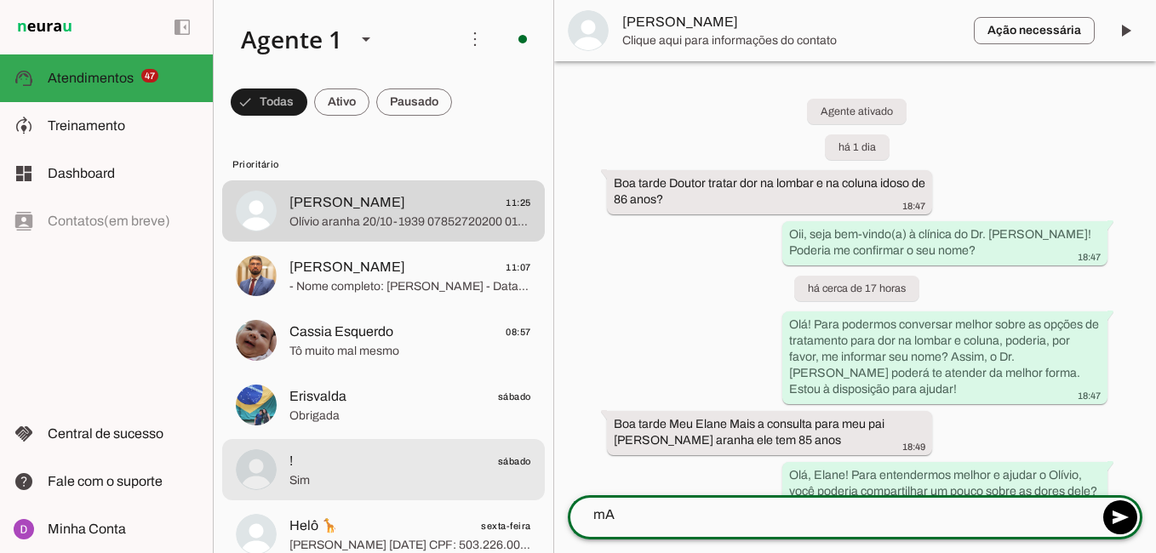
drag, startPoint x: 637, startPoint y: 511, endPoint x: 528, endPoint y: 478, distance: 114.7
click at [528, 478] on div "Agente 1 Criar Agente Você atingiu o limite de IAs Neurau permitidas. Atualize …" at bounding box center [684, 276] width 943 height 553
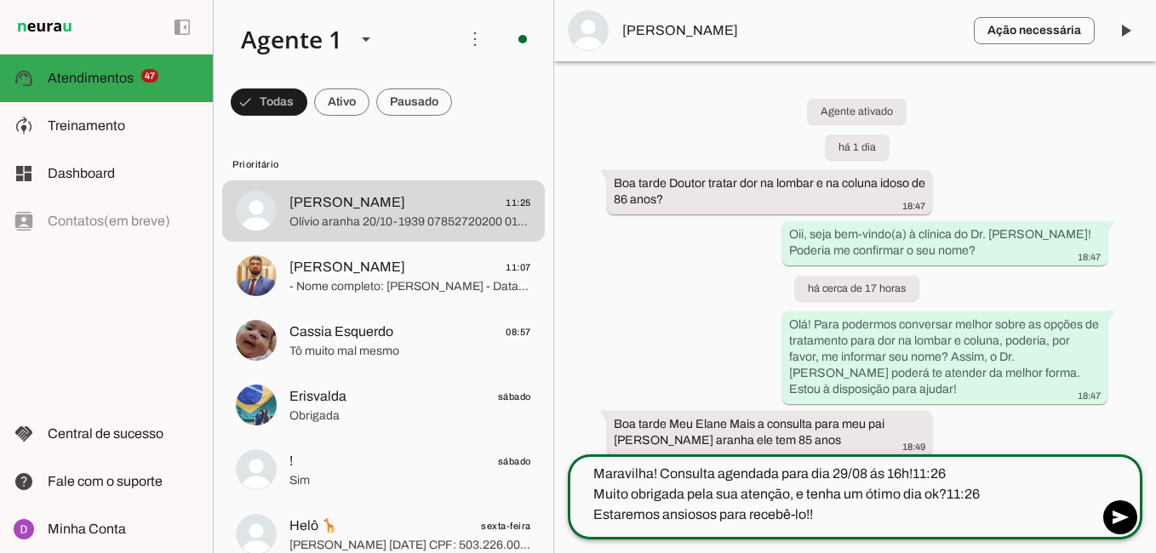
drag, startPoint x: 948, startPoint y: 471, endPoint x: 833, endPoint y: 474, distance: 114.9
click at [833, 474] on textarea "Maravilha! Consulta agendada para dia 29/08 ás 16h!11:26 Muito obrigada pela su…" at bounding box center [833, 494] width 530 height 61
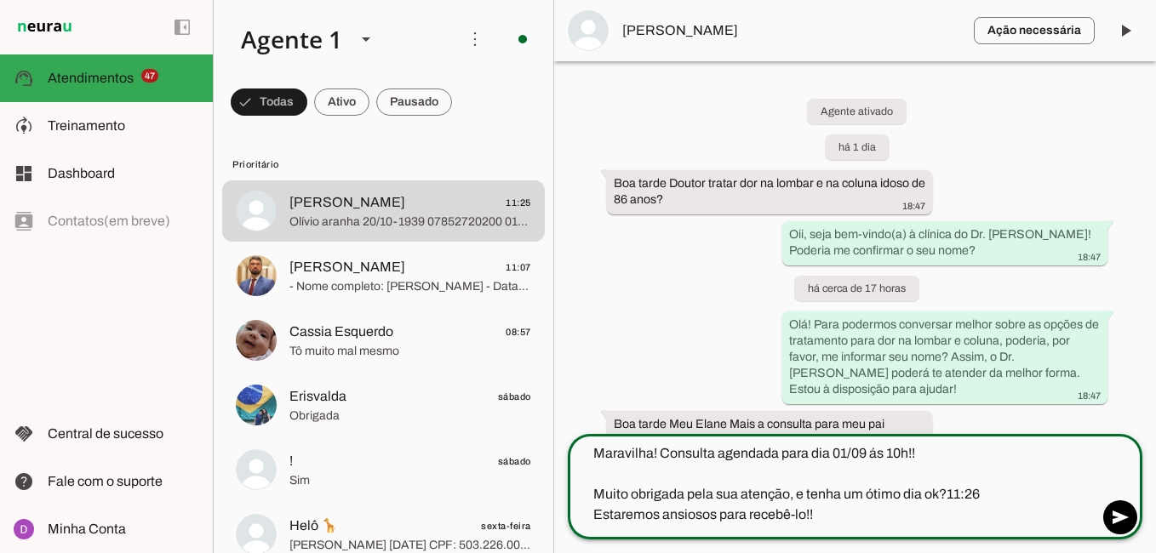
drag, startPoint x: 998, startPoint y: 499, endPoint x: 942, endPoint y: 492, distance: 56.6
click at [942, 492] on textarea "Maravilha! Consulta agendada para dia 01/09 ás 10h!! Muito obrigada pela sua at…" at bounding box center [833, 484] width 530 height 82
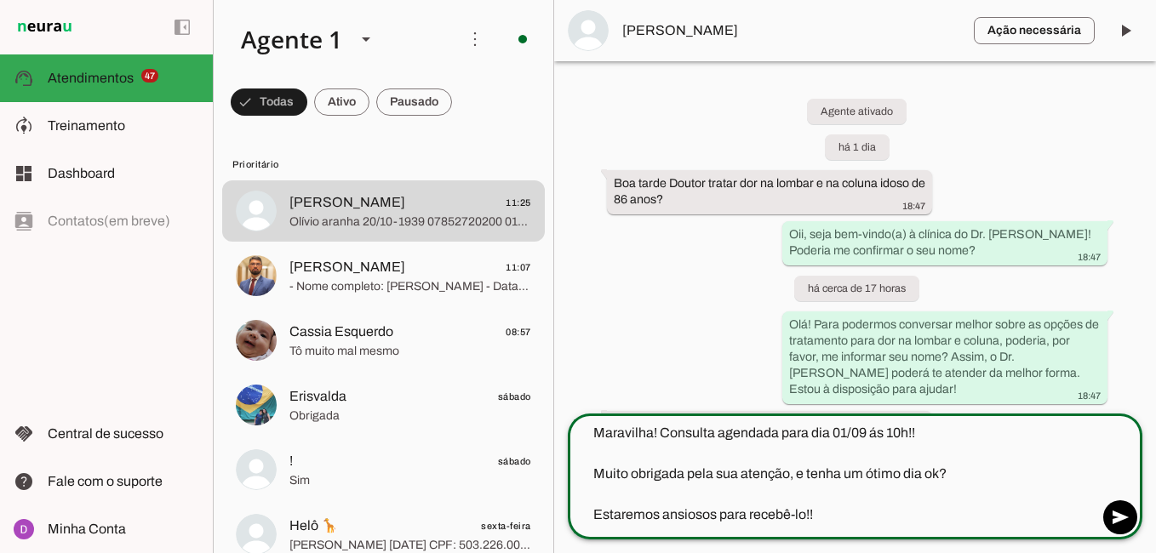
click at [801, 512] on textarea "Maravilha! Consulta agendada para dia 01/09 ás 10h!! Muito obrigada pela sua at…" at bounding box center [833, 474] width 530 height 102
click at [806, 513] on textarea "Maravilha! Consulta agendada para dia 01/09 ás 10h!! Muito obrigada pela sua at…" at bounding box center [833, 474] width 530 height 102
type textarea "Maravilha! Consulta agendada para dia 01/09 ás 10h!! Muito obrigada pela sua at…"
type md-outlined-text-field "Maravilha! Consulta agendada para dia 01/09 ás 10h!! Muito obrigada pela sua at…"
click at [1119, 513] on span at bounding box center [1119, 517] width 41 height 41
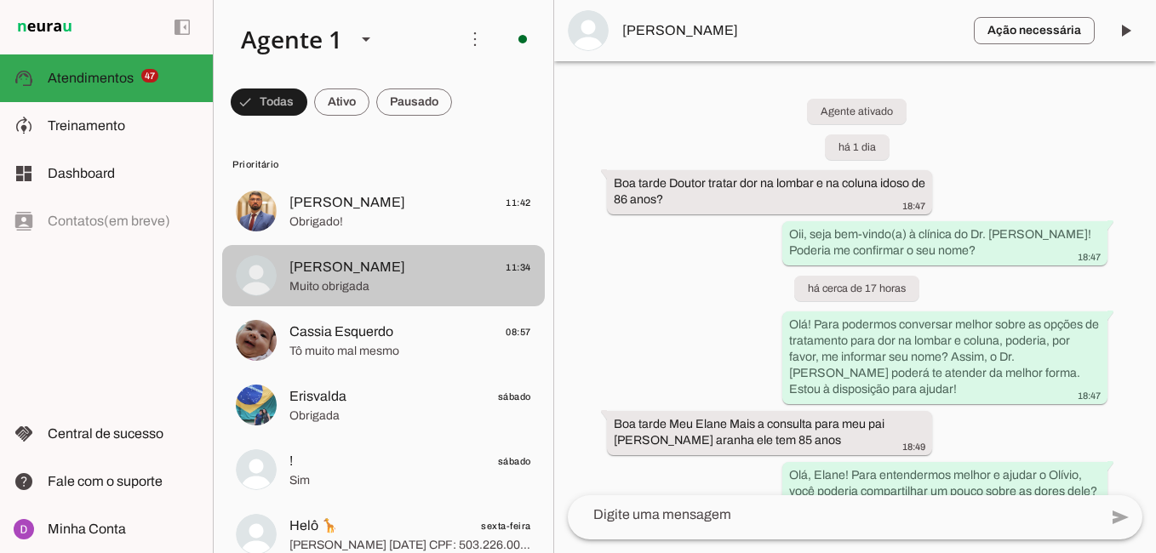
click at [359, 242] on md-item "[PERSON_NAME] 11:34 Muito obrigada" at bounding box center [383, 210] width 323 height 61
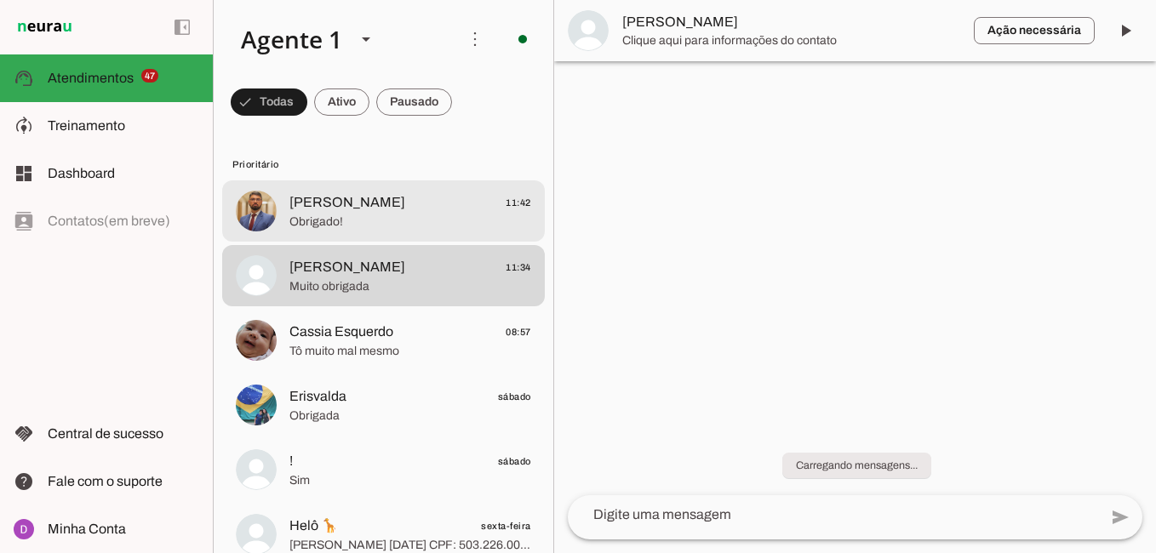
click at [359, 221] on span "Obrigado!" at bounding box center [410, 222] width 242 height 17
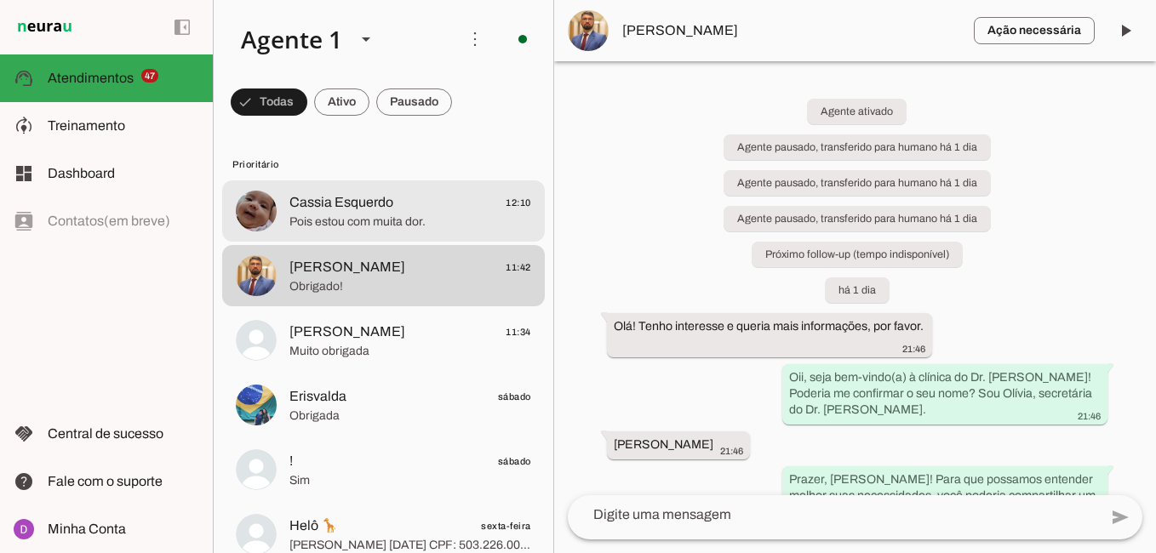
click at [391, 206] on span "Cassia Esquerdo" at bounding box center [341, 202] width 104 height 20
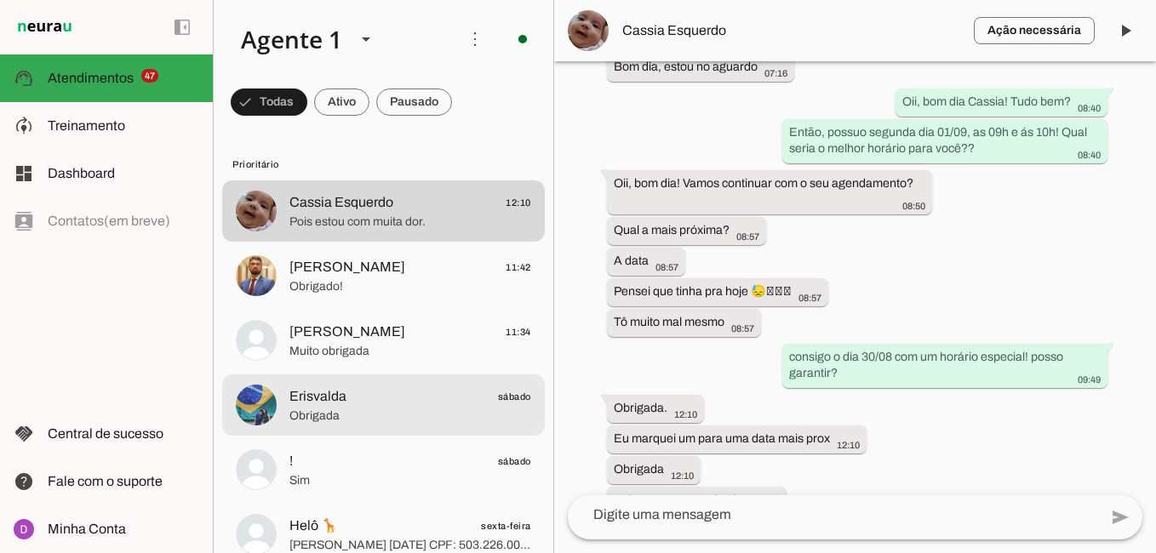
scroll to position [39, 0]
